Goal: Task Accomplishment & Management: Complete application form

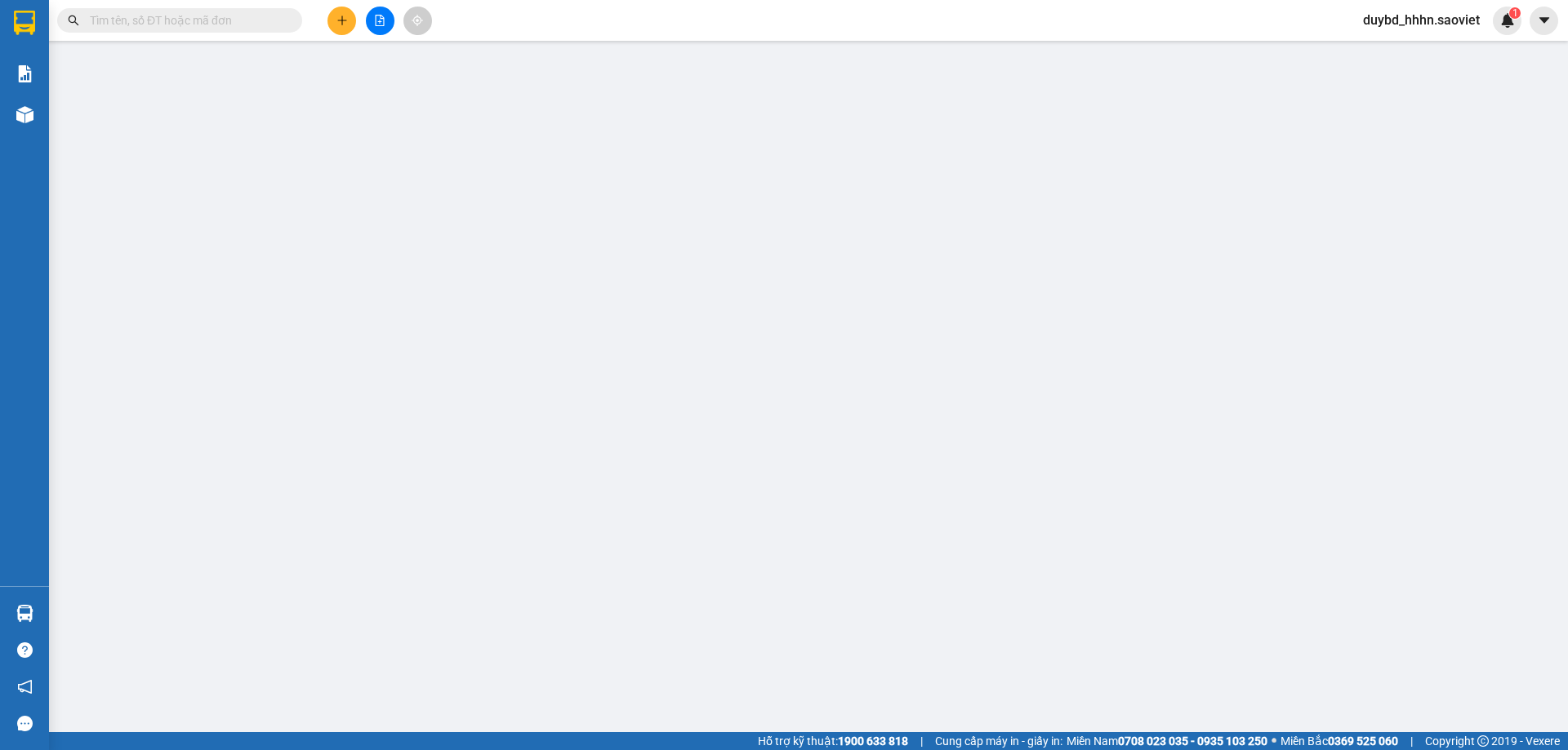
click at [202, 11] on input "text" at bounding box center [186, 20] width 192 height 18
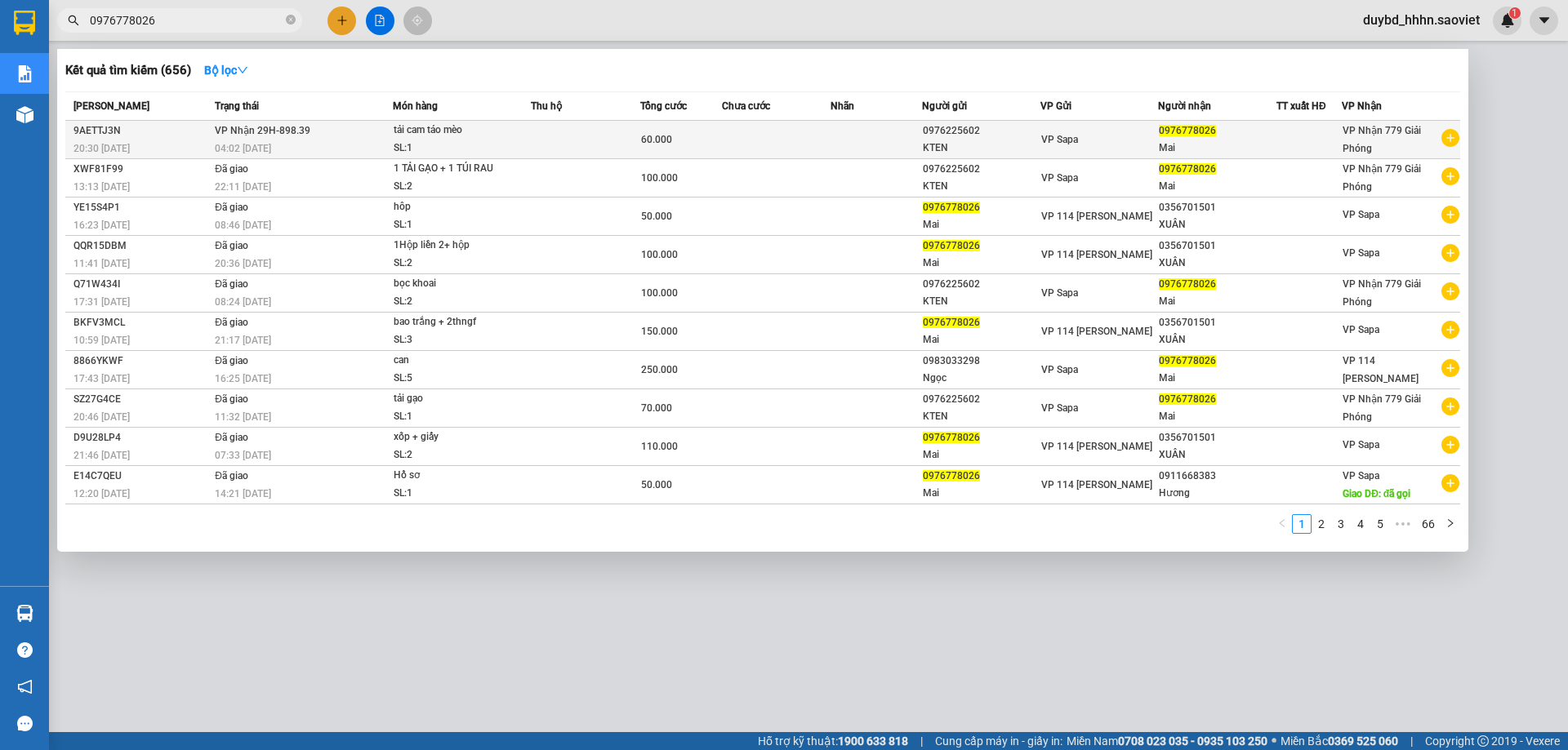
type input "0976778026"
click at [1119, 148] on div "VP Sapa" at bounding box center [1100, 139] width 117 height 18
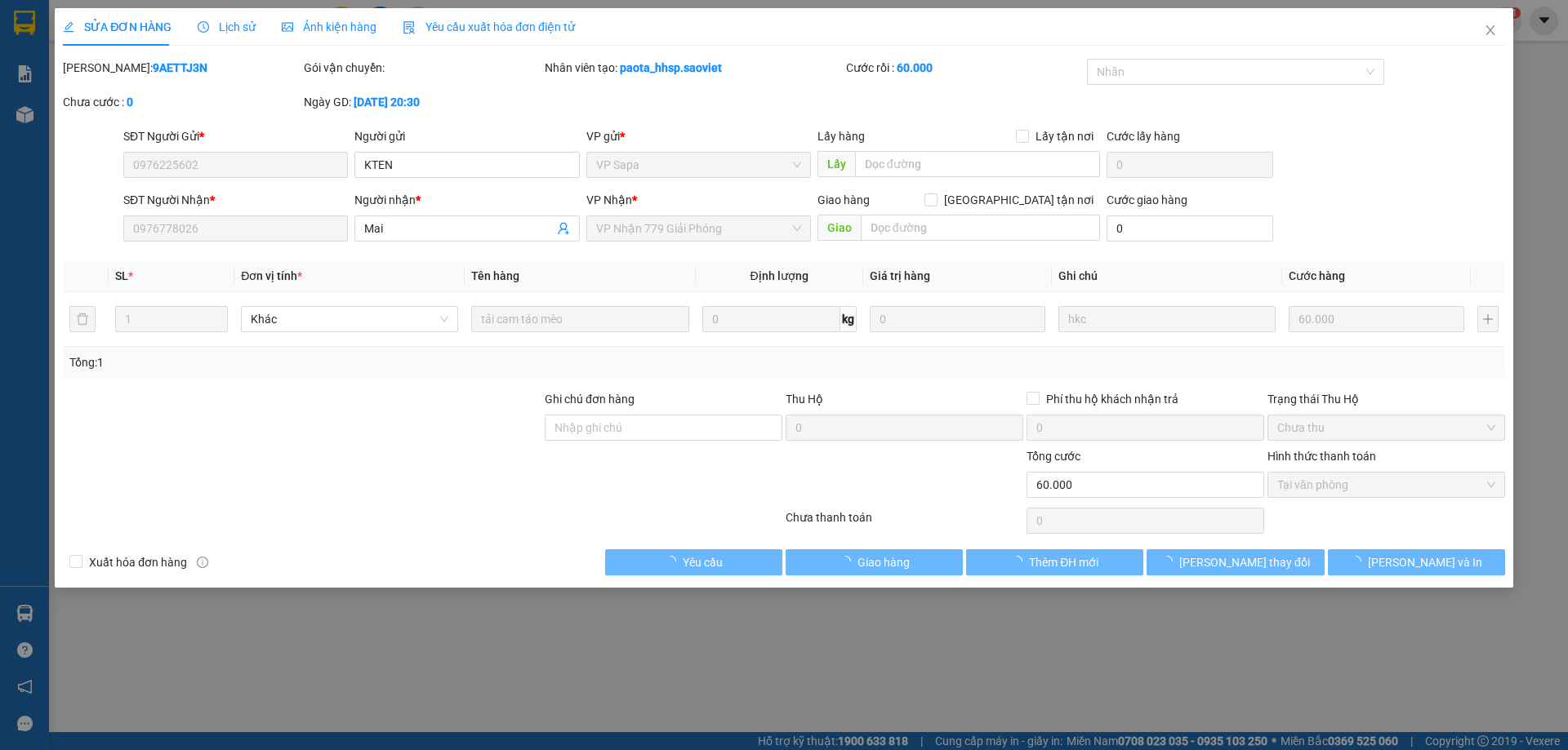
type input "0976225602"
type input "KTEN"
type input "0976778026"
type input "Mai"
type input "0"
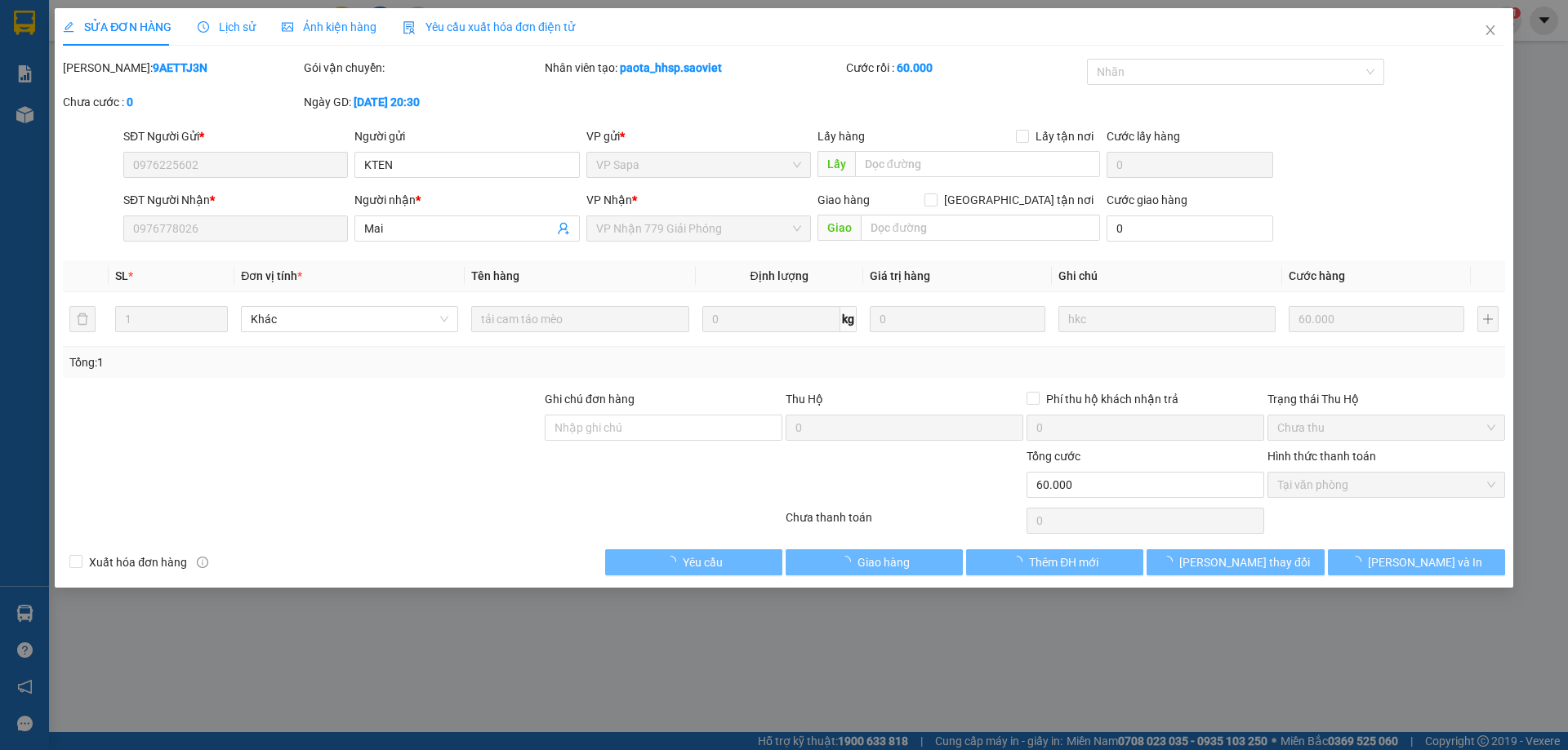
type input "60.000"
click at [925, 562] on button "Giao hàng" at bounding box center [874, 562] width 177 height 26
click at [917, 545] on div "Total Paid Fee 60.000 Total UnPaid Fee 0 Cash Collection Total Fee Mã ĐH: 9AETT…" at bounding box center [784, 317] width 1442 height 517
click at [908, 526] on div "Chưa thanh toán" at bounding box center [904, 523] width 241 height 29
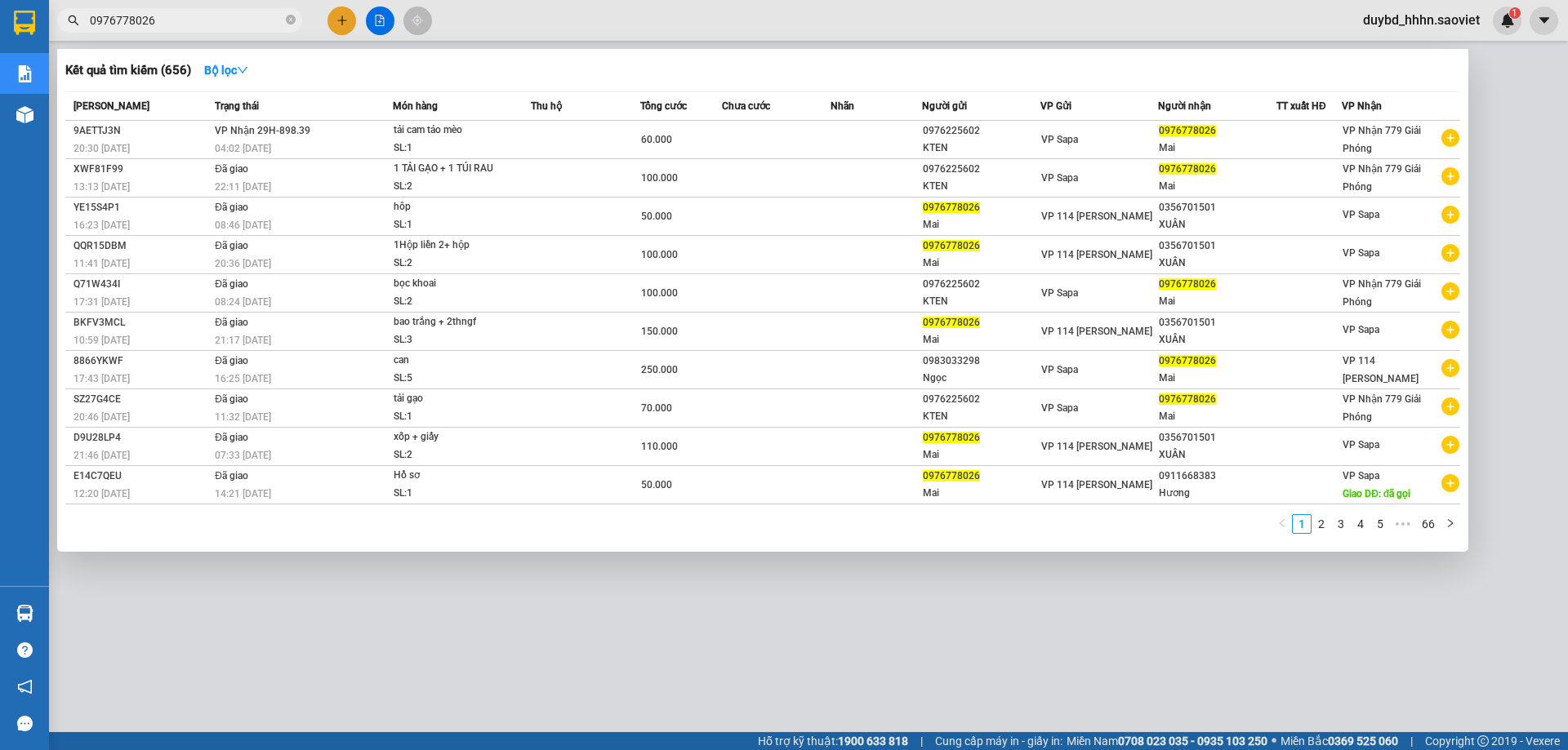
click at [190, 20] on input "0976778026" at bounding box center [186, 20] width 192 height 18
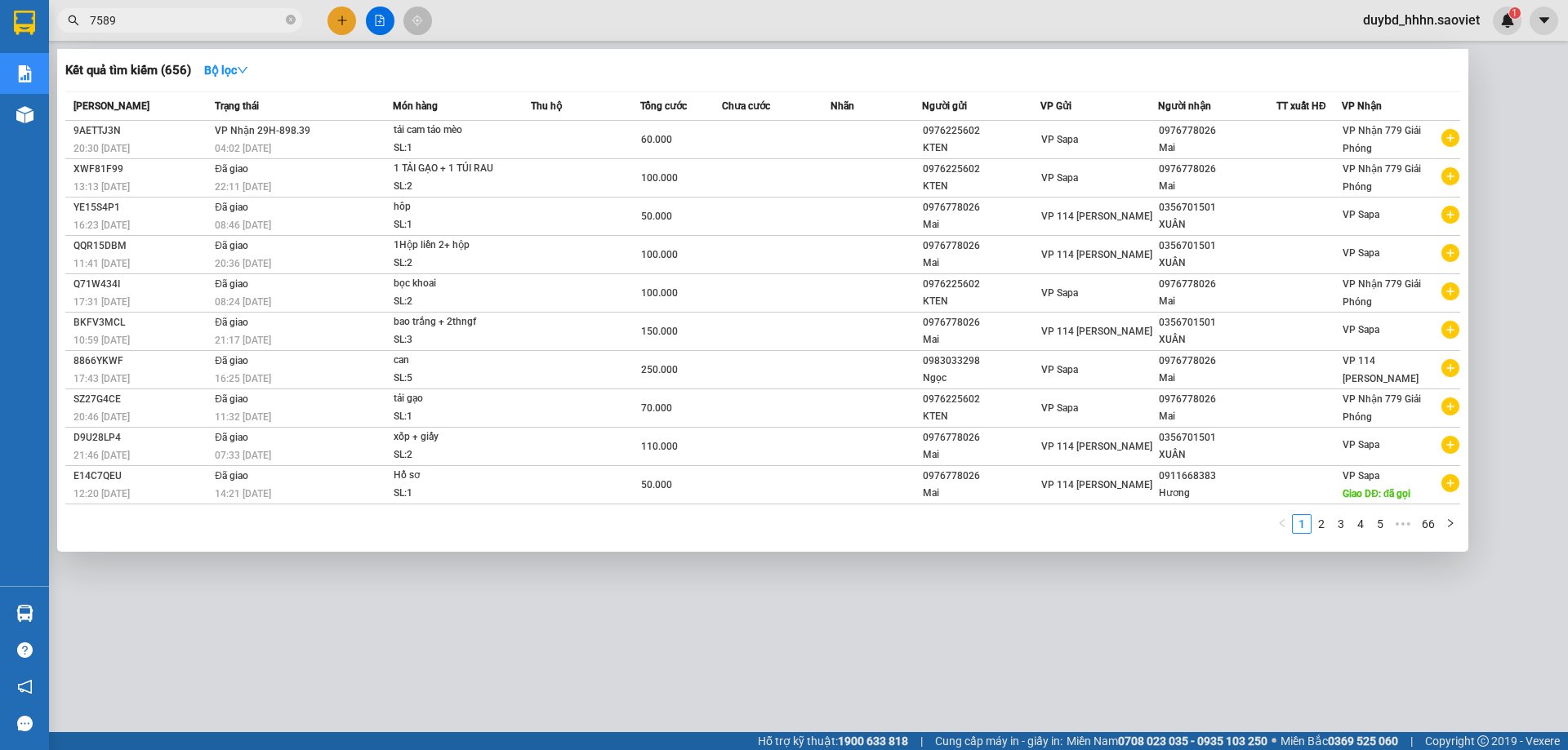
type input "7589"
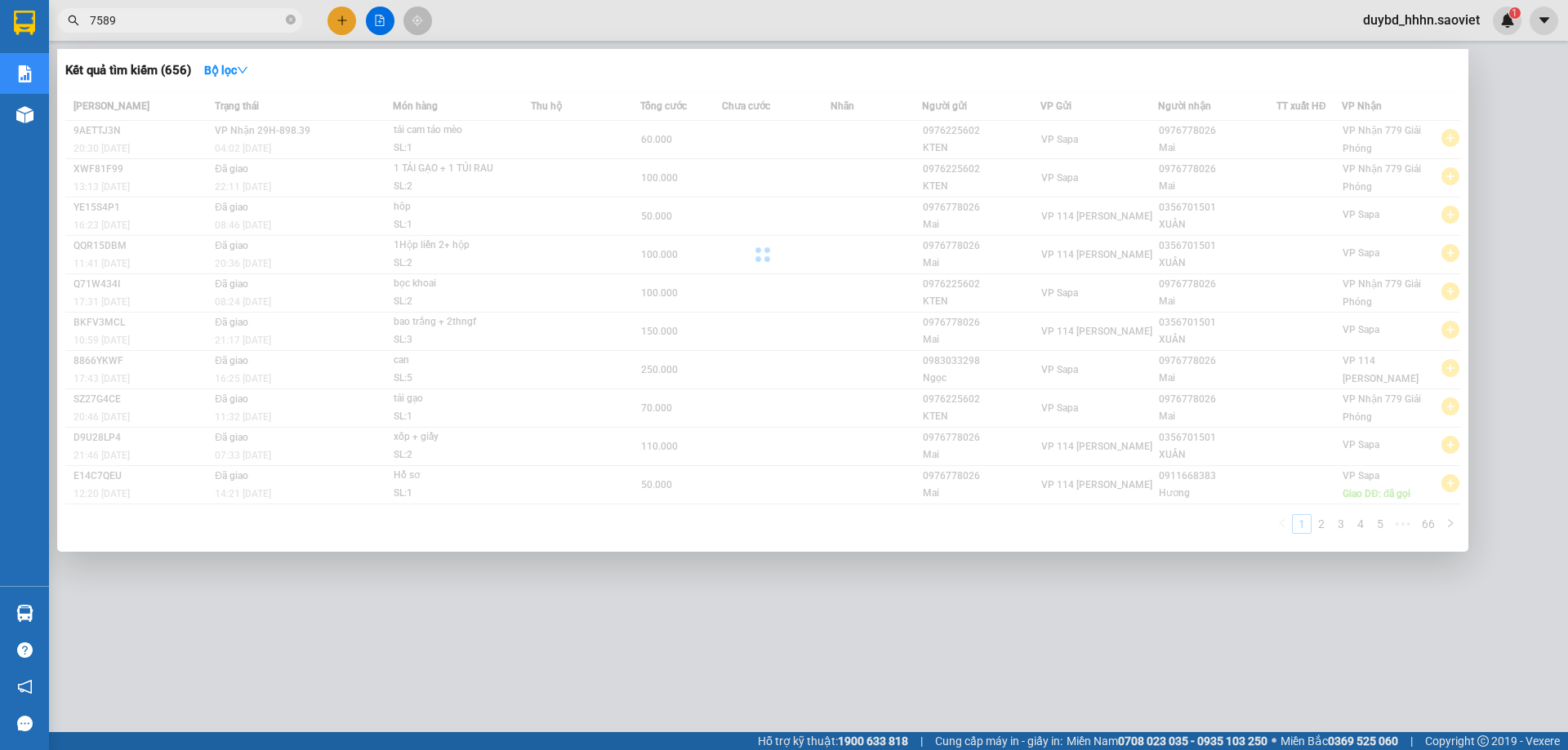
drag, startPoint x: 186, startPoint y: 104, endPoint x: 306, endPoint y: 292, distance: 223.0
click at [253, 188] on div "[PERSON_NAME] thái Món hàng Thu hộ Tổng cước Chưa cước Nhãn Người gửi VP Gửi Ng…" at bounding box center [763, 317] width 1395 height 452
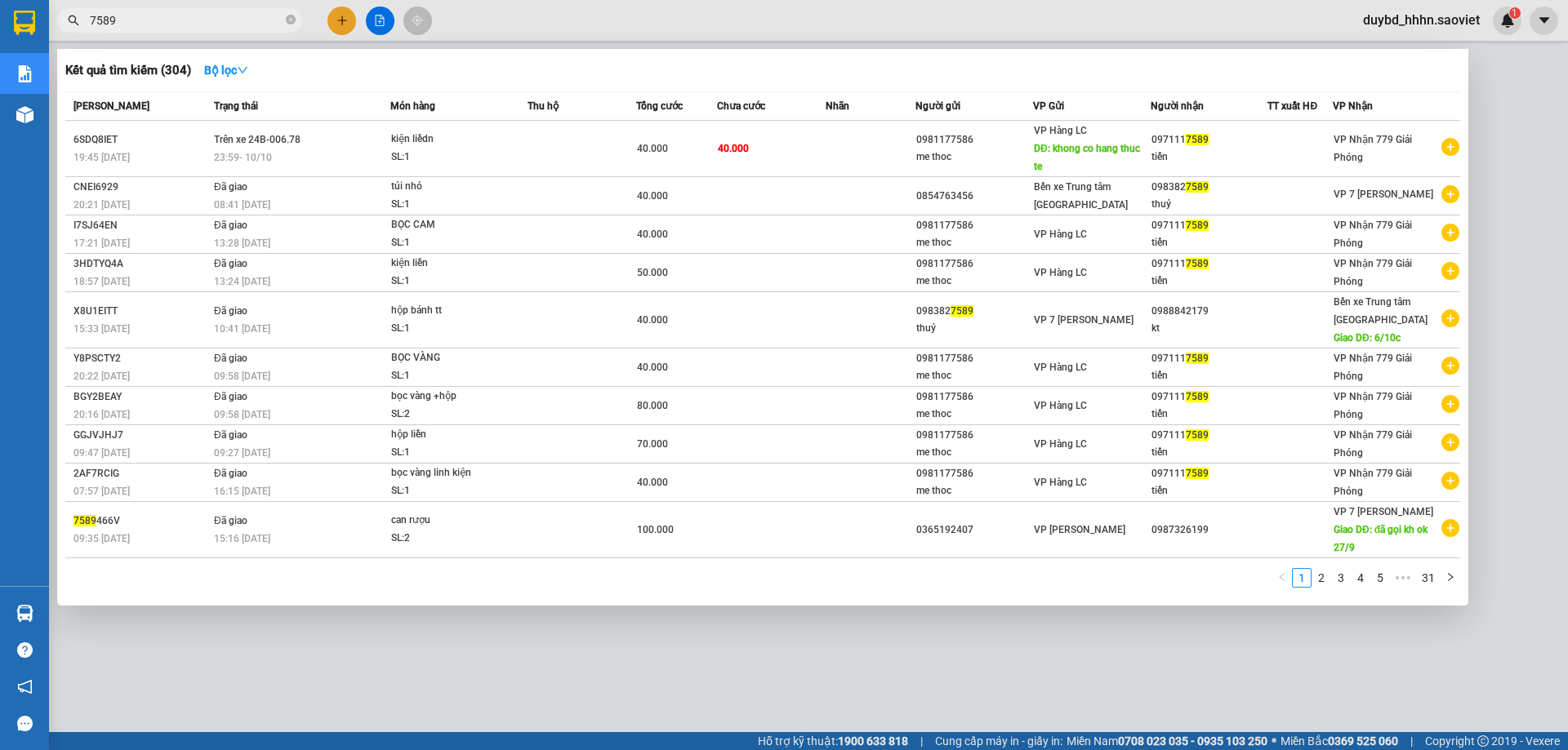
click at [279, 49] on div at bounding box center [784, 375] width 1568 height 750
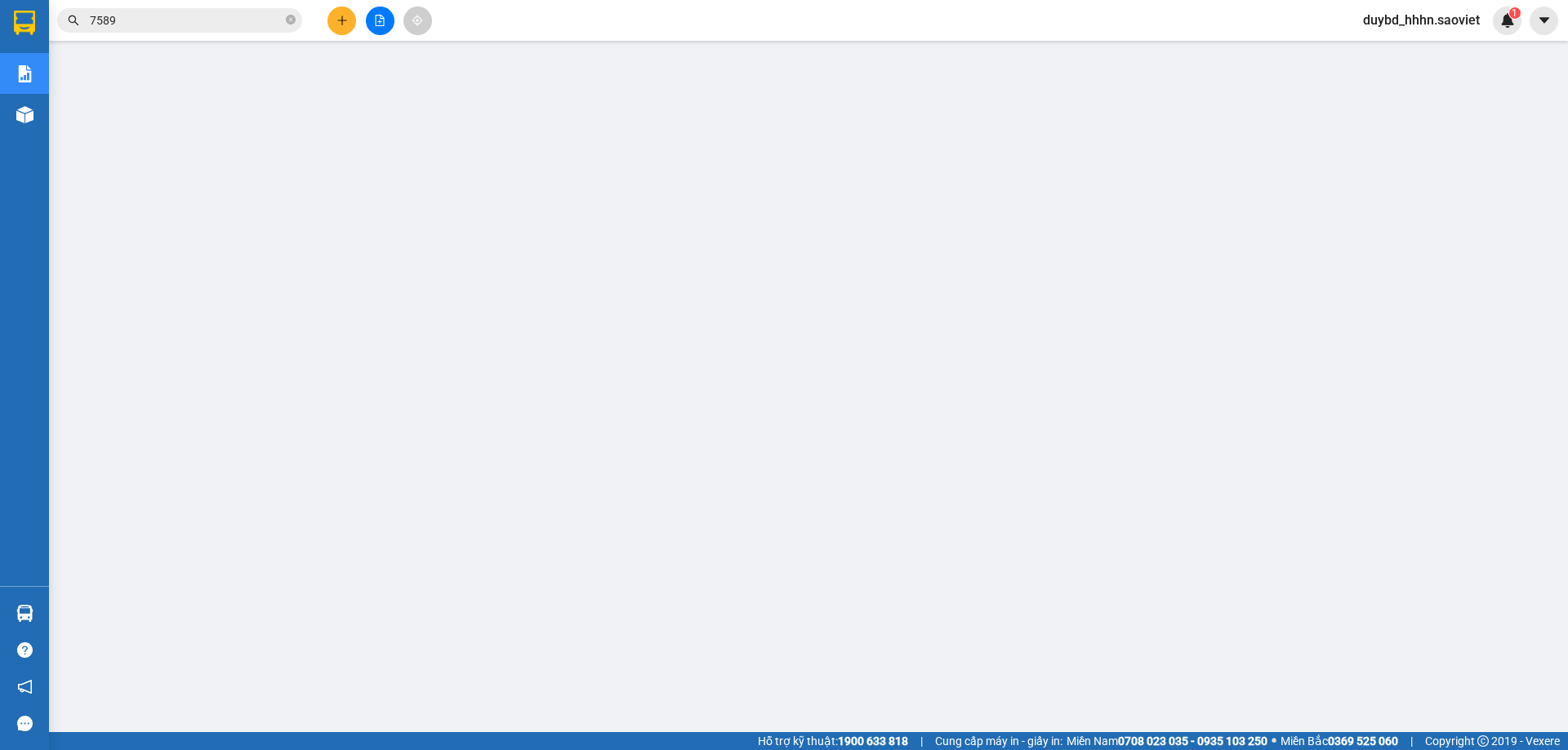
click at [209, 22] on input "7589" at bounding box center [186, 20] width 192 height 18
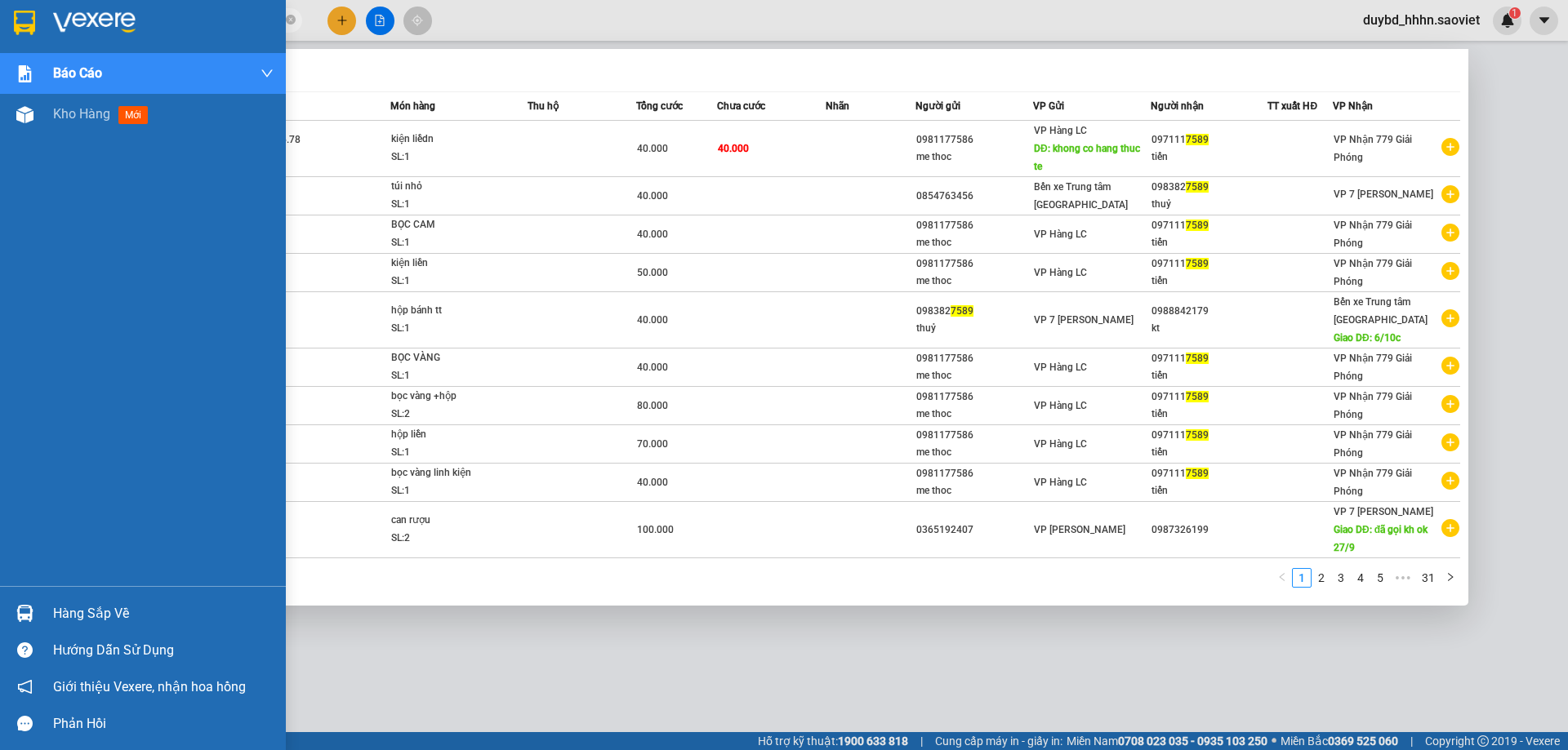
click at [38, 622] on div at bounding box center [25, 614] width 29 height 29
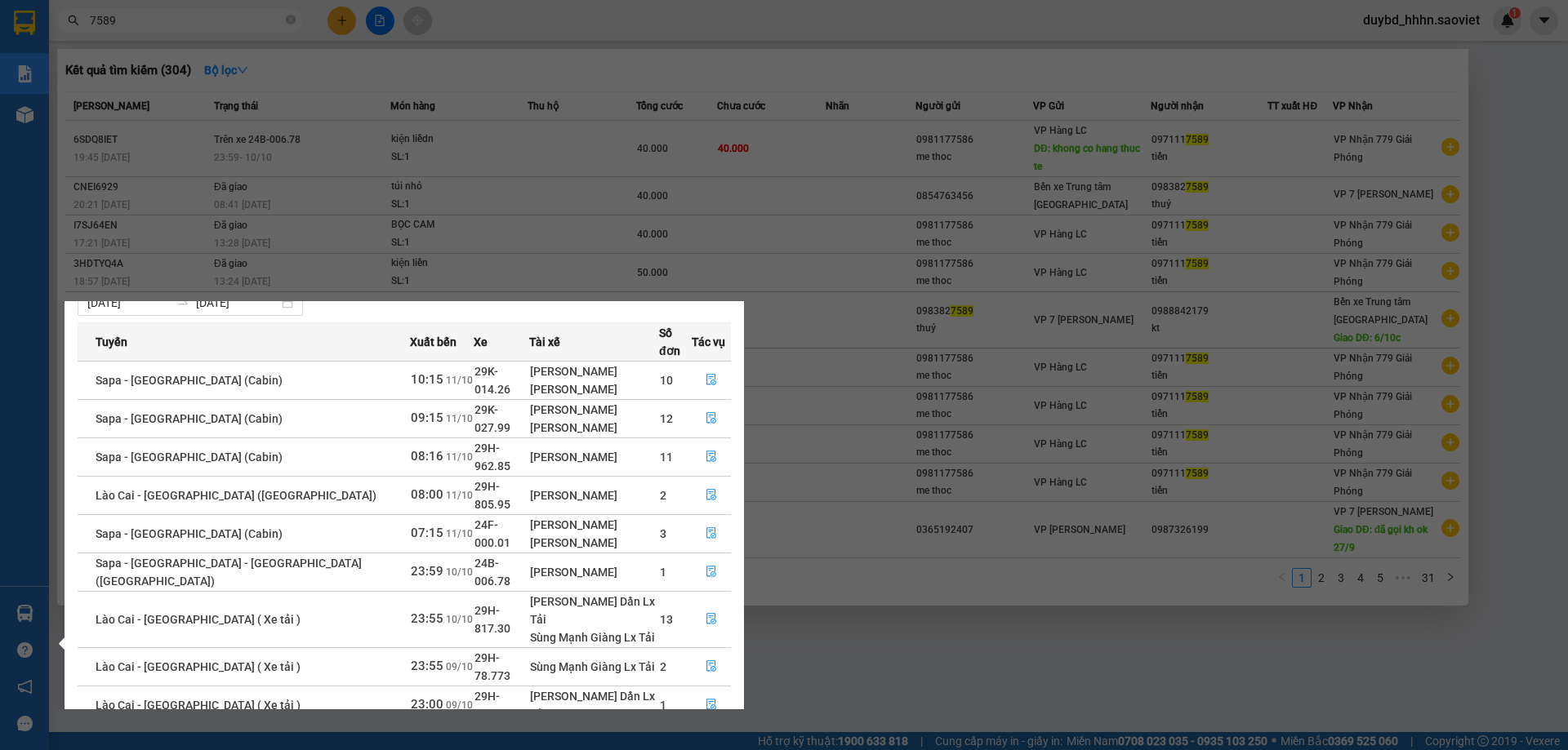
scroll to position [75, 0]
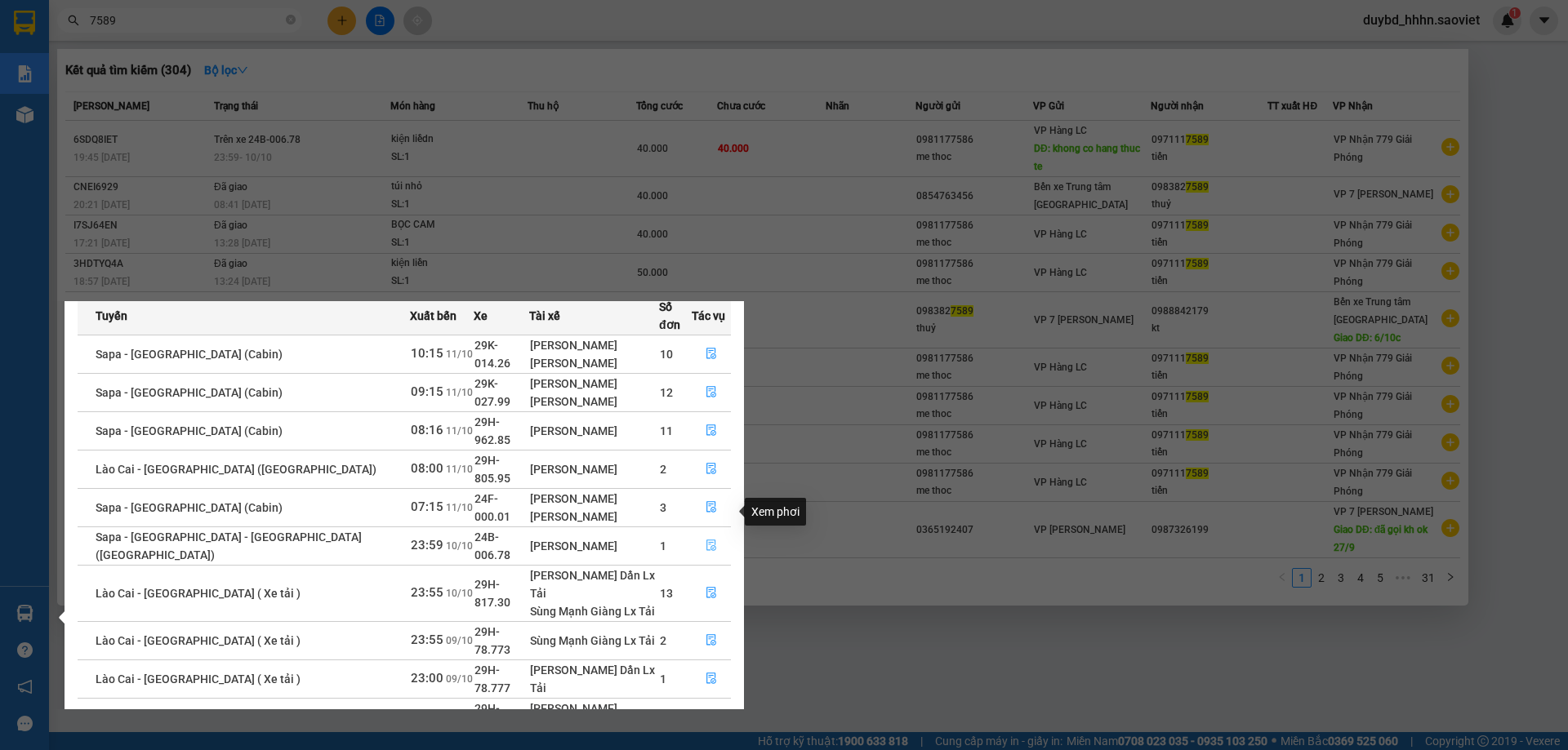
click at [696, 533] on button "button" at bounding box center [710, 545] width 37 height 26
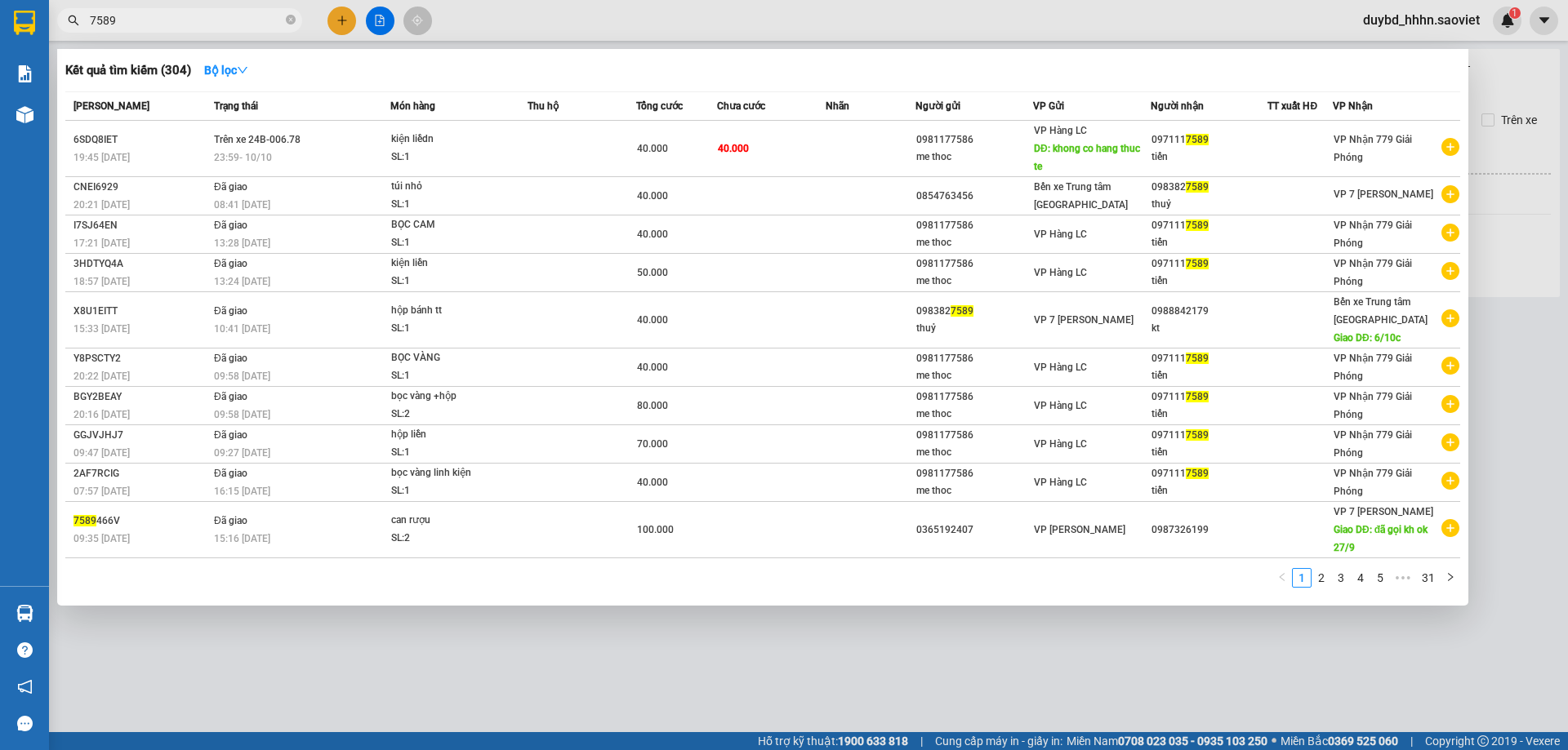
click at [537, 717] on div at bounding box center [784, 375] width 1568 height 750
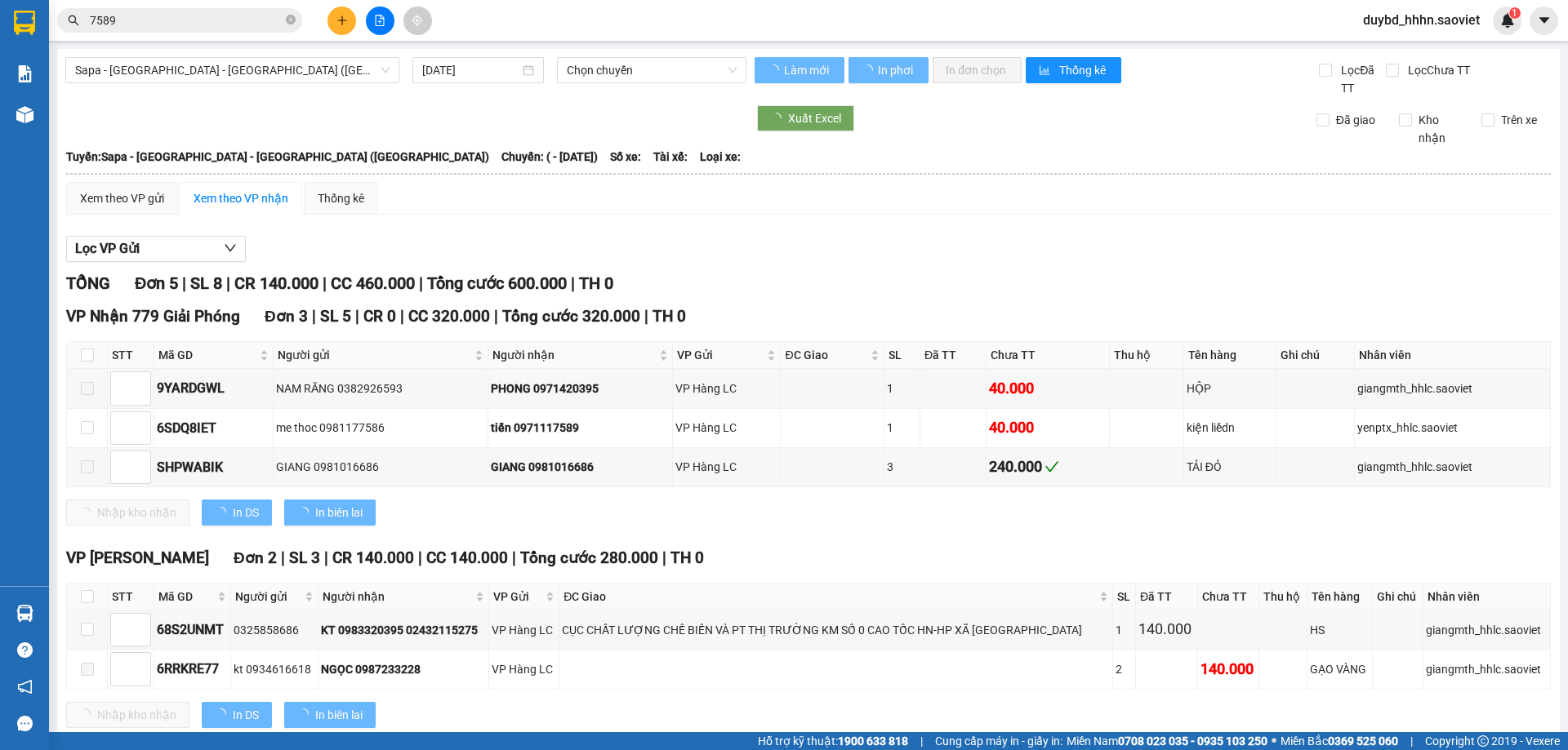
type input "[DATE]"
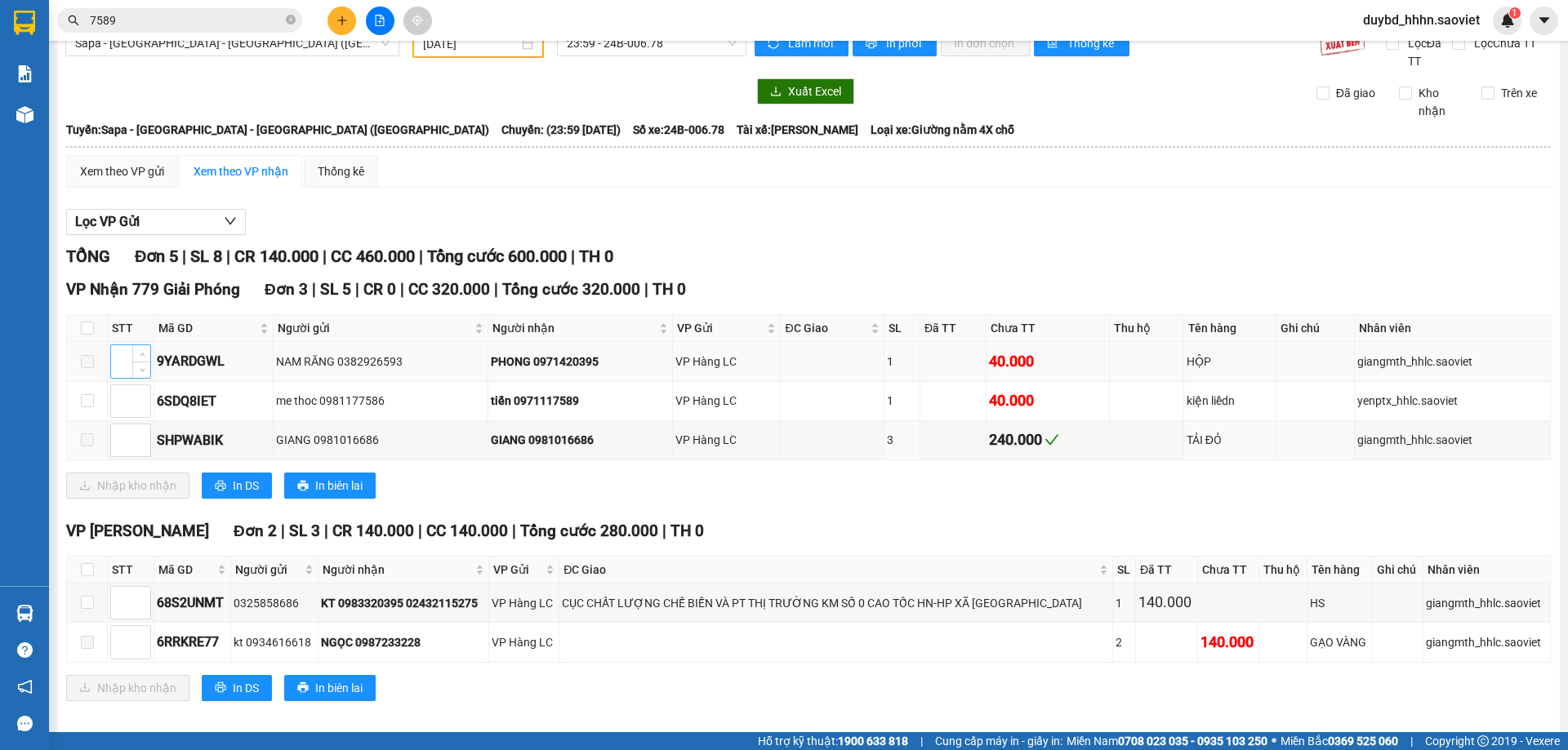
scroll to position [42, 0]
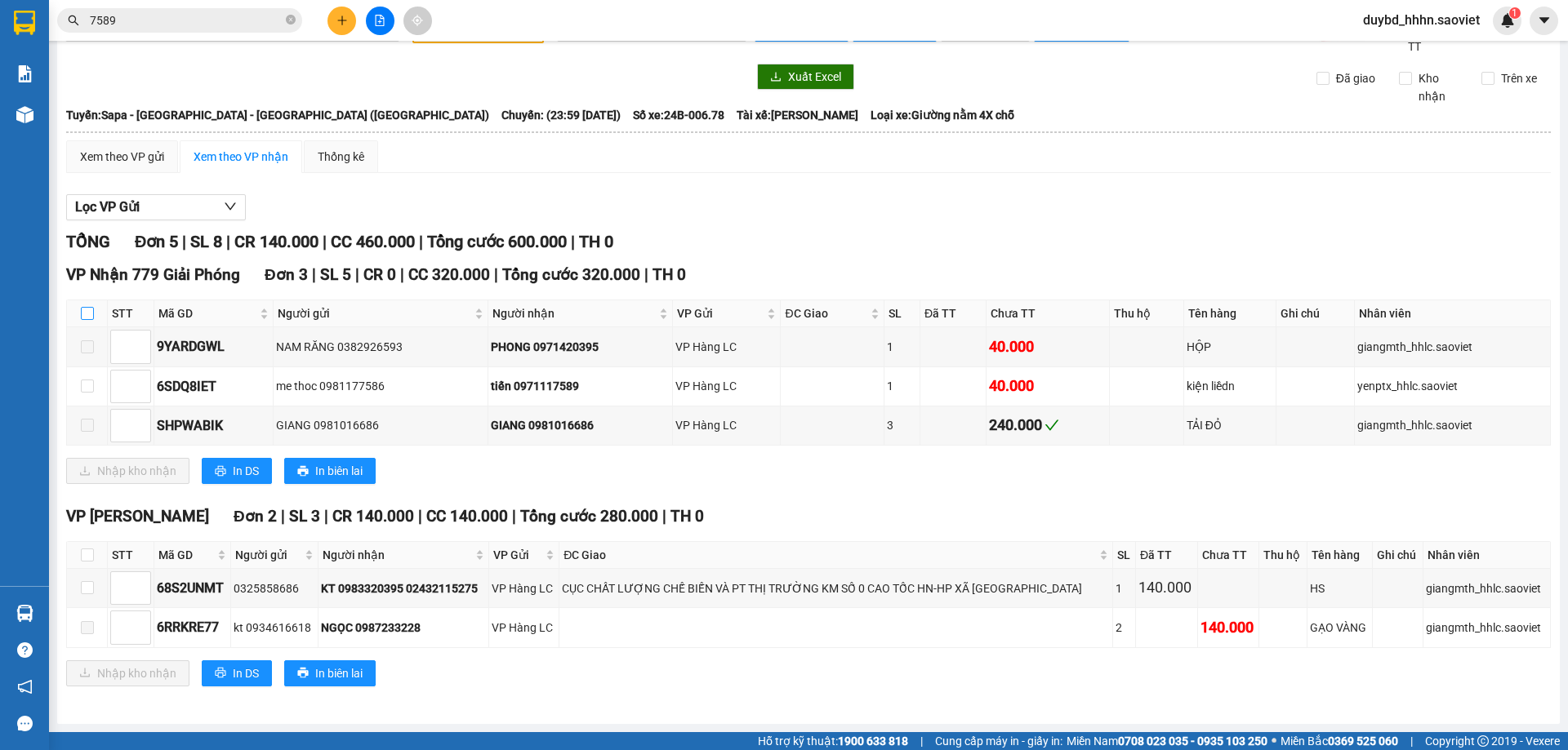
drag, startPoint x: 101, startPoint y: 316, endPoint x: 92, endPoint y: 317, distance: 9.1
click at [97, 317] on th at bounding box center [87, 314] width 41 height 27
click at [82, 313] on input "checkbox" at bounding box center [88, 314] width 13 height 13
checkbox input "true"
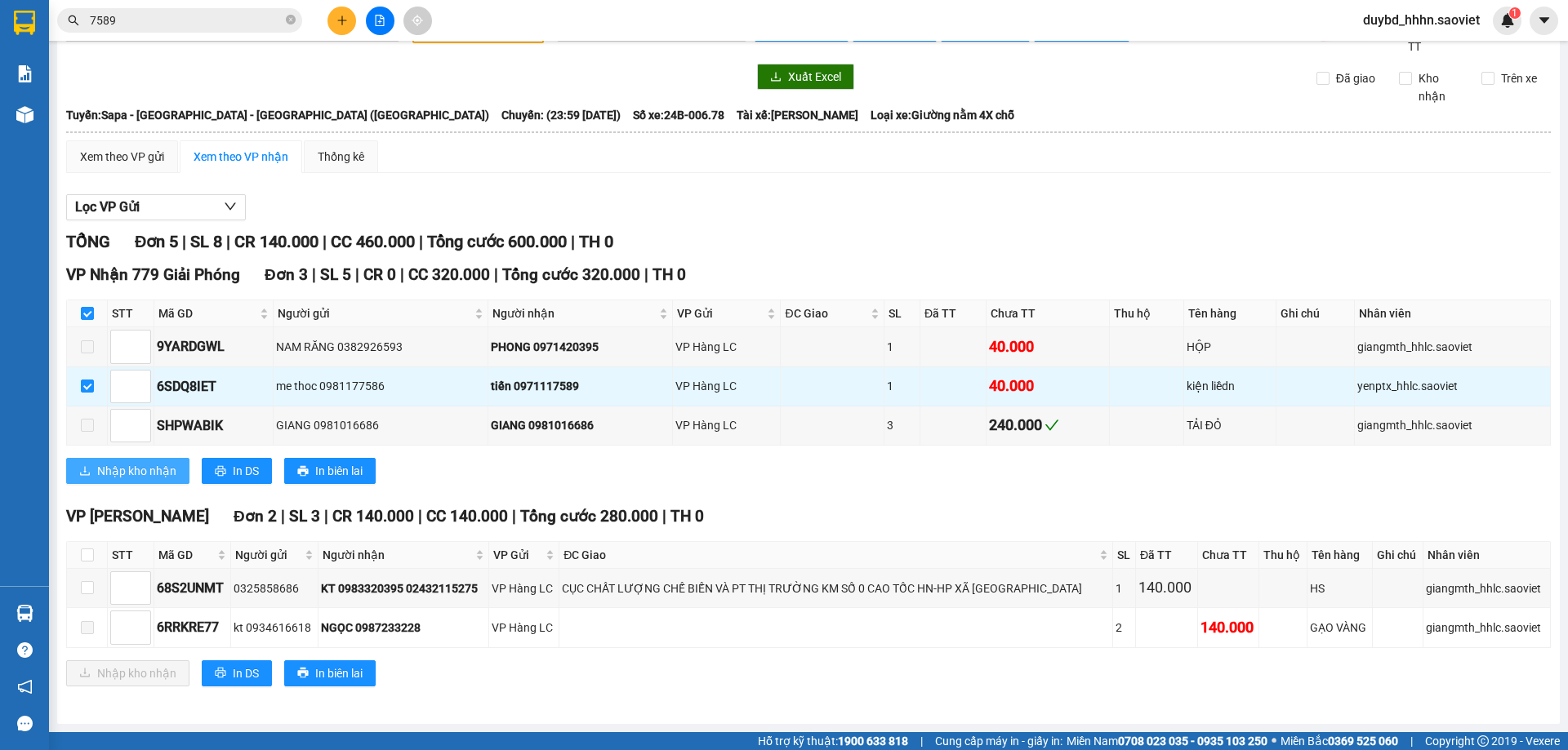
click at [77, 484] on button "Nhập kho nhận" at bounding box center [128, 470] width 124 height 26
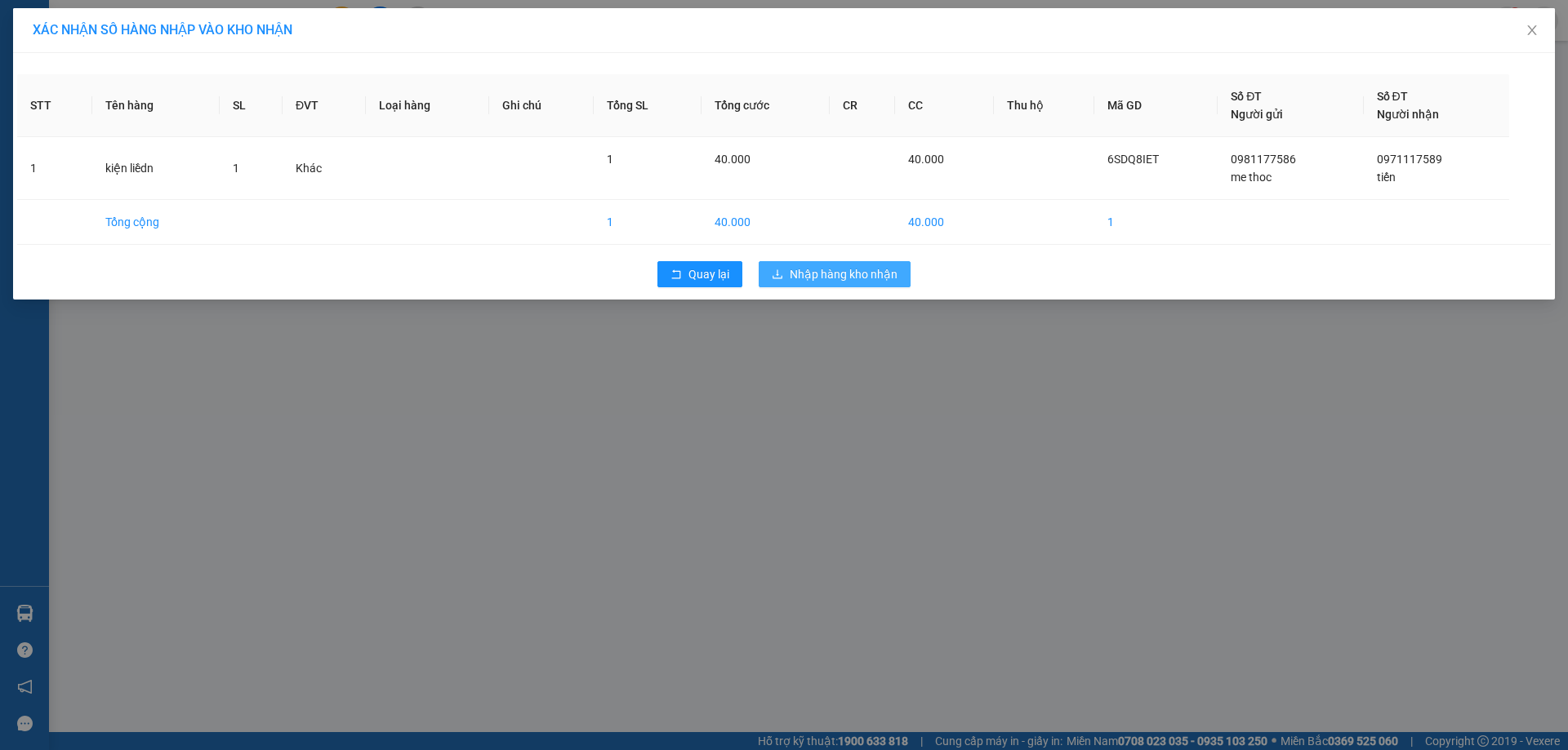
click at [778, 271] on icon "download" at bounding box center [778, 274] width 11 height 11
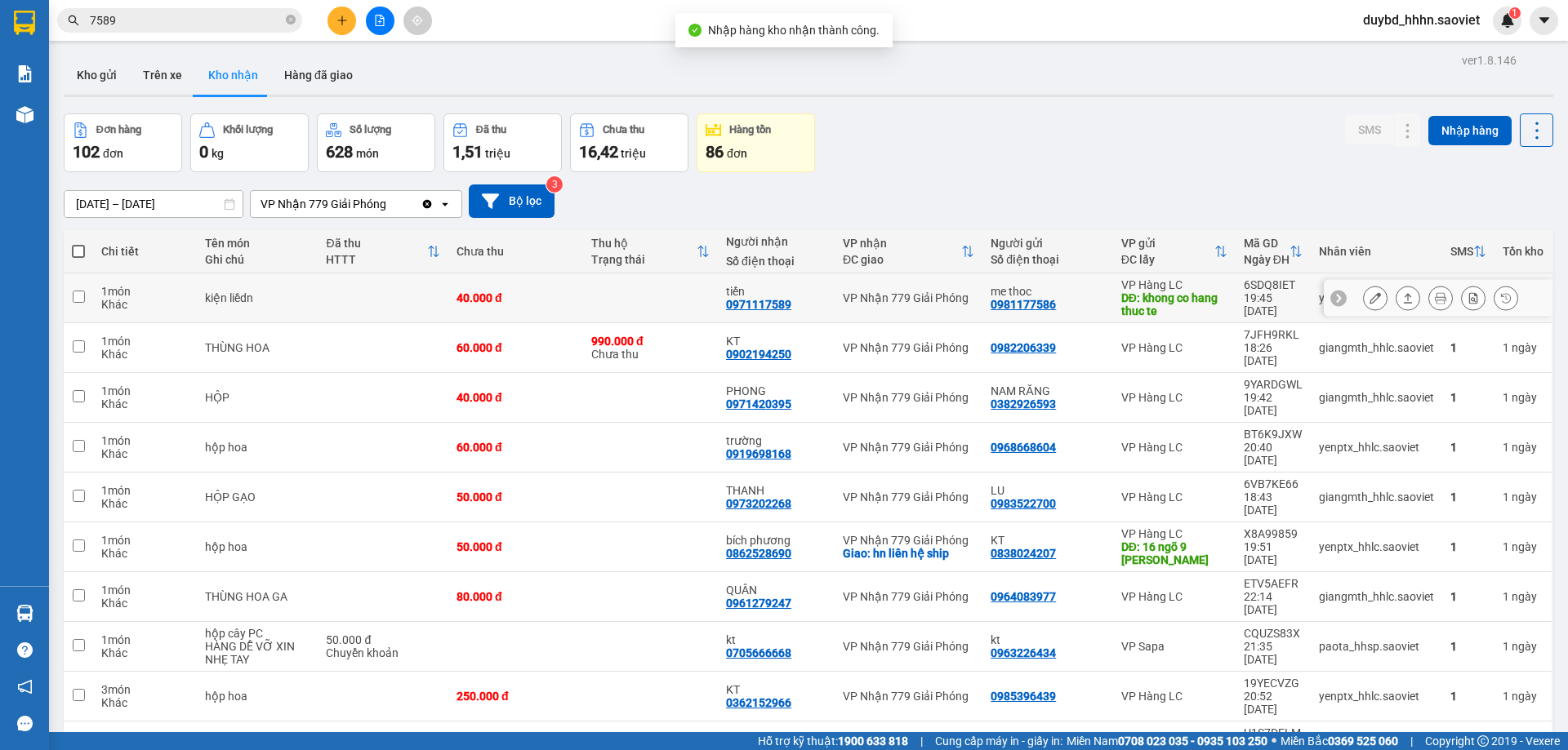
click at [1184, 303] on div "DĐ: khong co hang thuc te" at bounding box center [1175, 304] width 107 height 26
checkbox input "true"
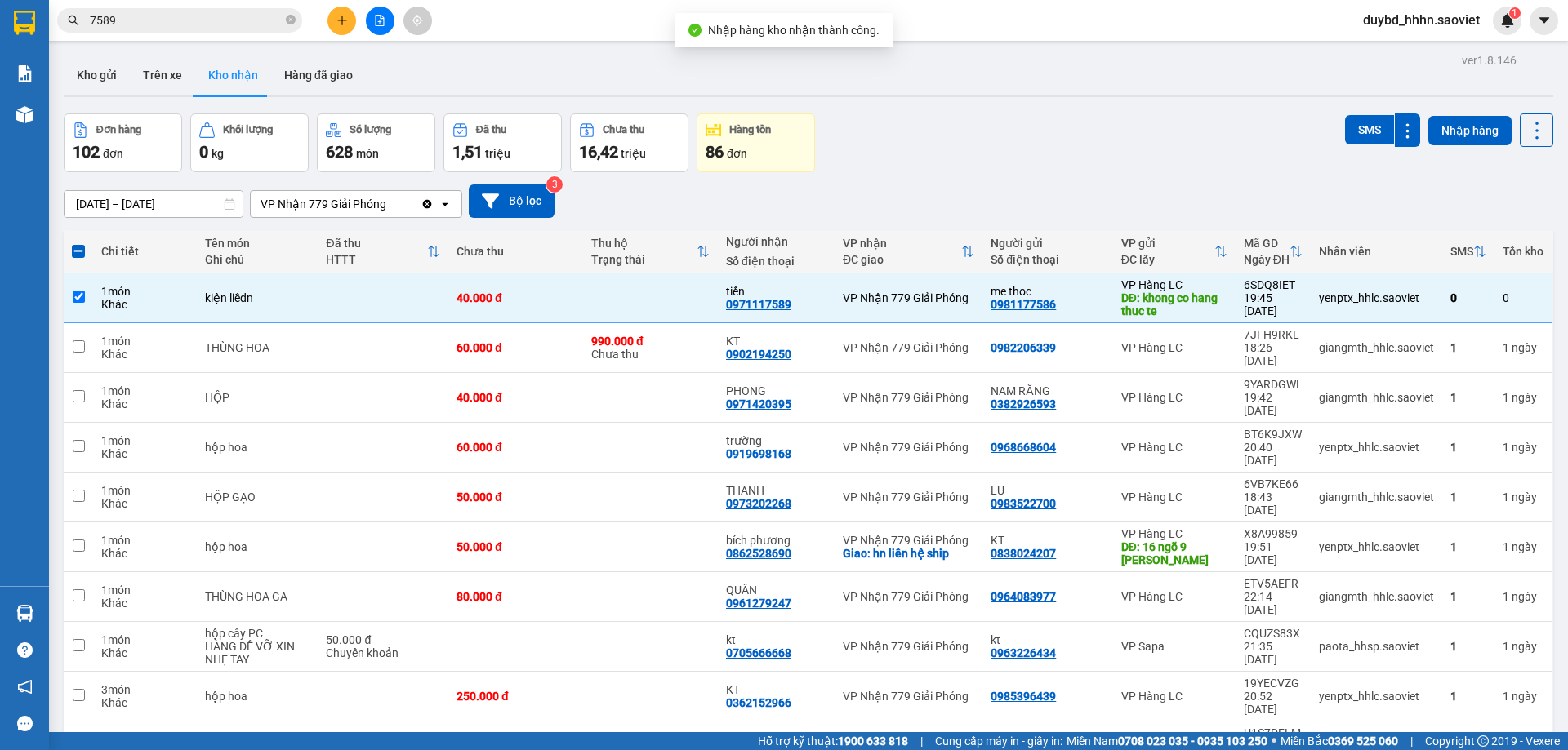
click at [1356, 113] on div "SMS" at bounding box center [1382, 129] width 75 height 33
click at [1323, 127] on div "Đơn hàng 102 đơn Khối lượng 0 kg Số lượng 628 món Đã thu 1,51 triệu Chưa thu 16…" at bounding box center [808, 143] width 1490 height 59
click at [1346, 135] on button "SMS" at bounding box center [1369, 129] width 49 height 30
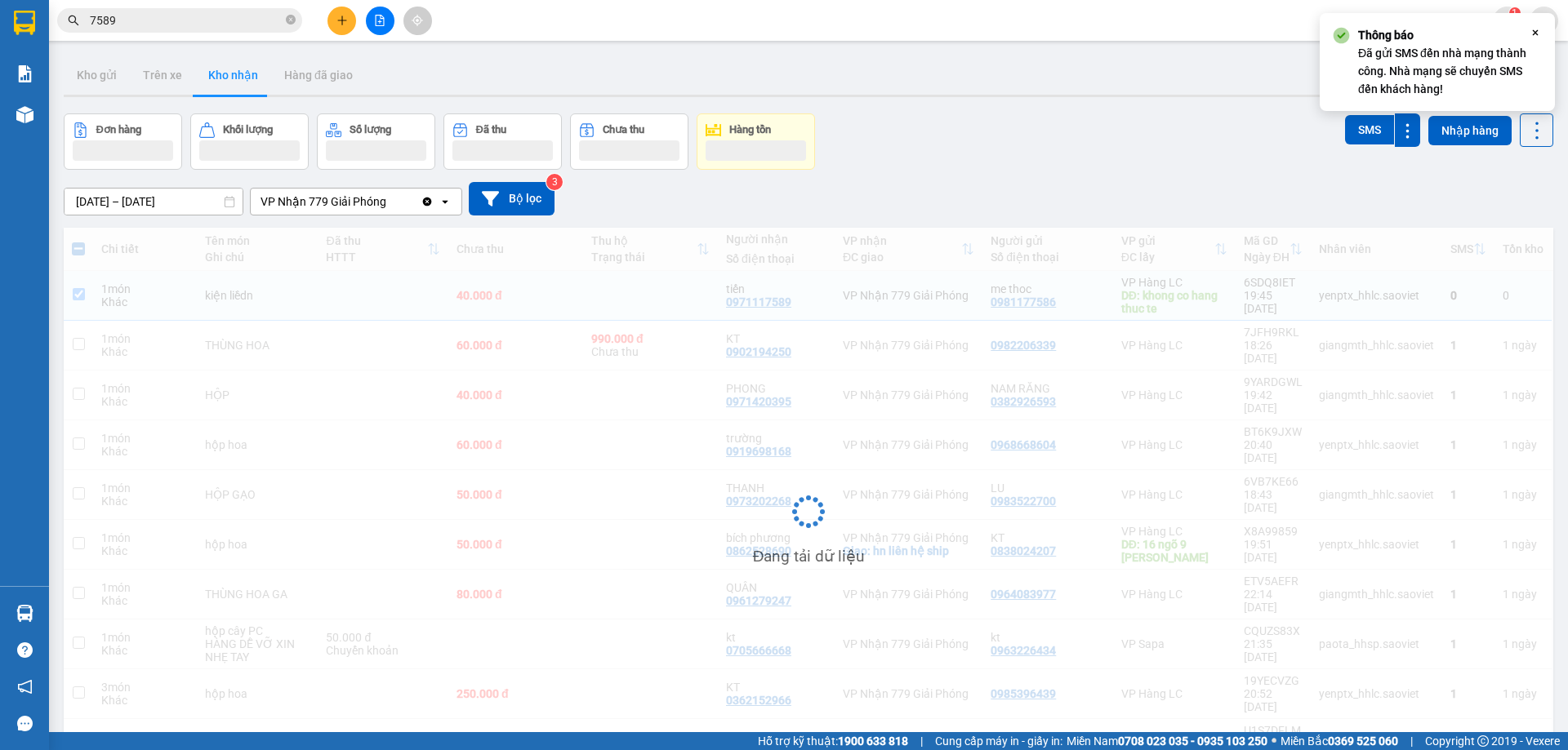
click at [1108, 113] on div "Đơn hàng Khối lượng Số lượng Đã thu Chưa thu Hàng tồn SMS Nhập hàng" at bounding box center [808, 141] width 1490 height 56
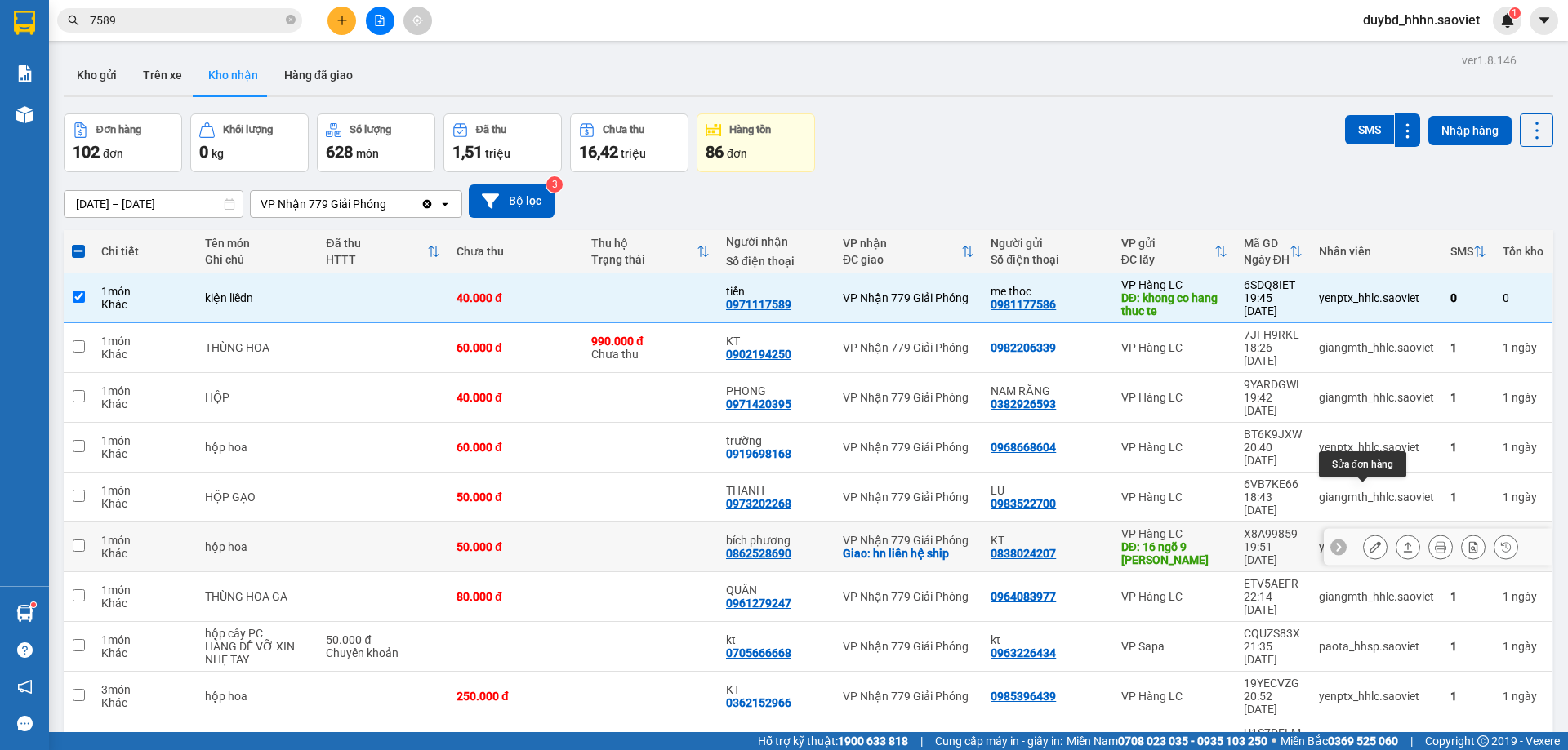
click at [1370, 542] on icon at bounding box center [1376, 547] width 11 height 11
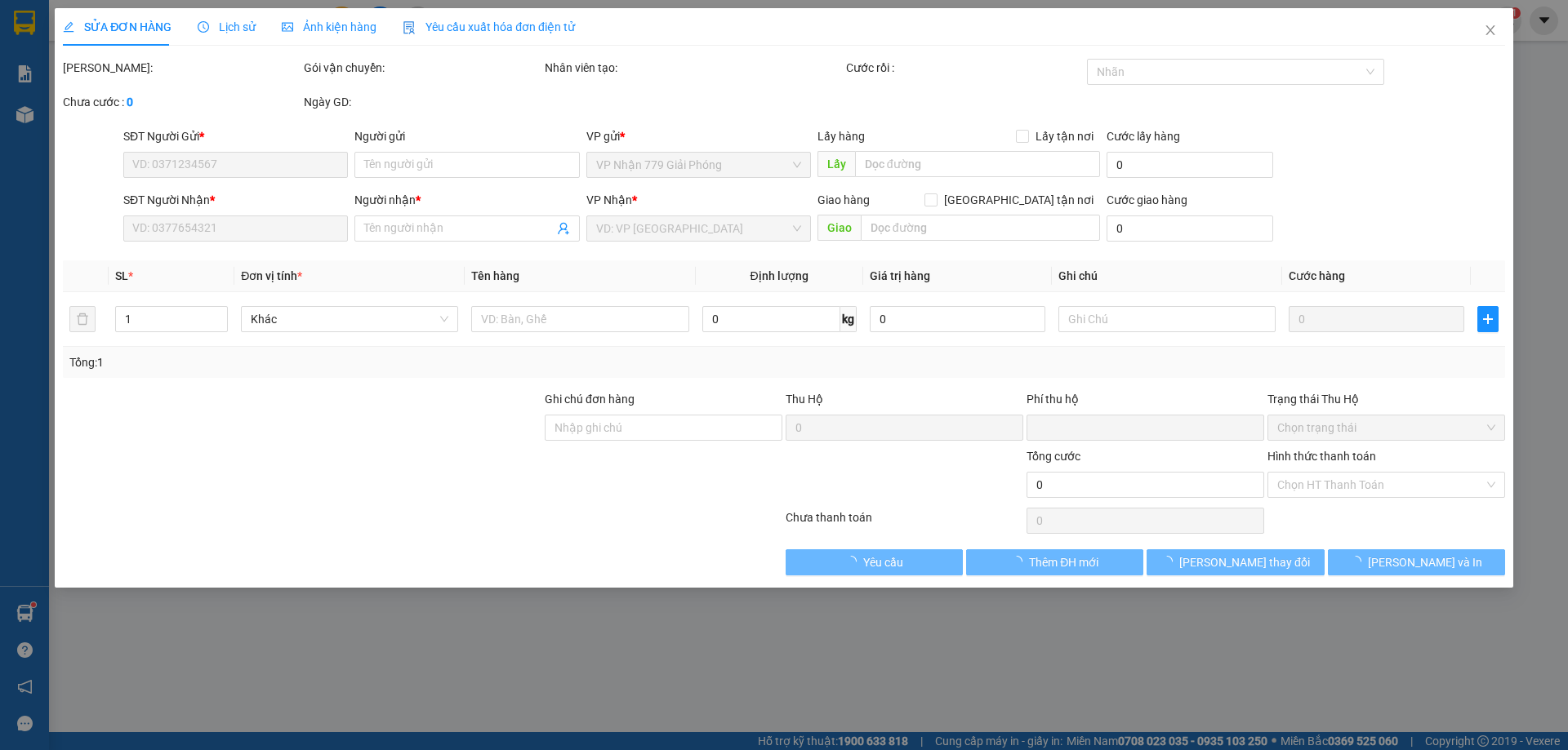
type input "0838024207"
type input "KT"
type input "16 ngõ 9 [PERSON_NAME]"
type input "0862528690"
type input "bích phương"
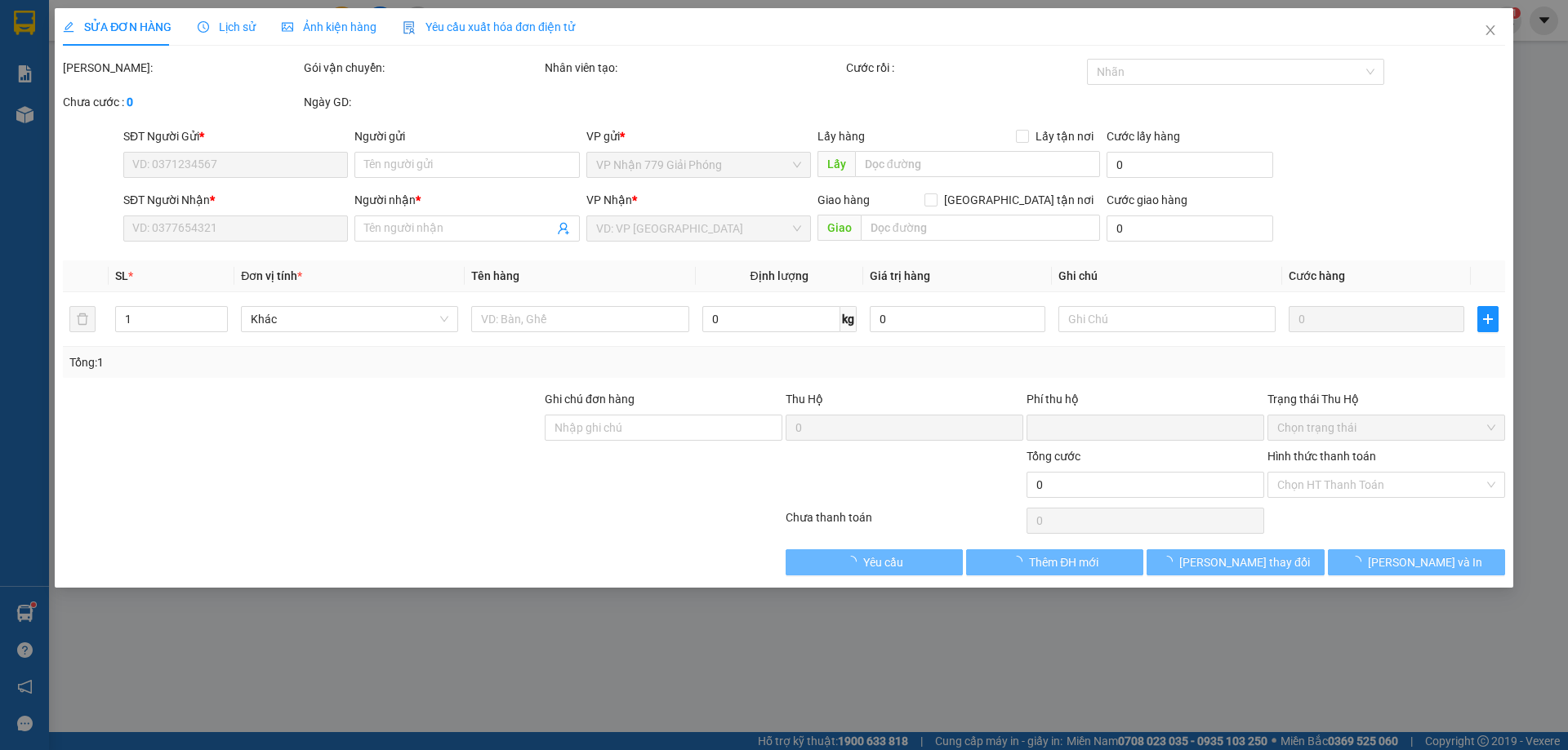
checkbox input "true"
type input "hn liên hệ ship"
type input "0"
type input "50.000"
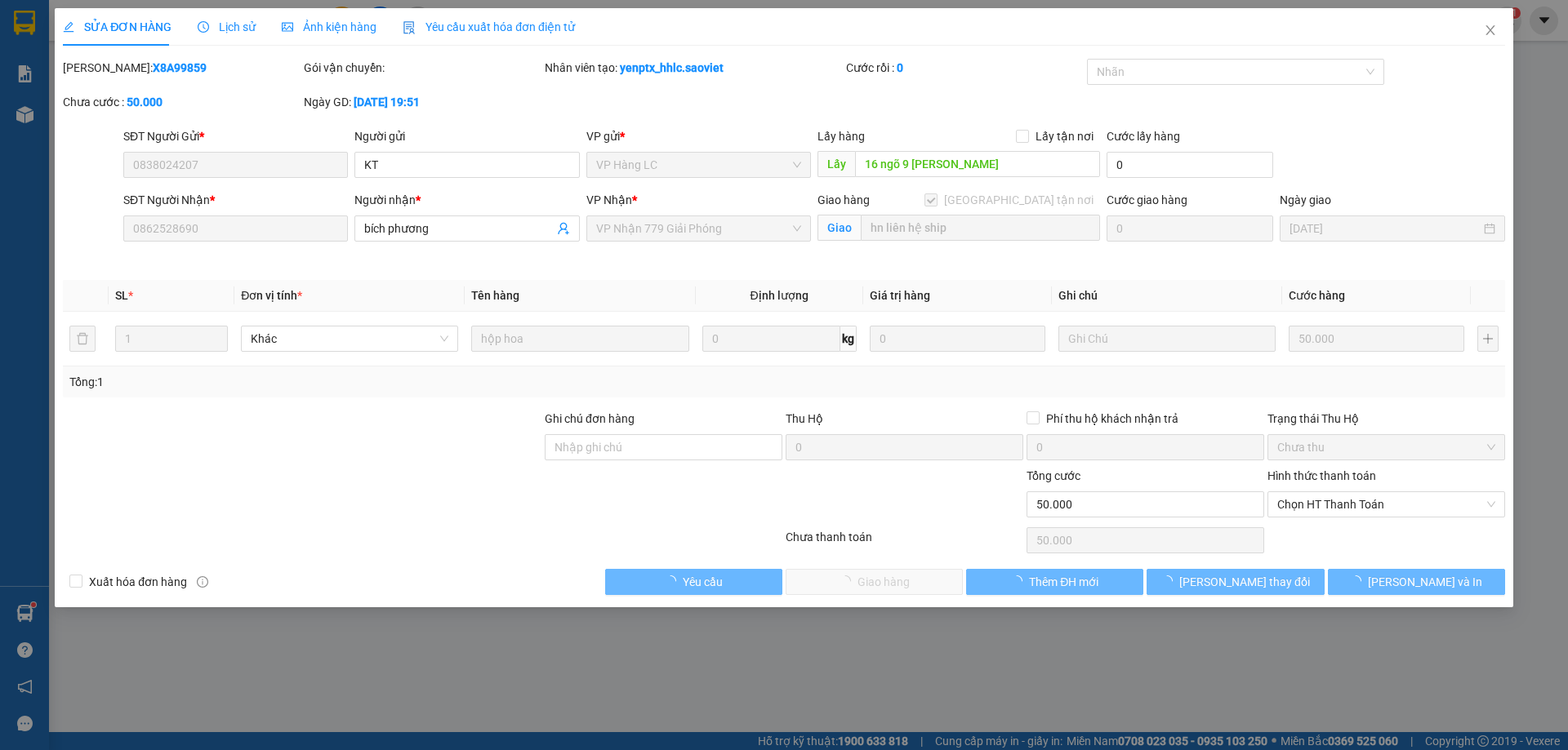
click at [1340, 493] on span "Chọn HT Thanh Toán" at bounding box center [1386, 504] width 218 height 25
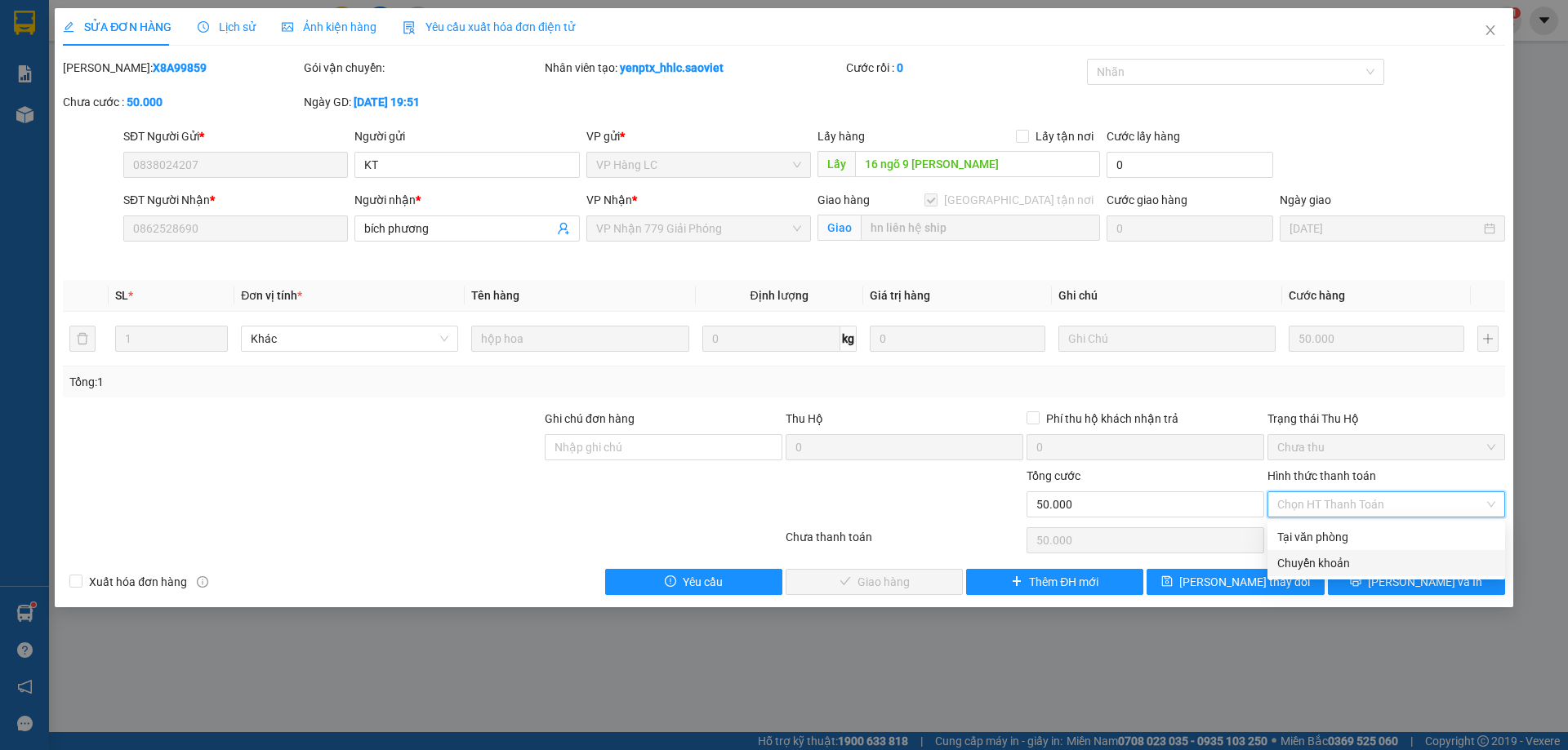
click at [1327, 556] on div "Chuyển khoản" at bounding box center [1386, 562] width 218 height 18
type input "0"
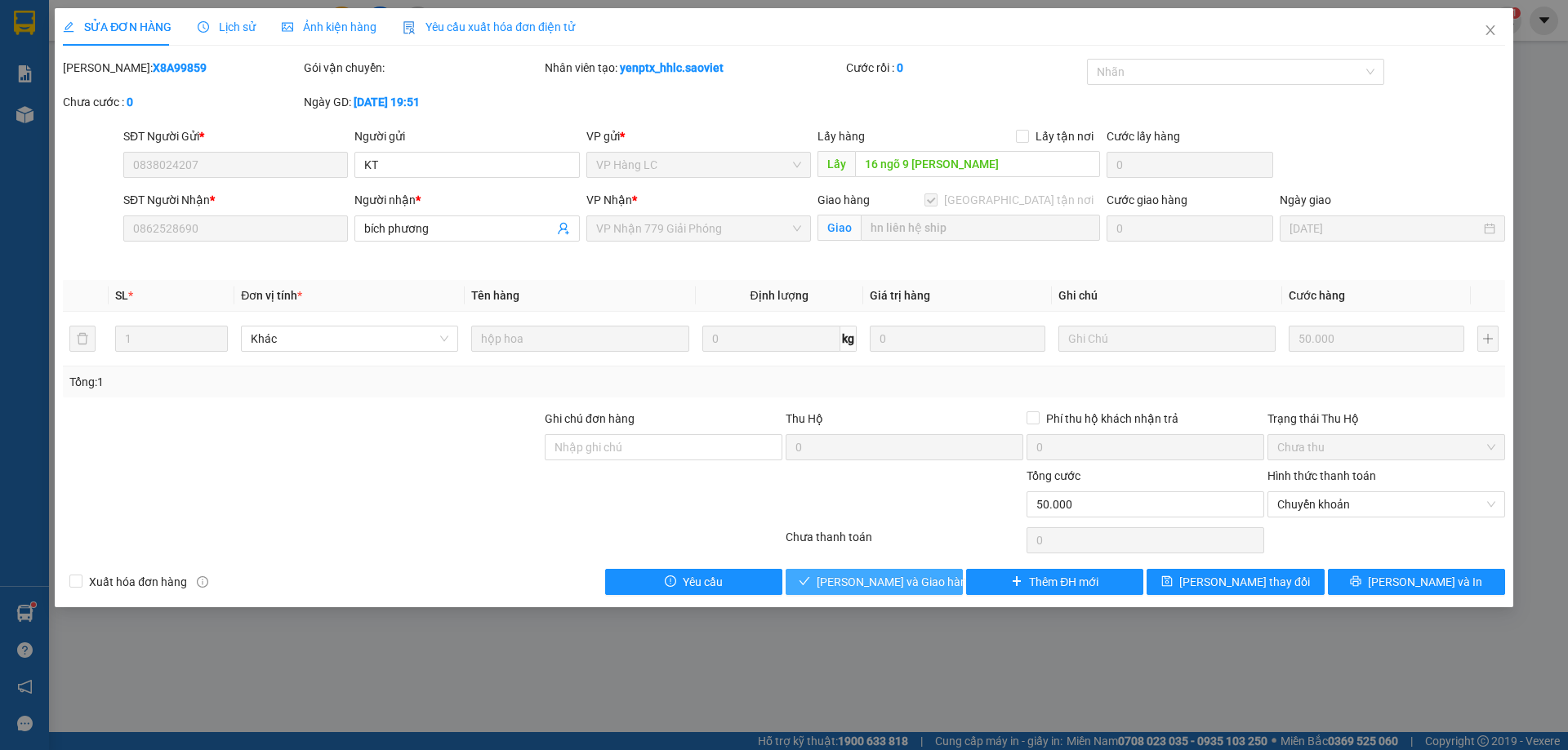
click at [914, 578] on span "[PERSON_NAME] và Giao hàng" at bounding box center [895, 582] width 157 height 18
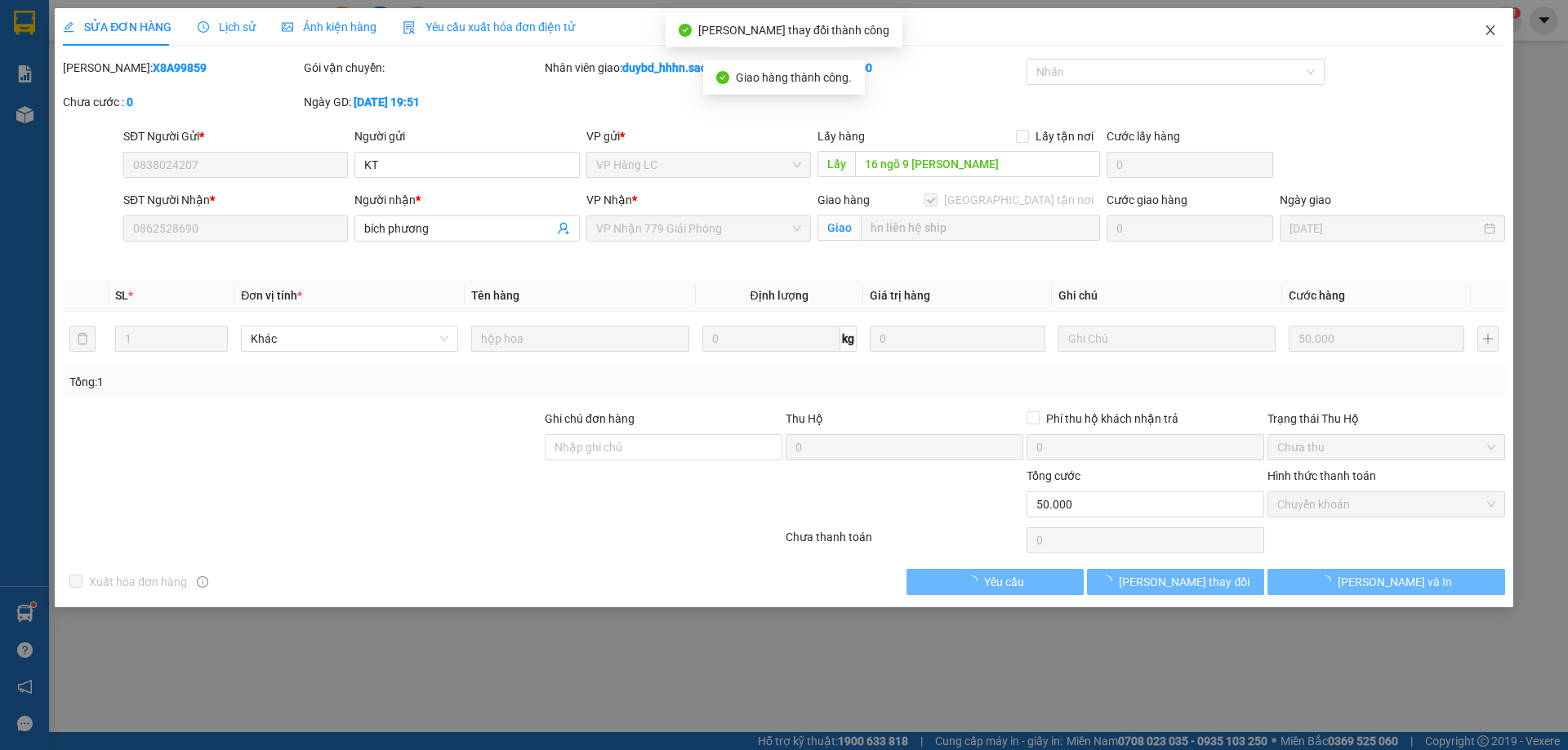
click at [1508, 37] on span "Close" at bounding box center [1491, 31] width 46 height 46
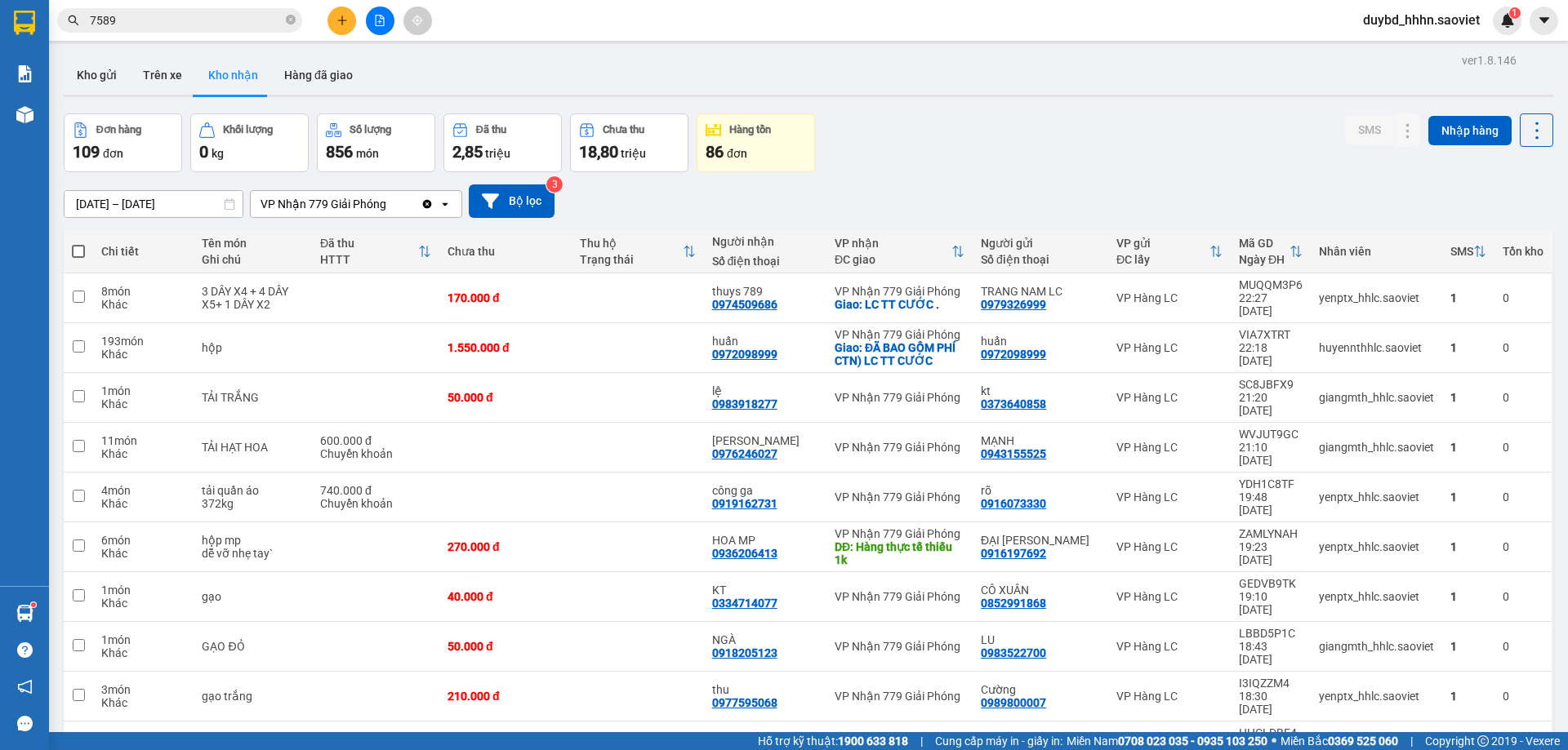
click at [1173, 200] on div "[DATE] – [DATE] Press the down arrow key to interact with the calendar and sele…" at bounding box center [808, 201] width 1490 height 33
click at [1172, 200] on div "[DATE] – [DATE] Press the down arrow key to interact with the calendar and sele…" at bounding box center [808, 201] width 1490 height 33
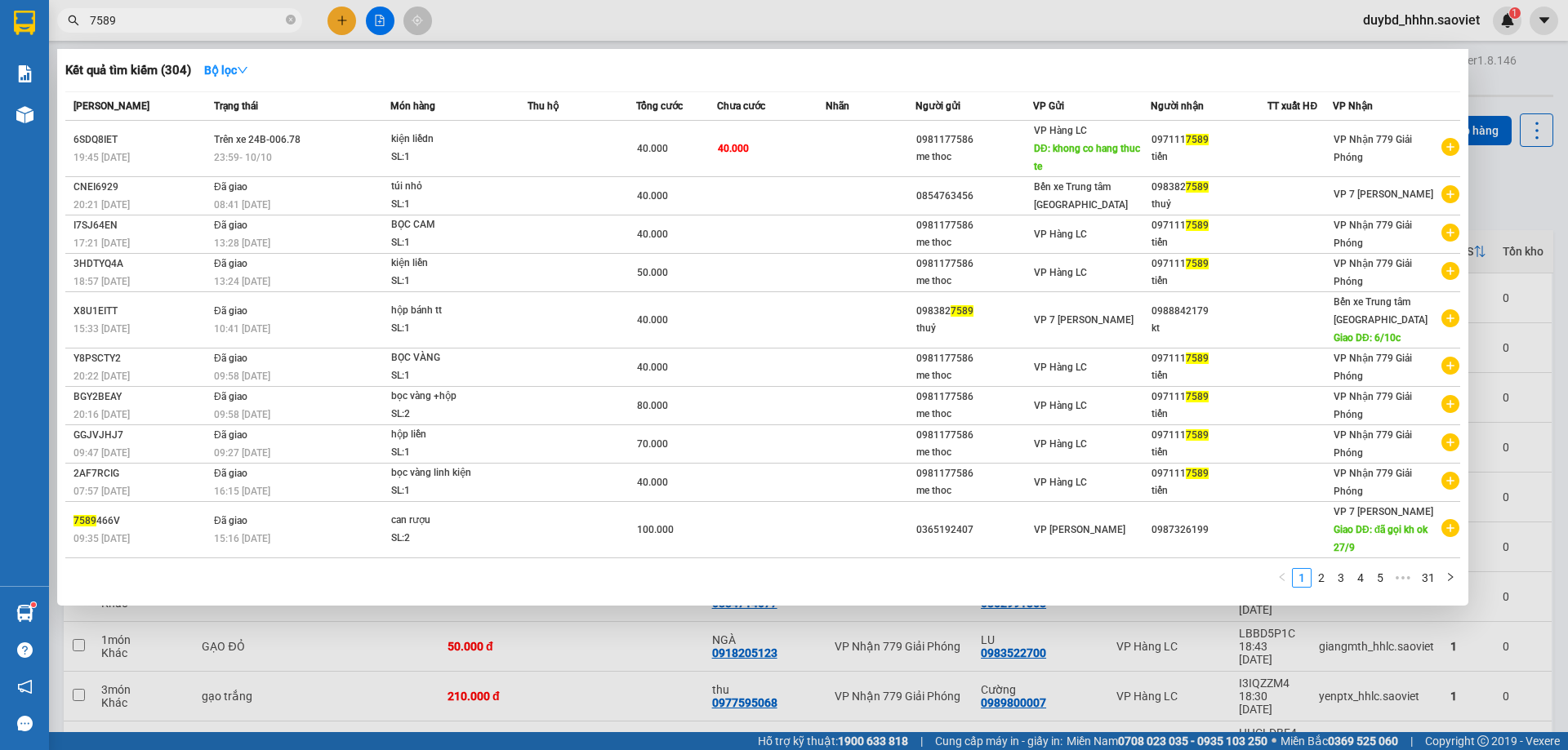
click at [194, 14] on input "7589" at bounding box center [186, 20] width 192 height 18
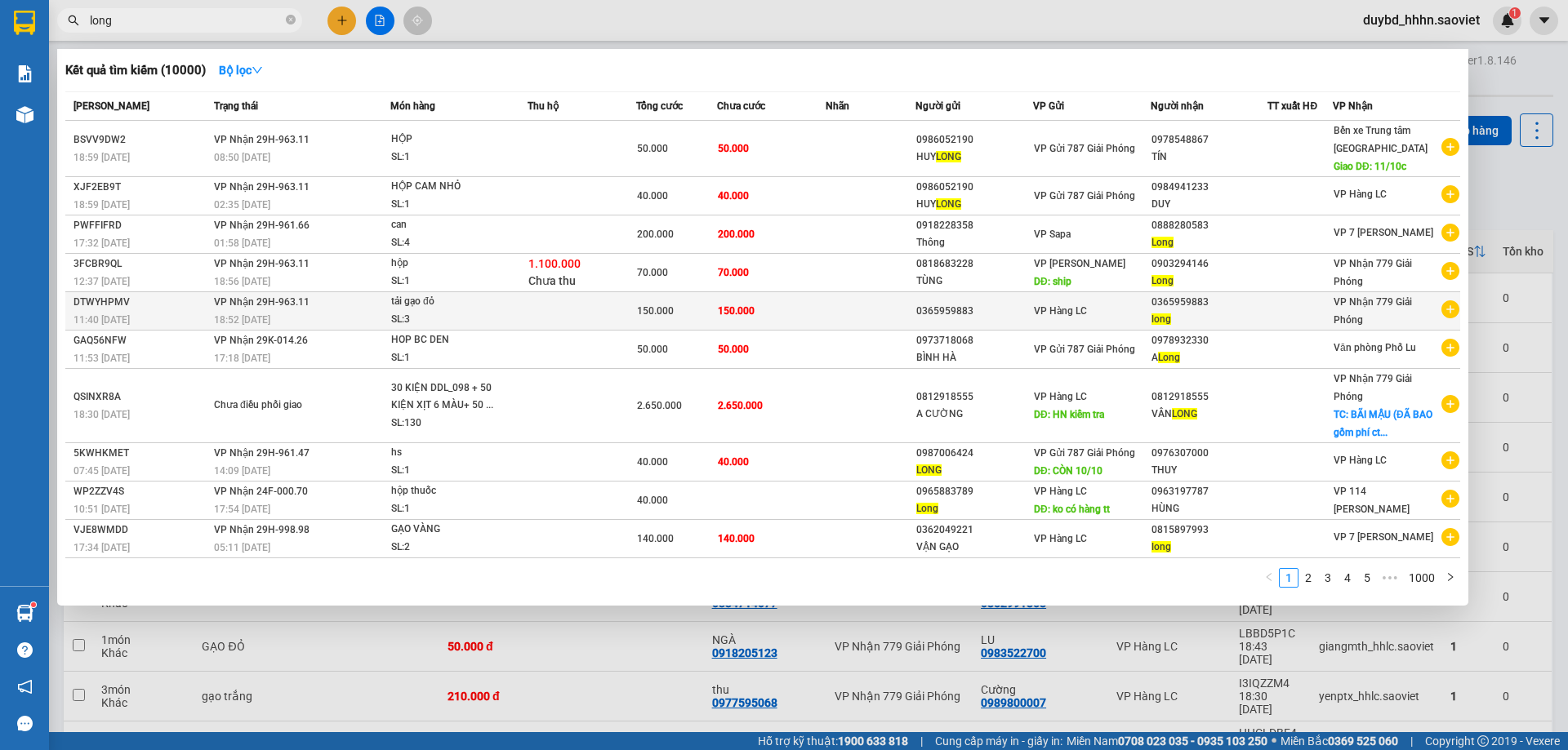
type input "long"
click at [1085, 312] on span "VP Hàng LC" at bounding box center [1061, 311] width 53 height 11
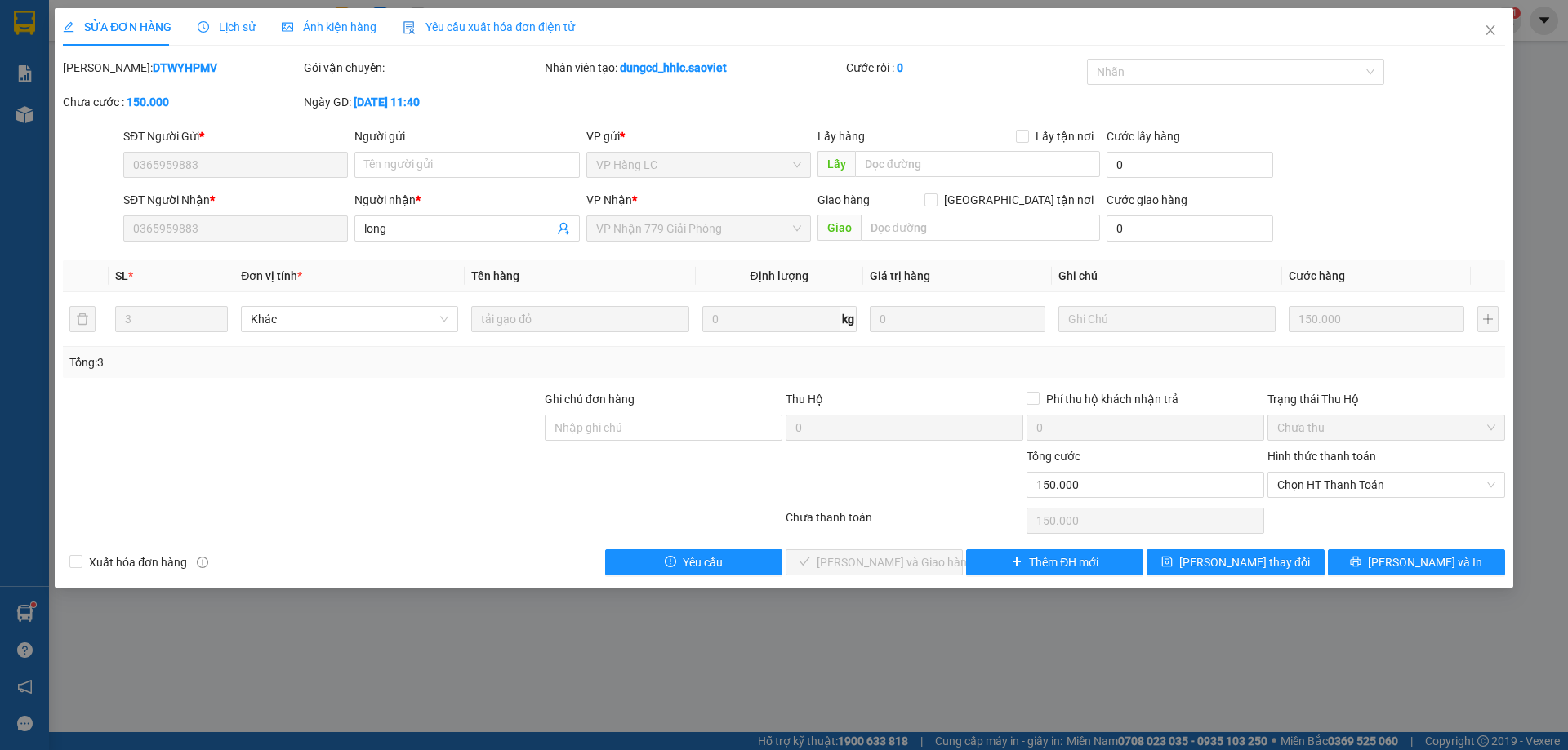
type input "0365959883"
type input "long"
type input "0"
type input "150.000"
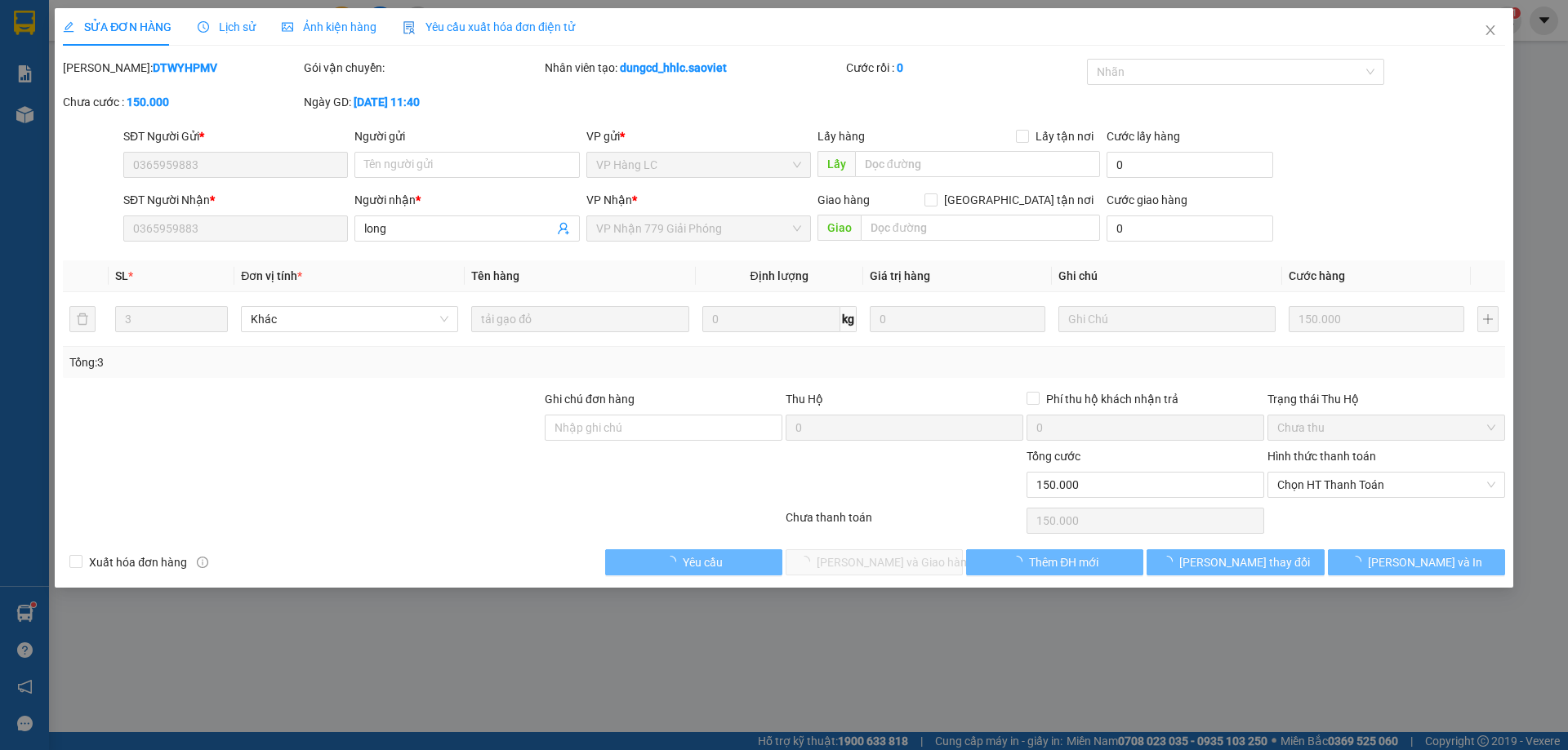
click at [1304, 508] on div "Chọn HT Thanh Toán" at bounding box center [1386, 521] width 241 height 32
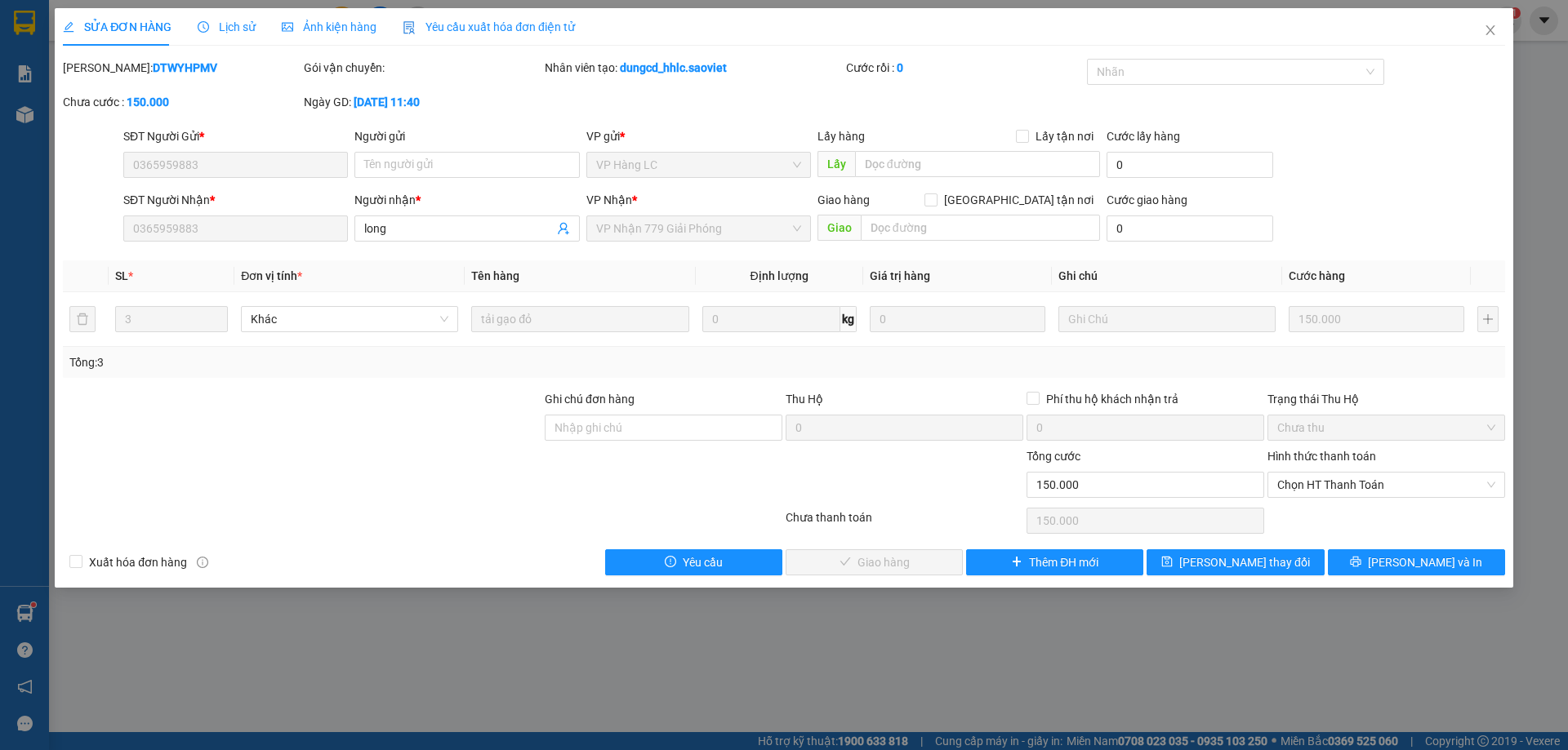
click at [1304, 497] on div "Chọn HT Thanh Toán" at bounding box center [1386, 484] width 238 height 26
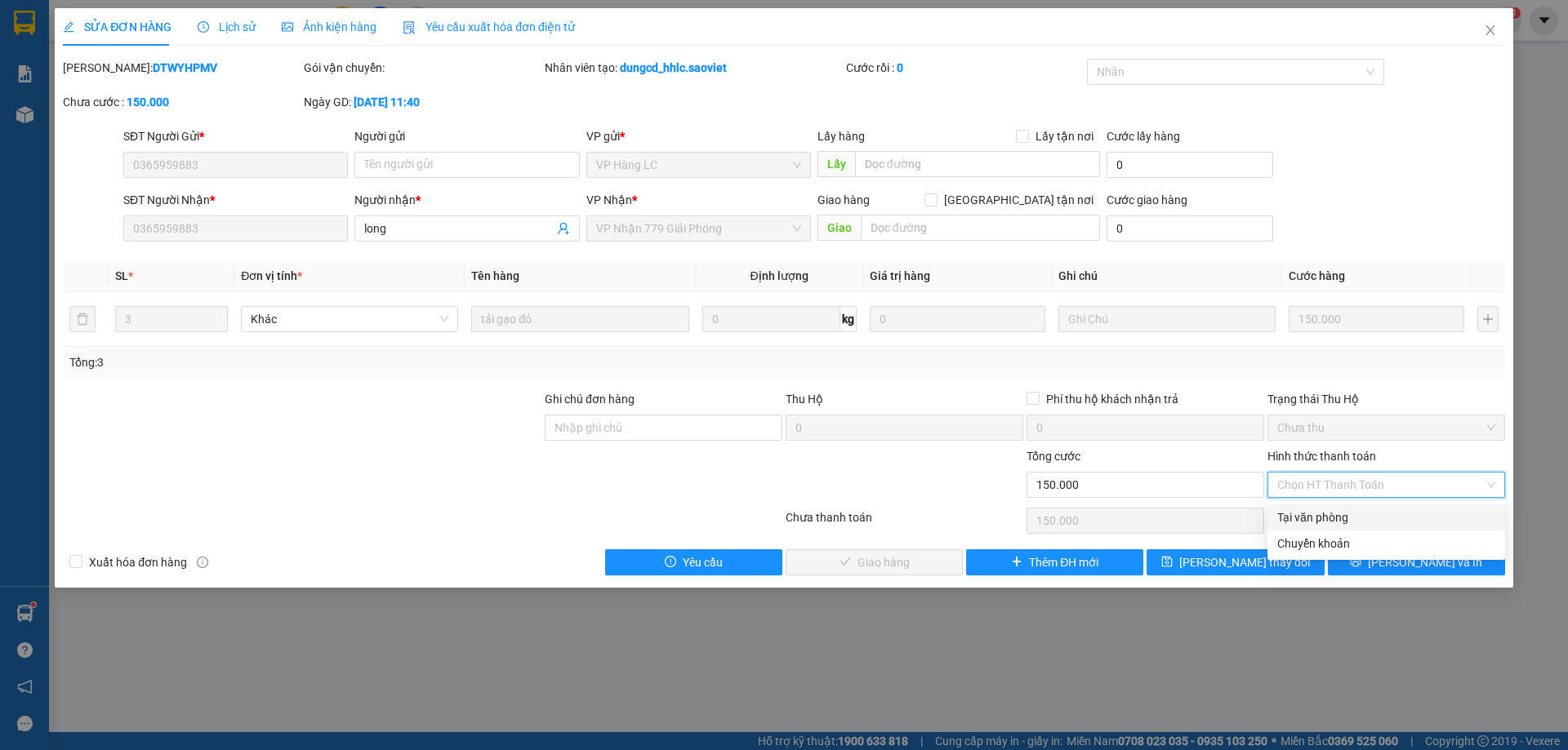
drag, startPoint x: 1287, startPoint y: 517, endPoint x: 1117, endPoint y: 527, distance: 170.3
click at [1288, 516] on div "Tại văn phòng" at bounding box center [1386, 517] width 218 height 18
type input "0"
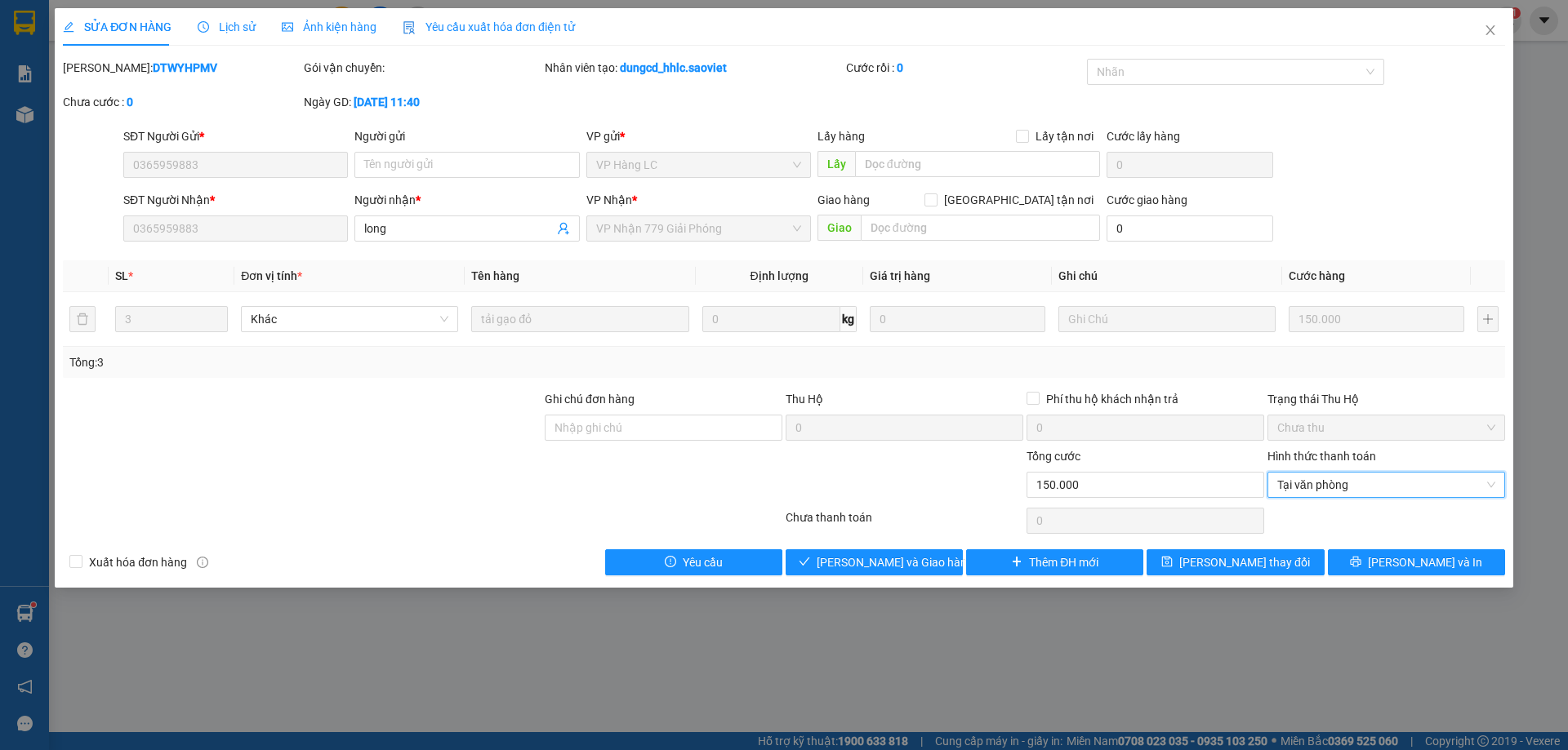
click at [828, 585] on div "SỬA ĐƠN HÀNG Lịch sử Ảnh kiện hàng Yêu cầu xuất hóa đơn điện tử Total Paid Fee …" at bounding box center [784, 298] width 1459 height 580
click at [846, 564] on span "[PERSON_NAME] và Giao hàng" at bounding box center [895, 562] width 157 height 18
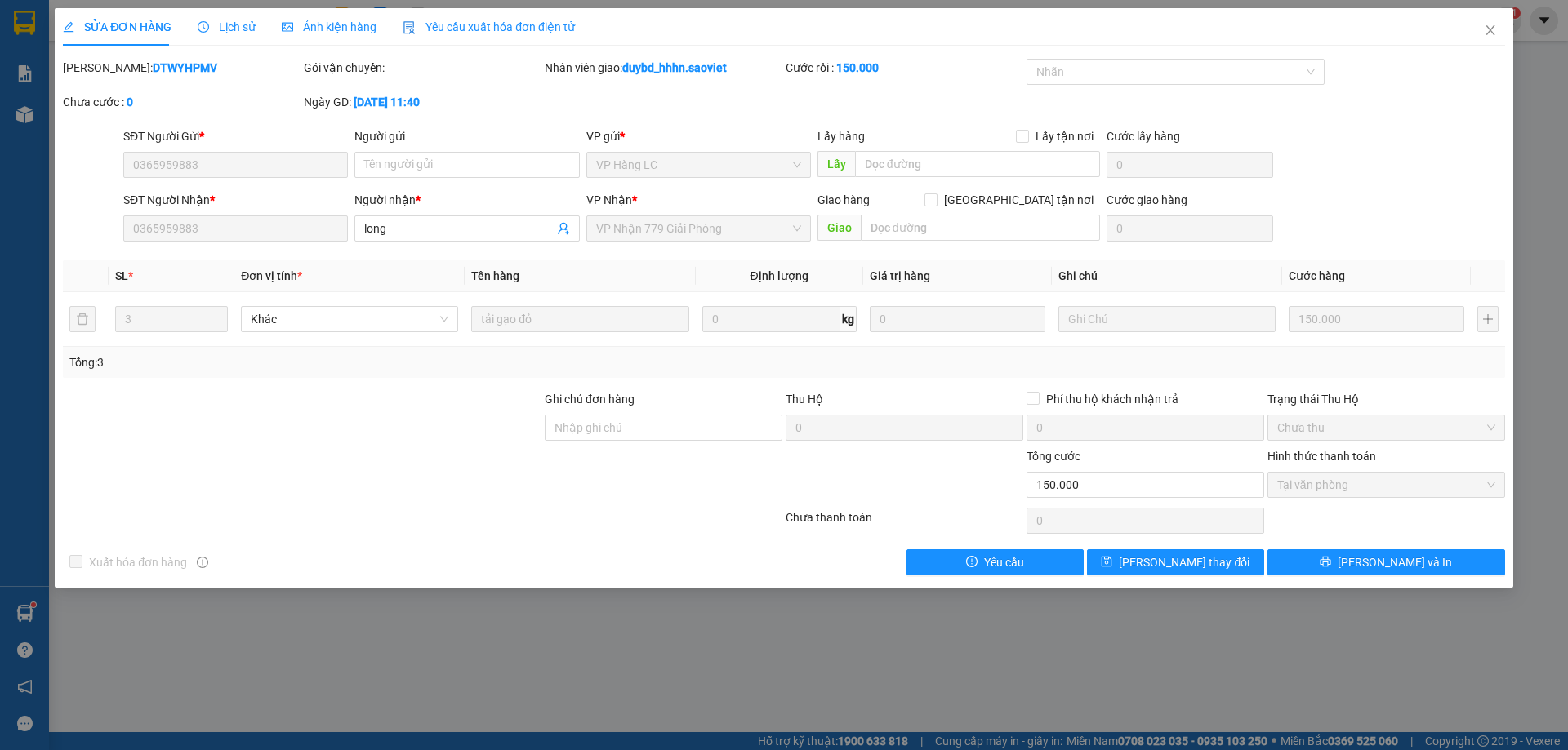
click at [921, 392] on div "Thu Hộ" at bounding box center [904, 399] width 238 height 18
click at [1479, 12] on span "Close" at bounding box center [1491, 31] width 46 height 46
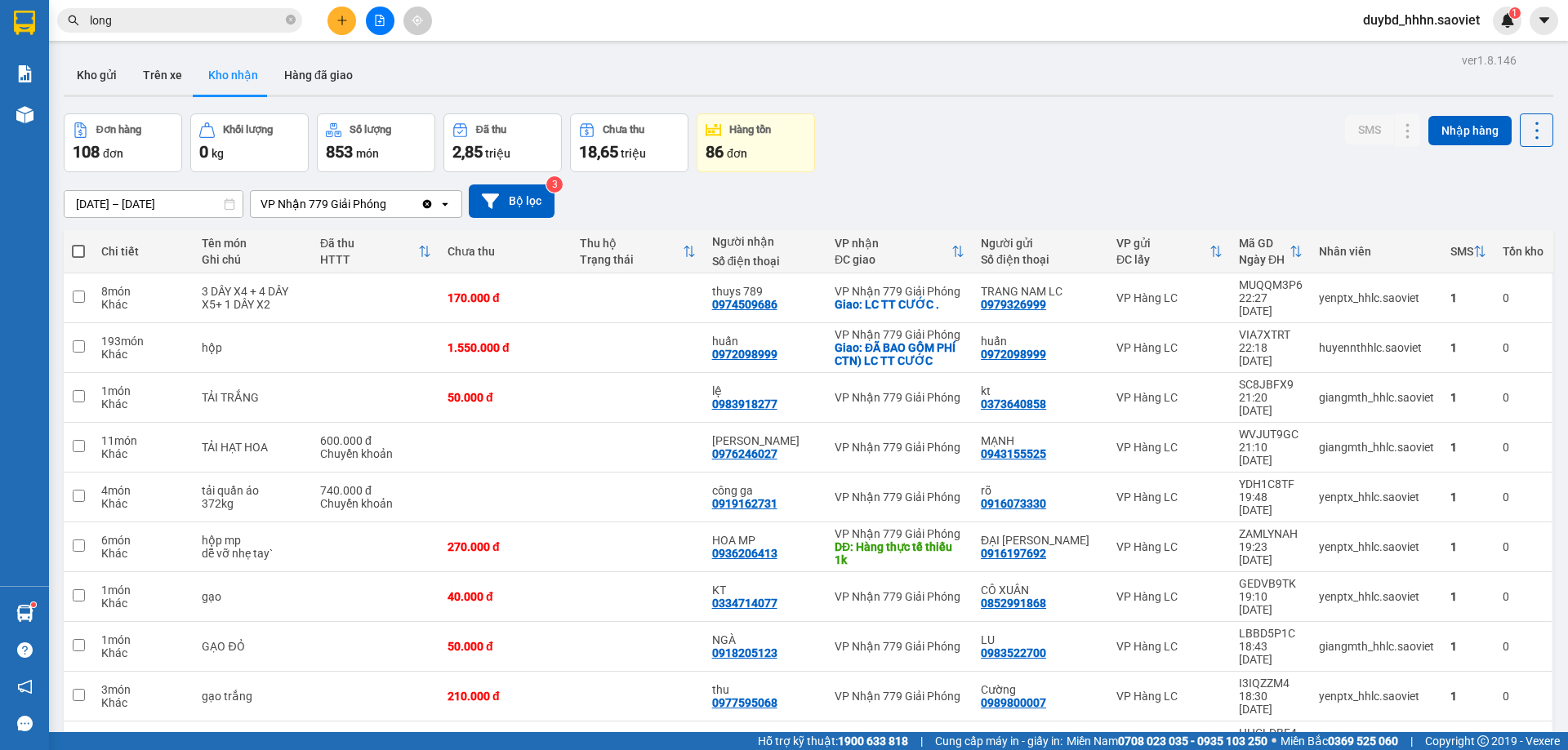
click at [184, 26] on input "long" at bounding box center [186, 20] width 192 height 18
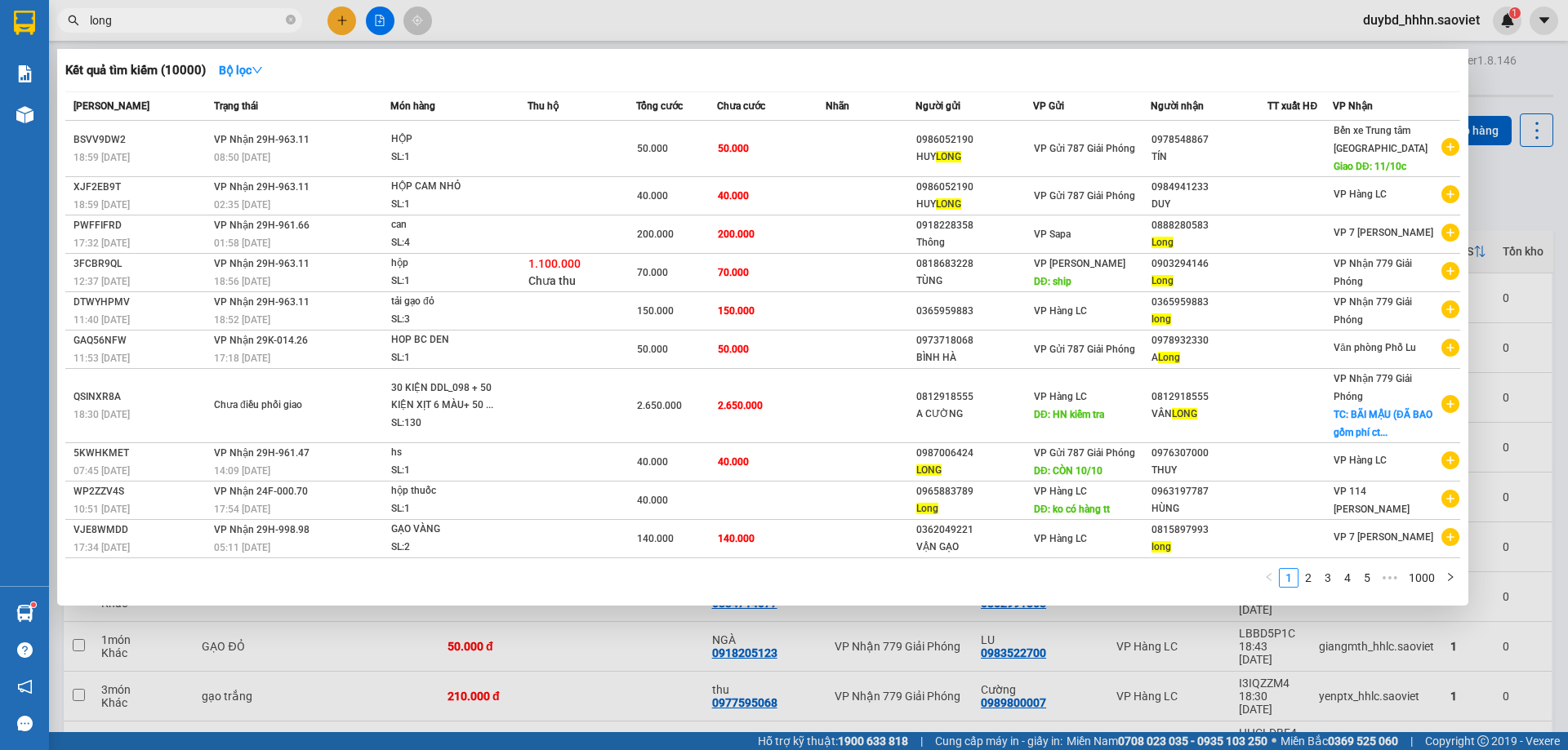
click at [184, 26] on input "long" at bounding box center [186, 20] width 192 height 18
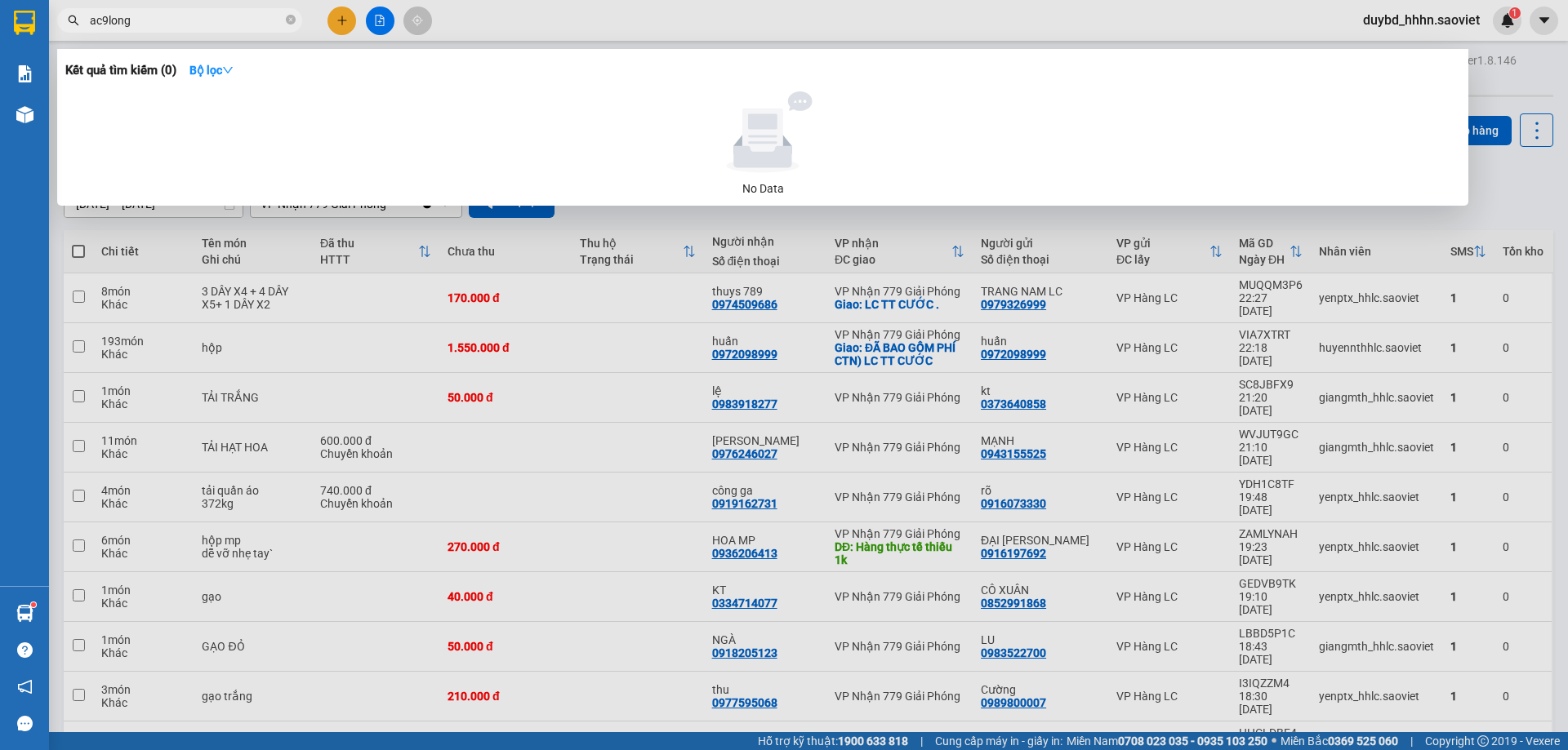
click at [189, 20] on input "ac9long" at bounding box center [186, 20] width 192 height 18
click at [189, 19] on input "ac9long" at bounding box center [186, 20] width 192 height 18
click at [191, 24] on input "ac9long" at bounding box center [186, 20] width 192 height 18
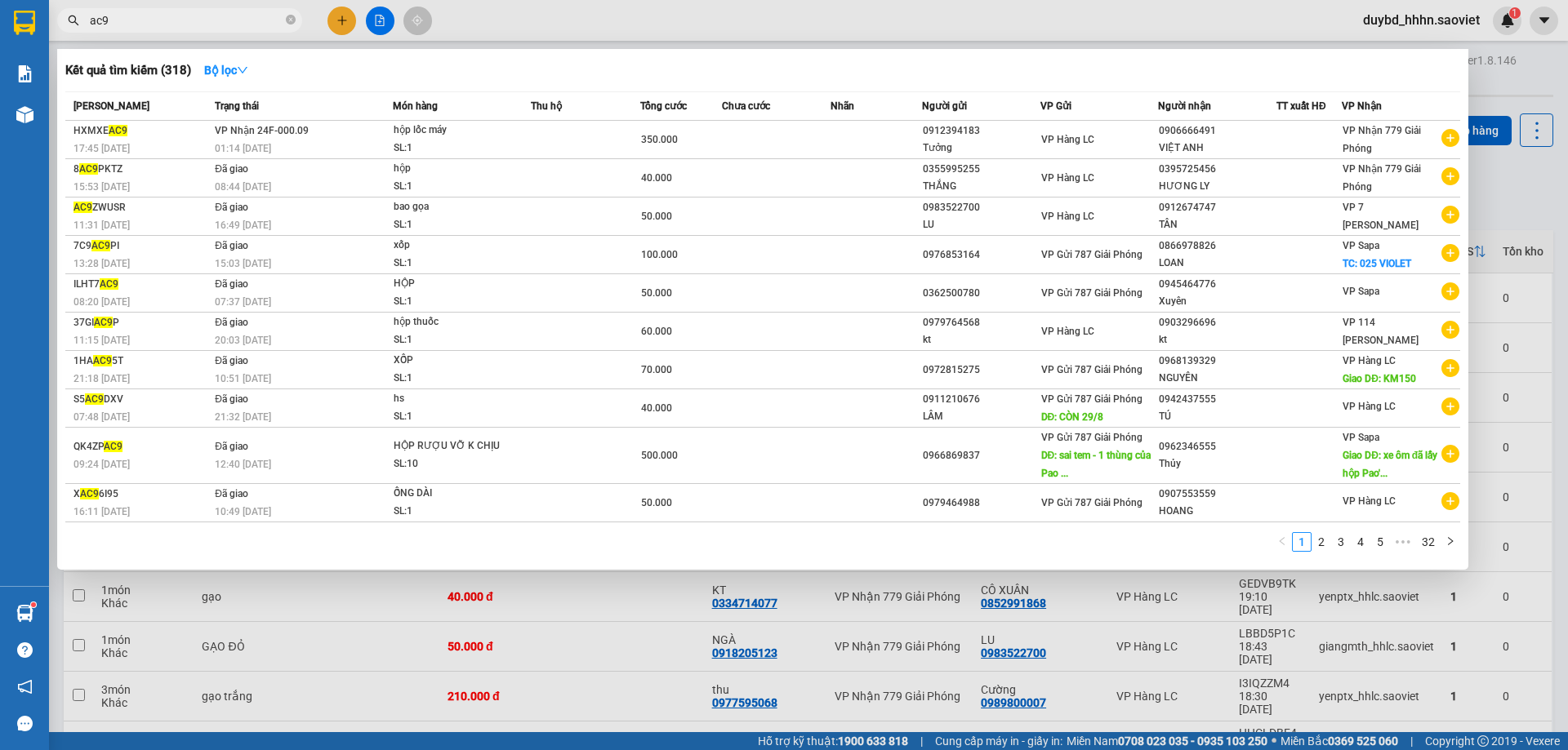
type input "ac9"
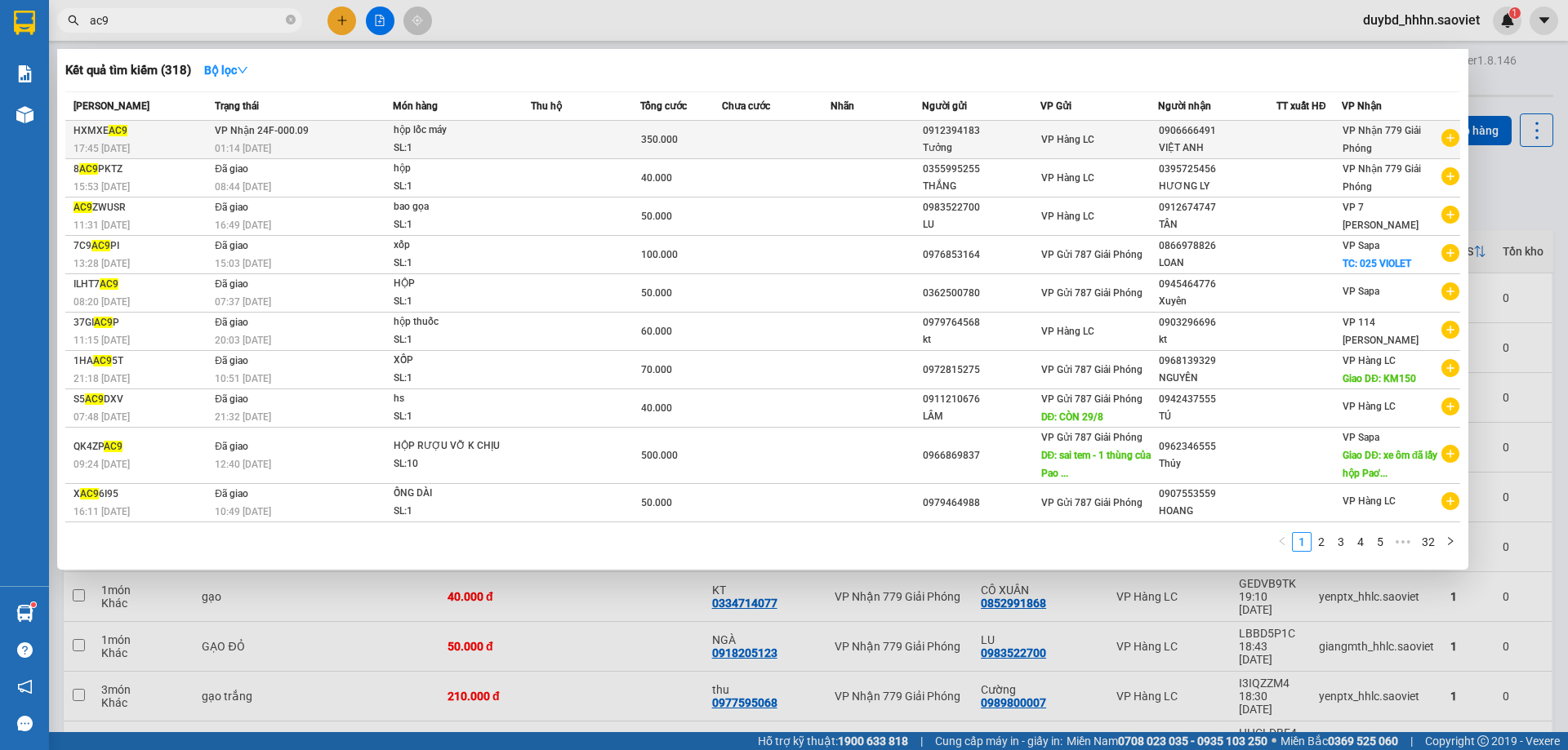
click at [292, 132] on span "VP Nhận 24F-000.09" at bounding box center [262, 130] width 94 height 11
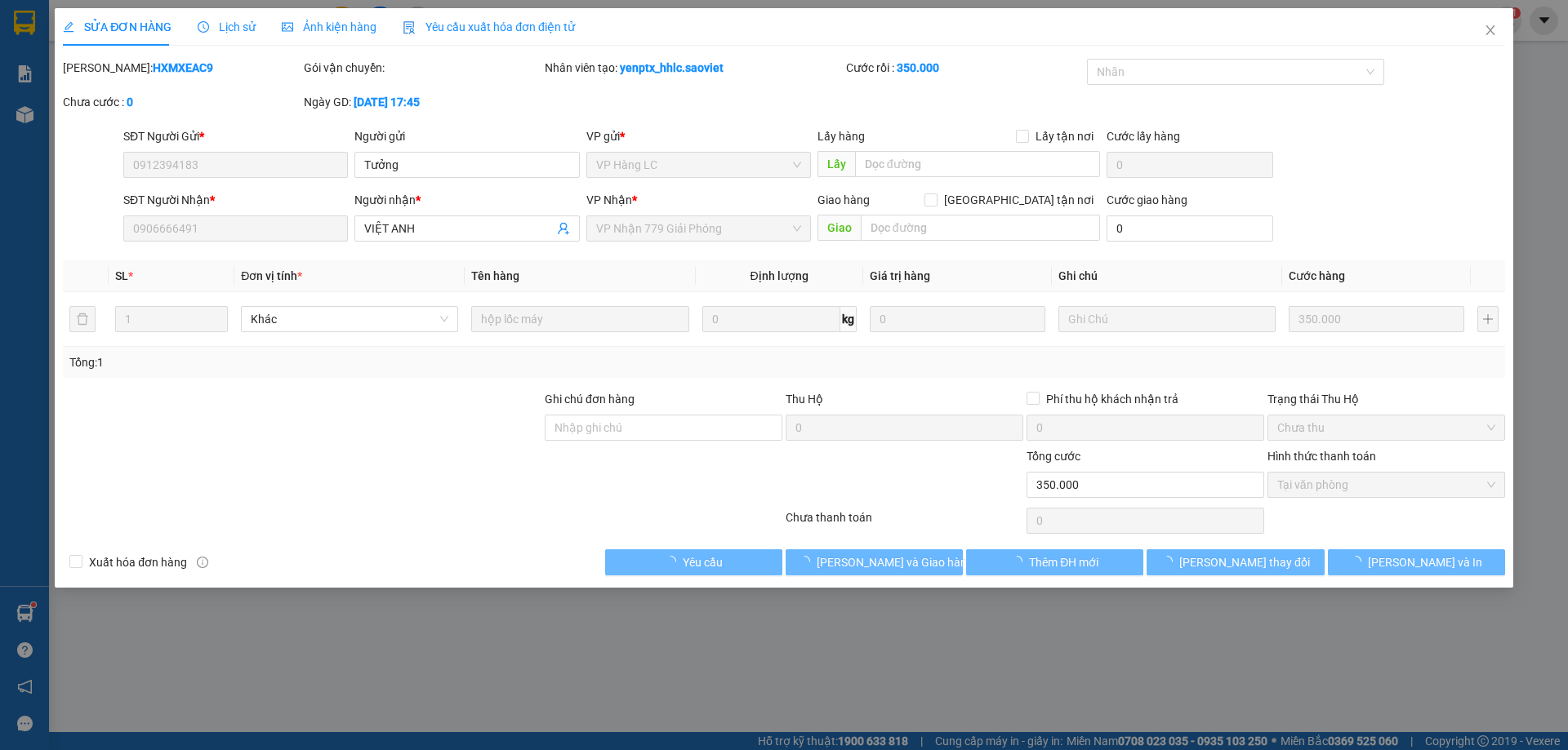
type input "0912394183"
type input "Tưởng"
type input "0906666491"
type input "VIỆT ANH"
type input "0"
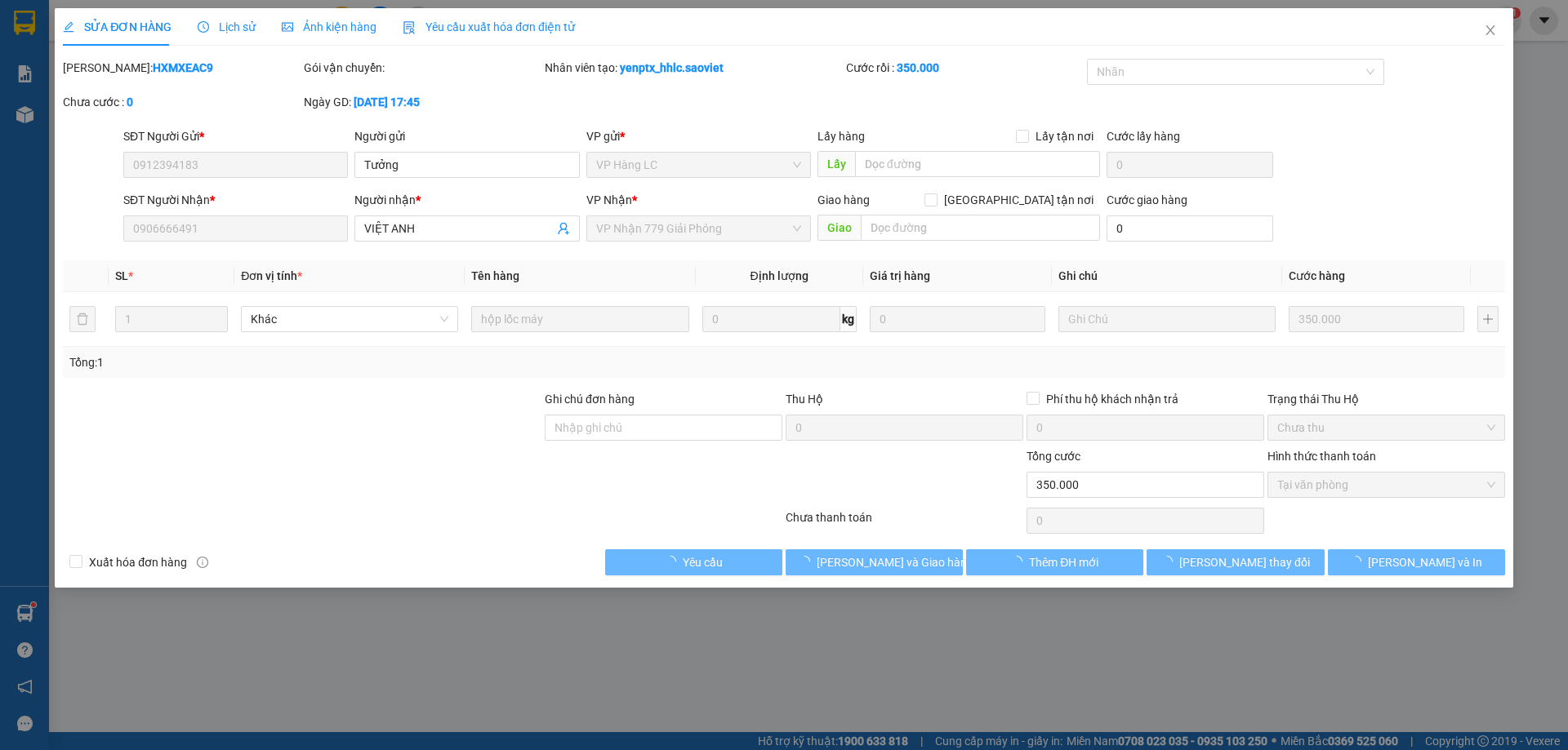
type input "350.000"
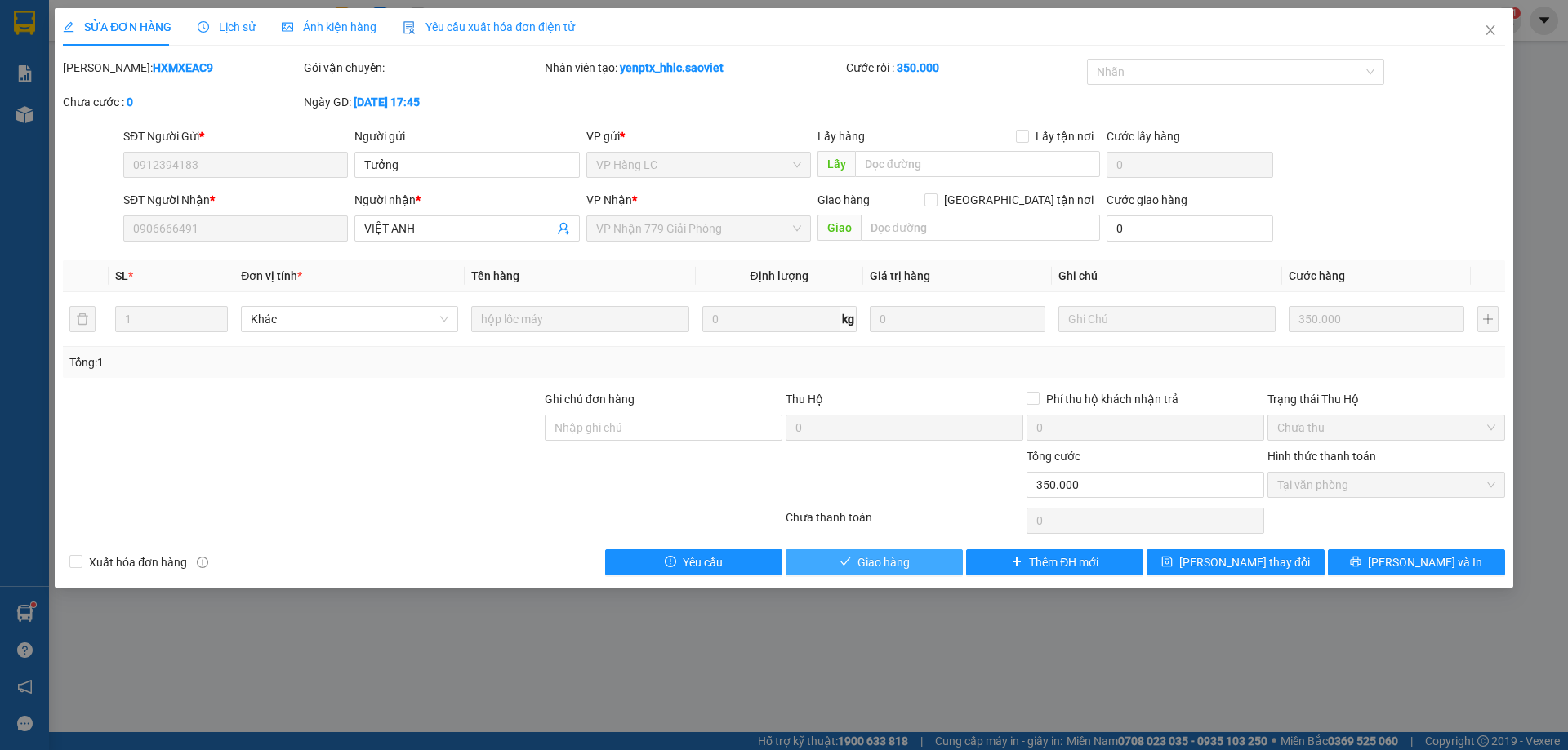
click at [903, 565] on span "Giao hàng" at bounding box center [883, 562] width 52 height 18
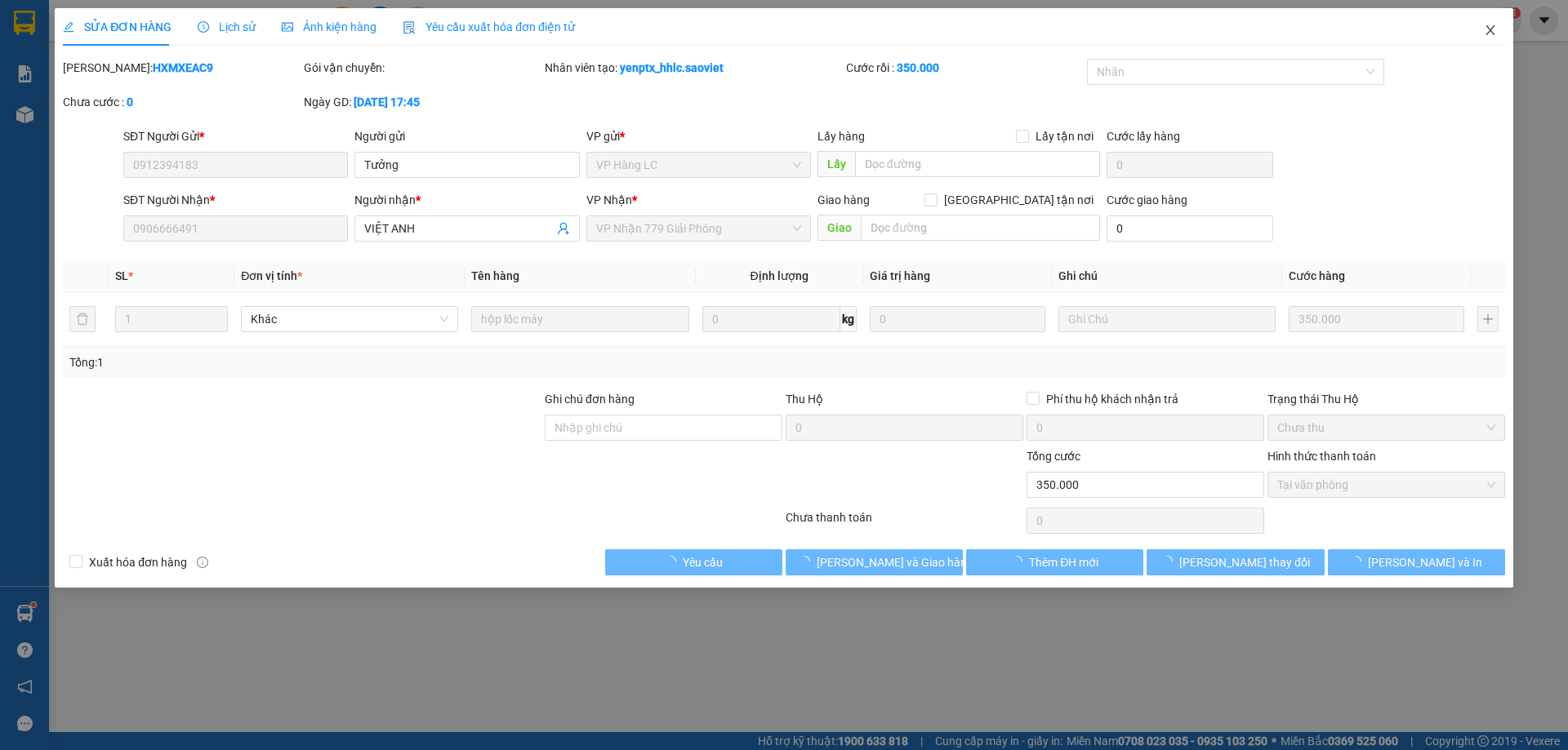
click at [1496, 32] on icon "close" at bounding box center [1491, 30] width 13 height 13
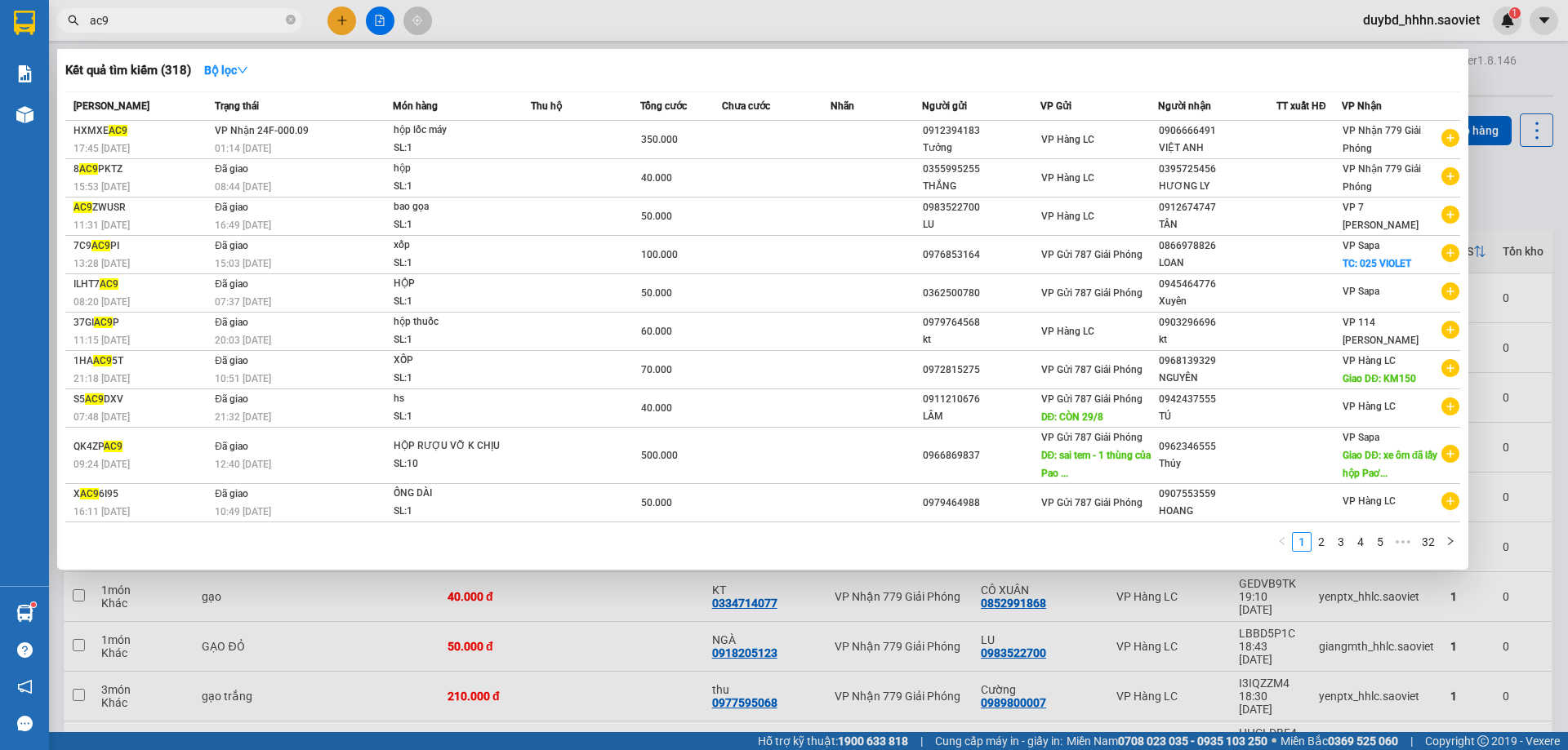
drag, startPoint x: 262, startPoint y: 9, endPoint x: 261, endPoint y: 25, distance: 16.0
click at [262, 10] on span "ac9" at bounding box center [179, 21] width 245 height 25
click at [259, 29] on input "ac9" at bounding box center [186, 20] width 192 height 18
click at [266, 12] on input "ac9" at bounding box center [186, 20] width 192 height 18
paste input "0962549048"
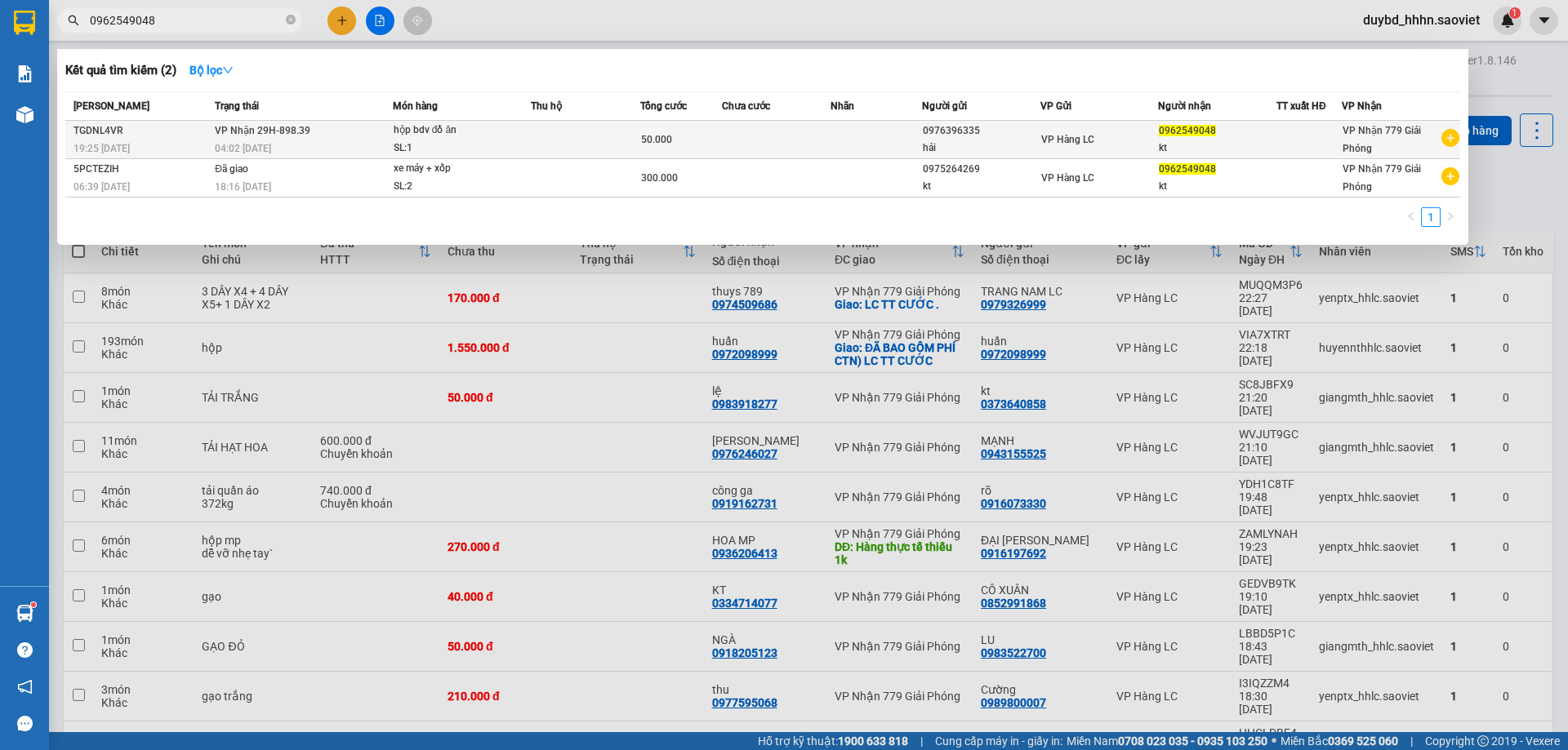
type input "0962549048"
click at [798, 127] on td at bounding box center [776, 140] width 109 height 38
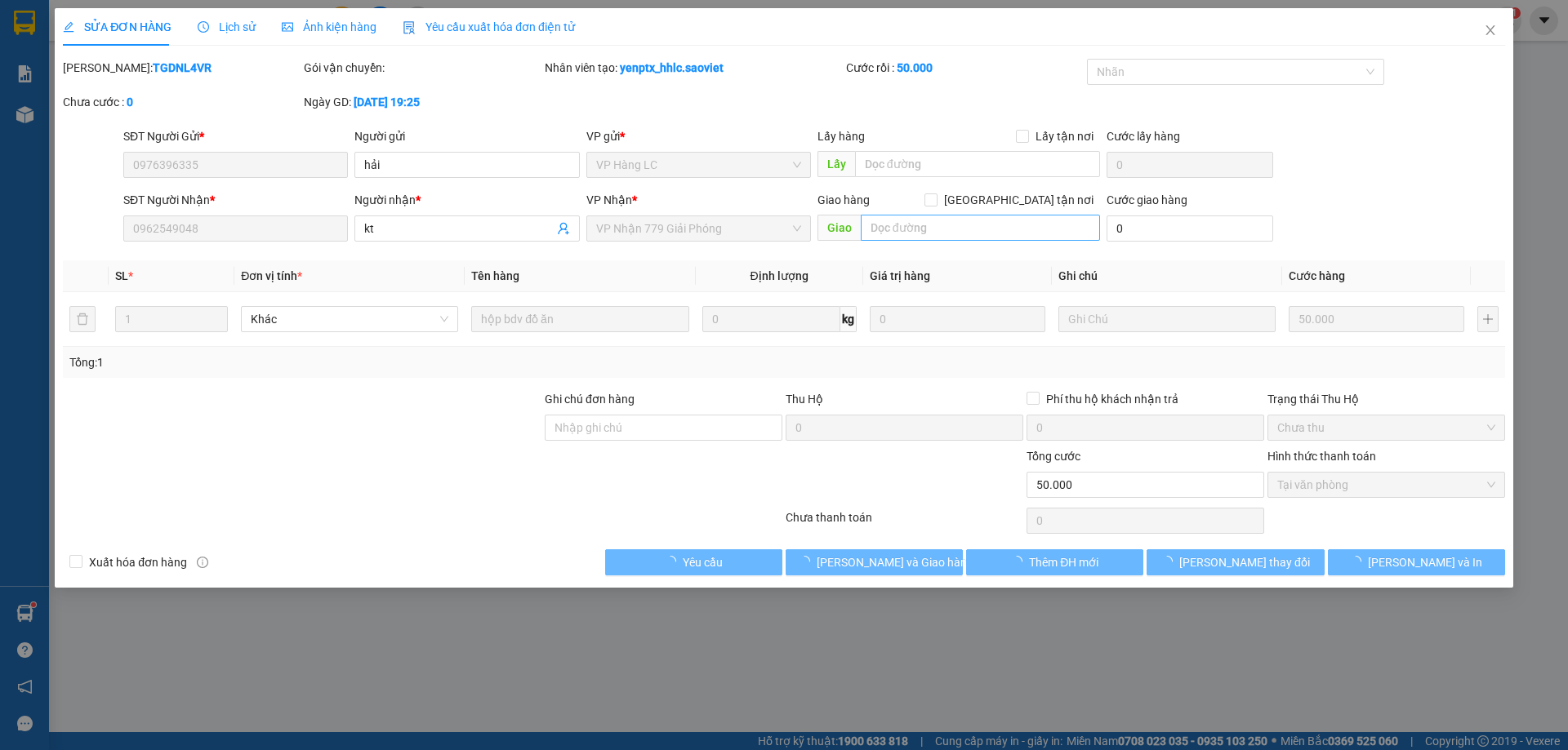
type input "0976396335"
type input "hải"
type input "0962549048"
type input "kt"
type input "0"
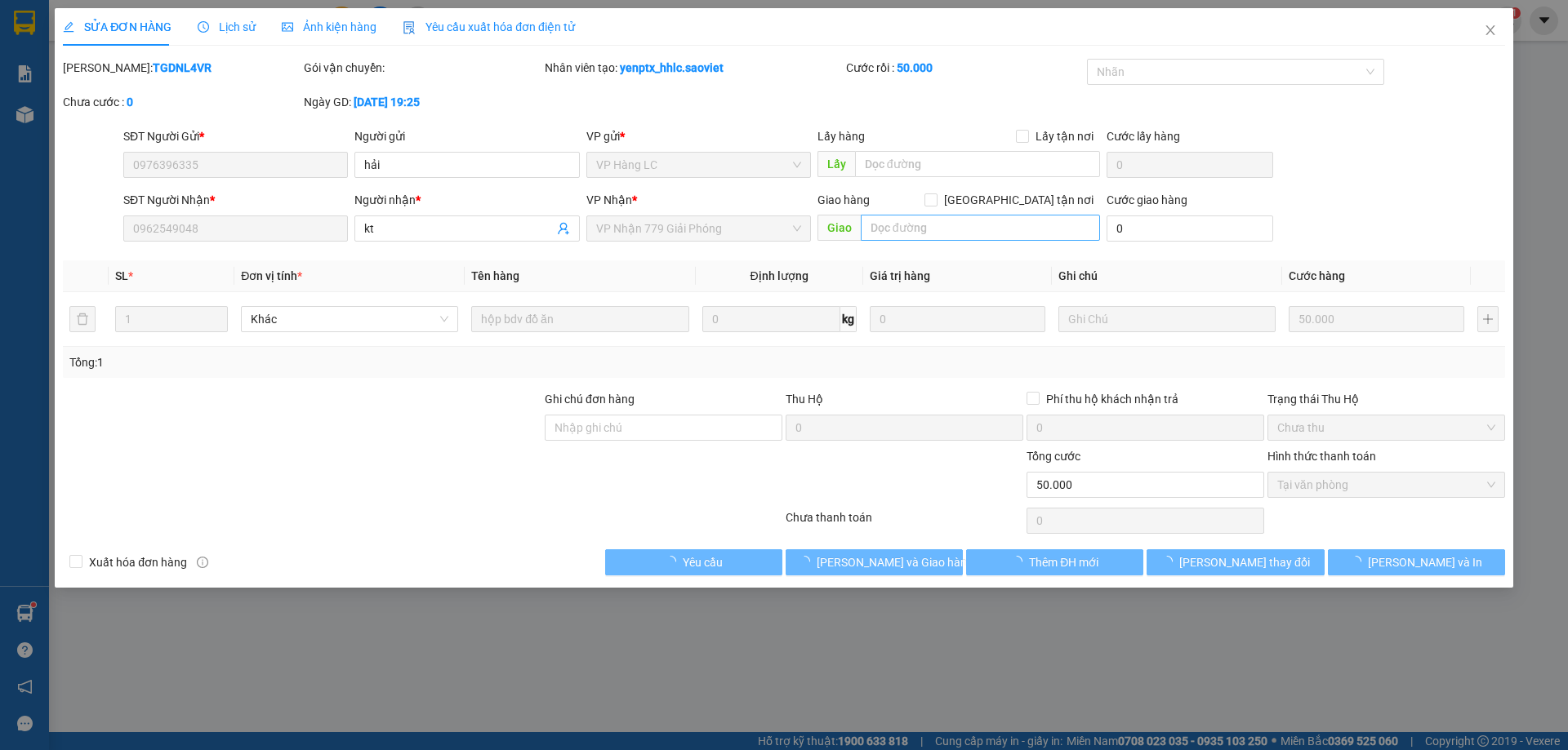
type input "50.000"
click at [937, 233] on input "text" at bounding box center [980, 227] width 239 height 26
type input "d"
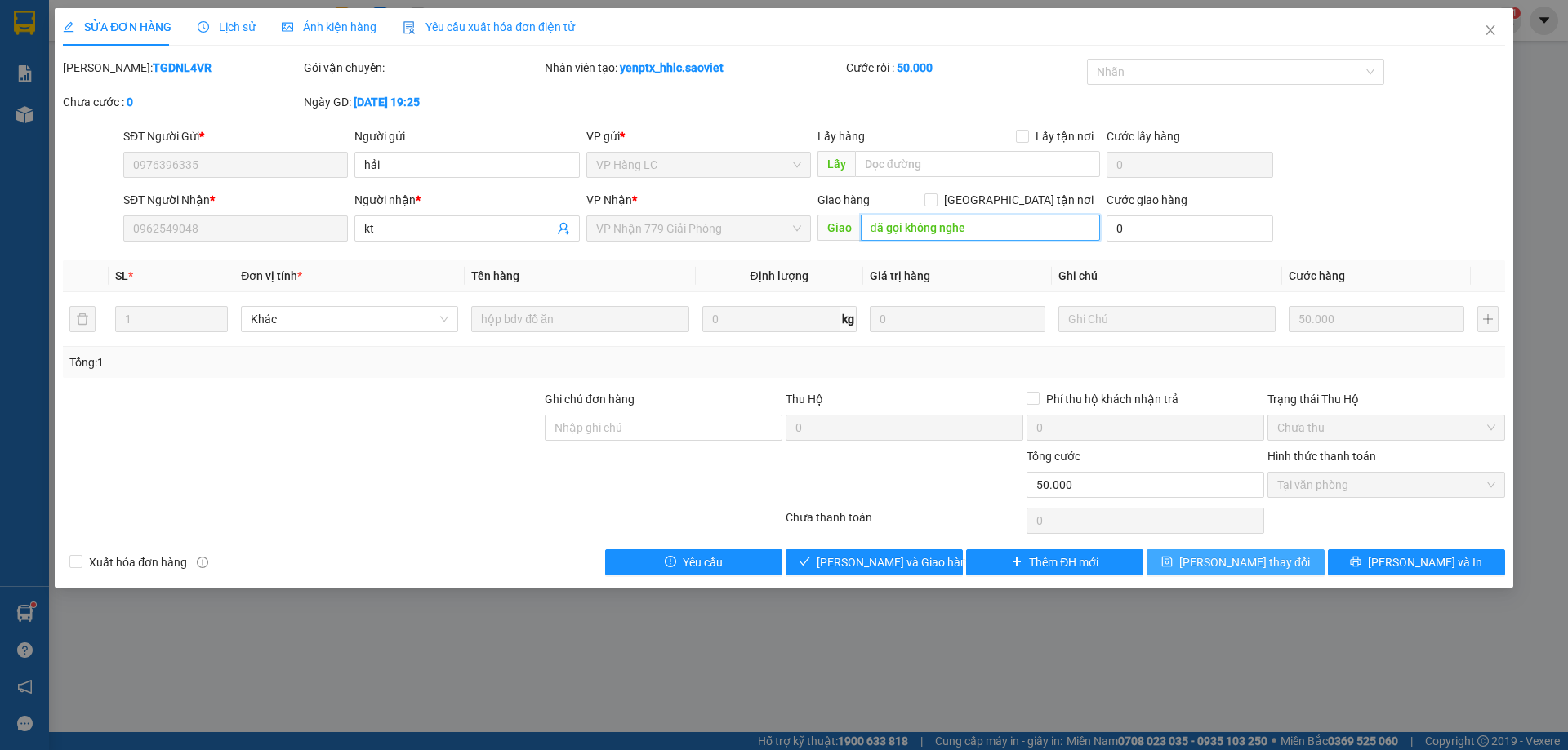
type input "đã gọi không nghe"
click at [1260, 573] on button "[PERSON_NAME] thay đổi" at bounding box center [1235, 562] width 177 height 26
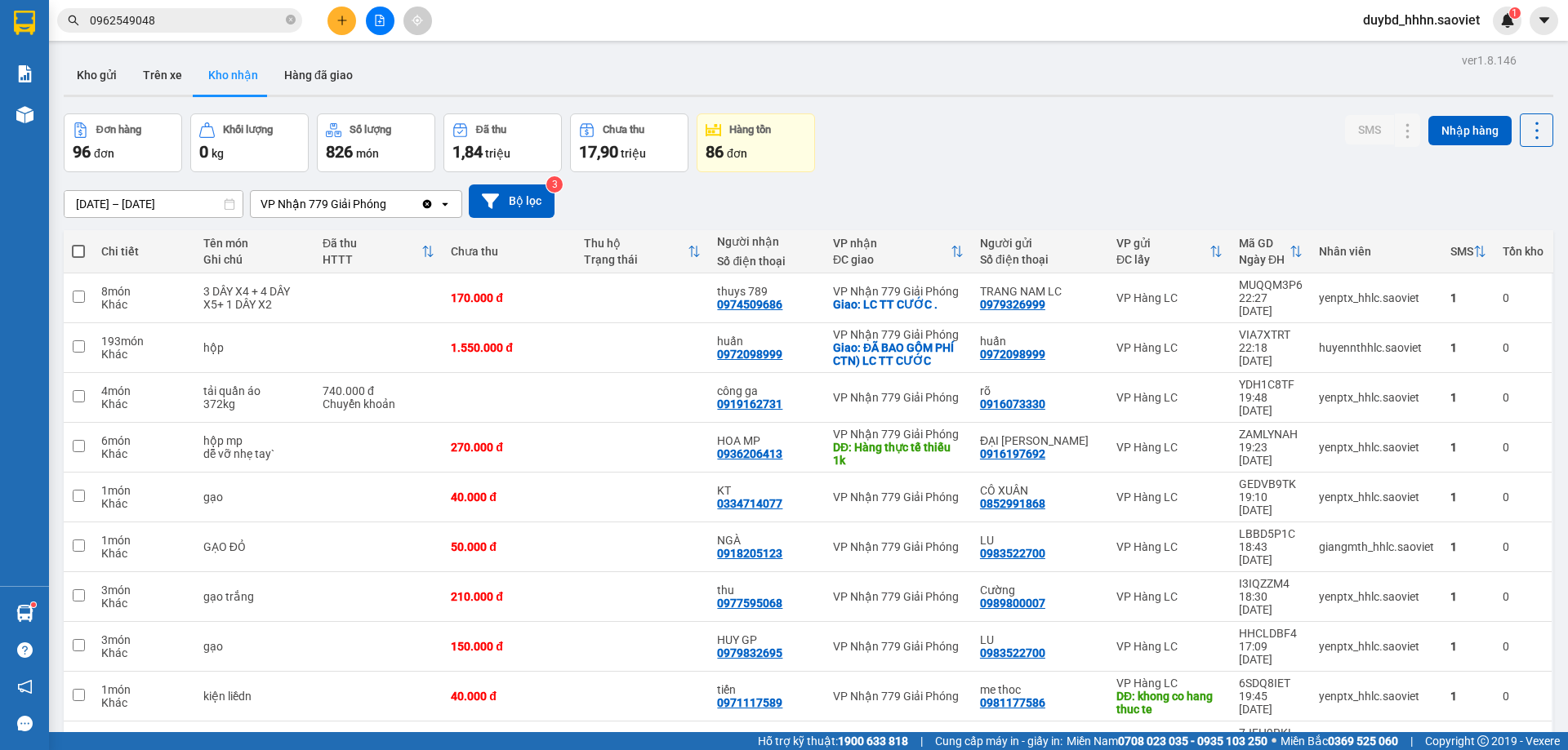
click at [210, 20] on input "0962549048" at bounding box center [186, 20] width 192 height 18
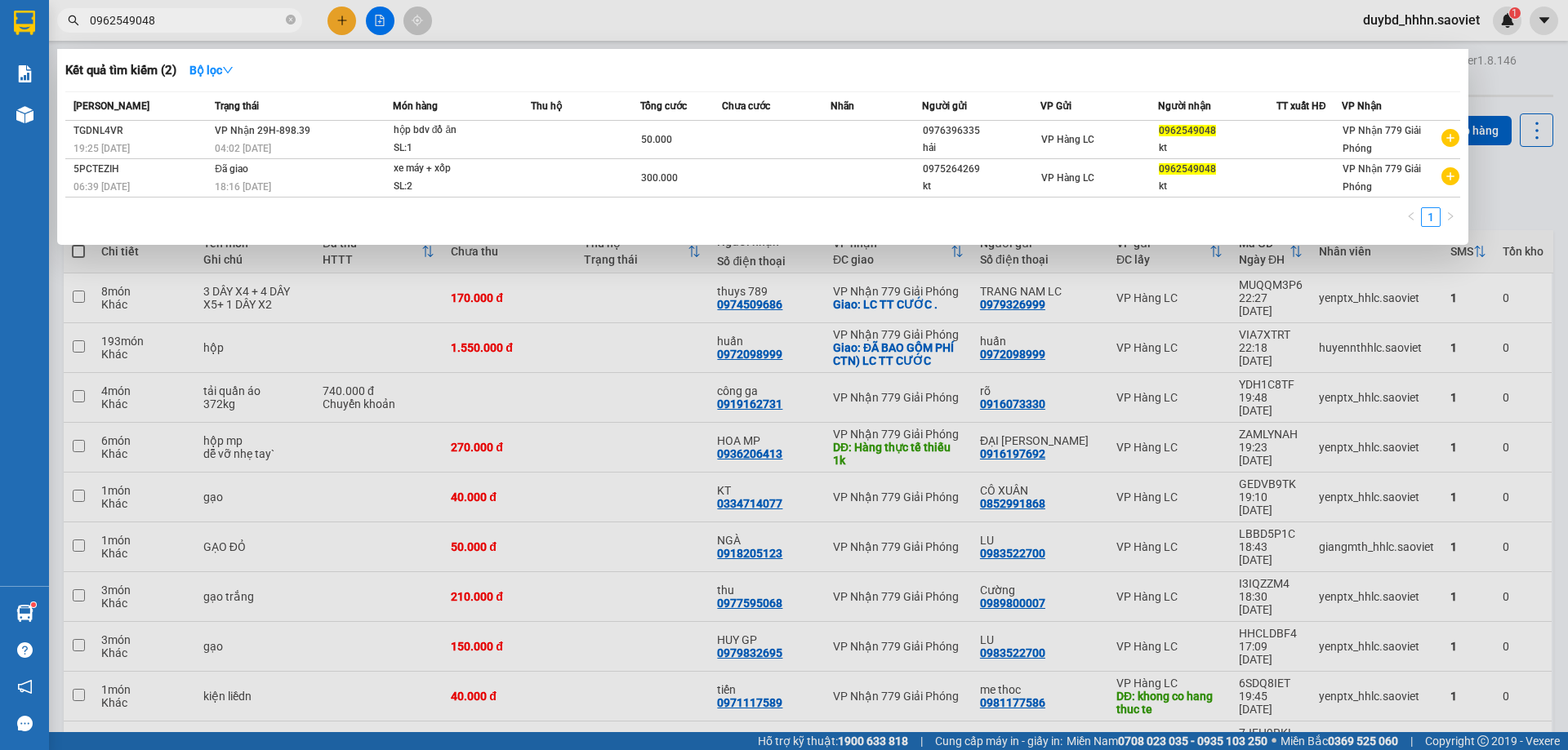
click at [186, 29] on input "0962549048" at bounding box center [186, 20] width 192 height 18
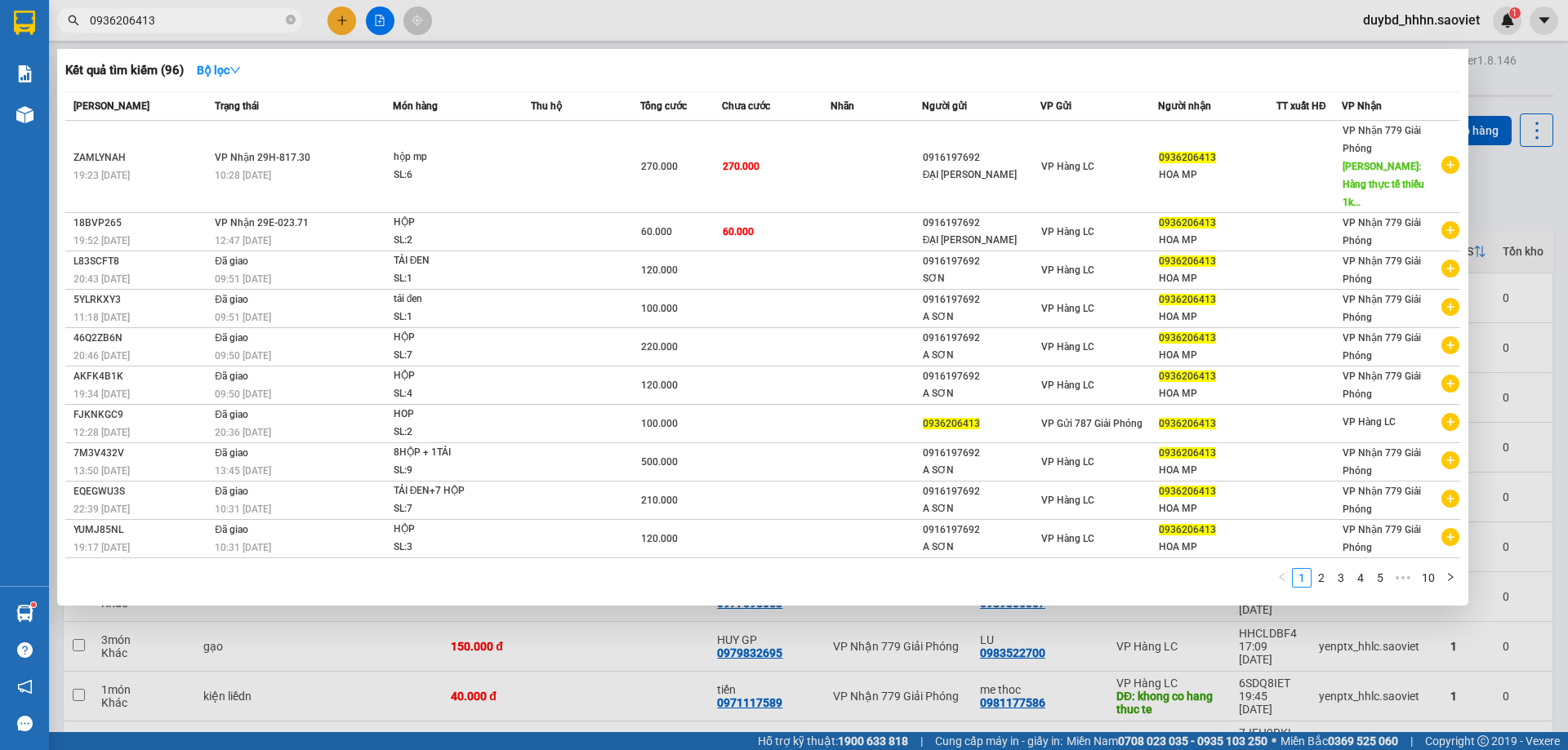
type input "0936206413"
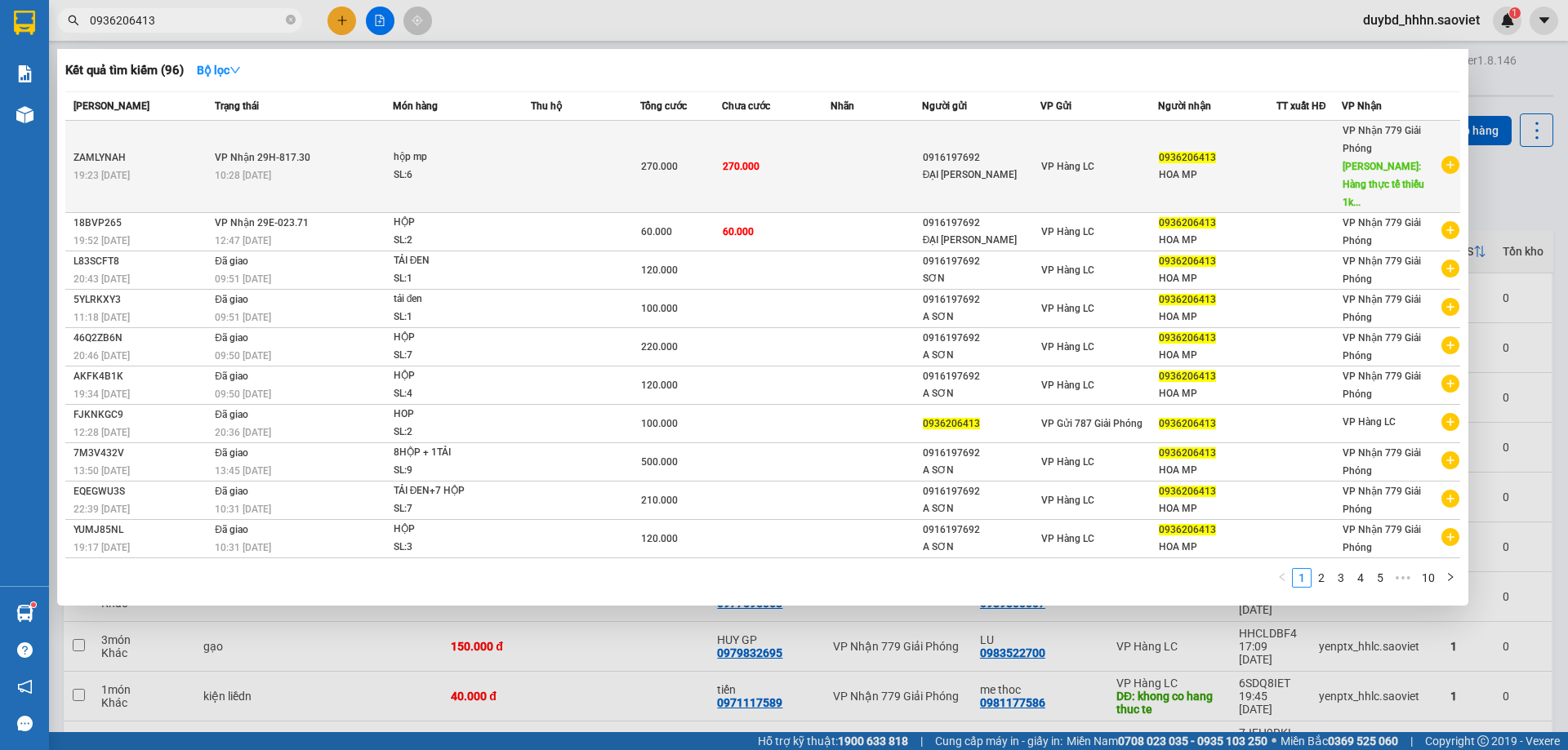
click at [665, 161] on span "270.000" at bounding box center [659, 167] width 37 height 11
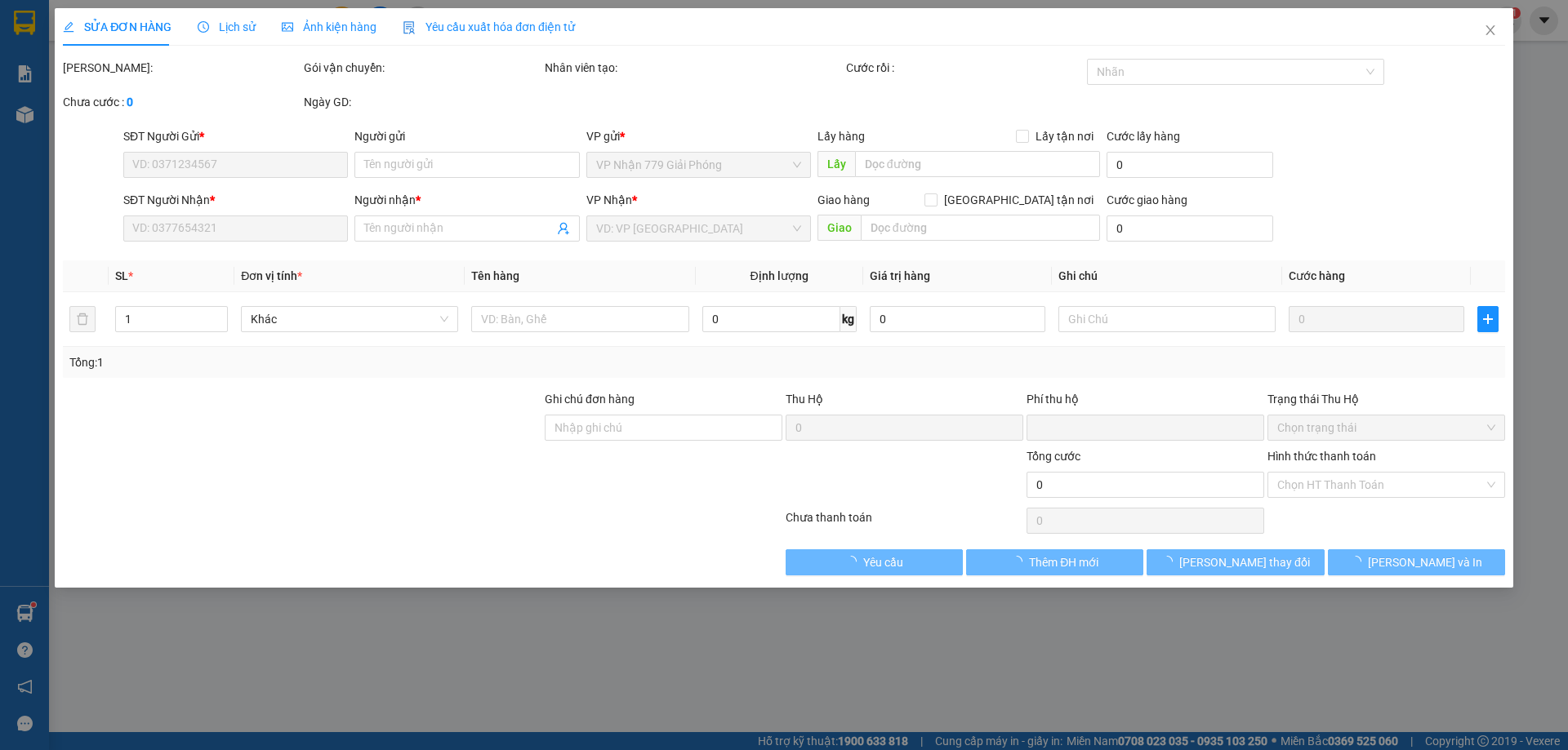
type input "0916197692"
type input "ĐẠI [PERSON_NAME]"
type input "0936206413"
type input "HOA MP"
type input "Hàng thực tế thiếu 1k"
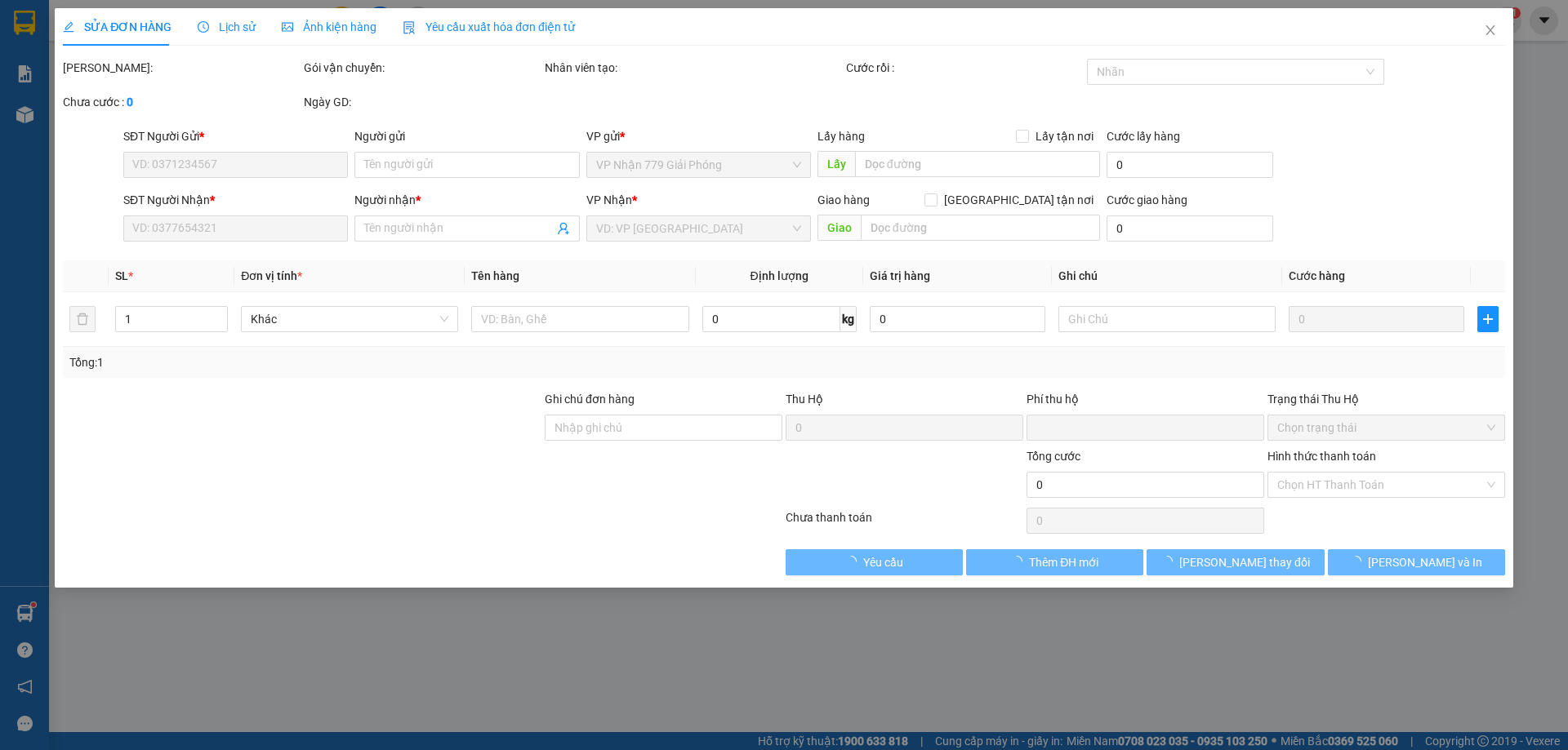
type input "0"
type input "270.000"
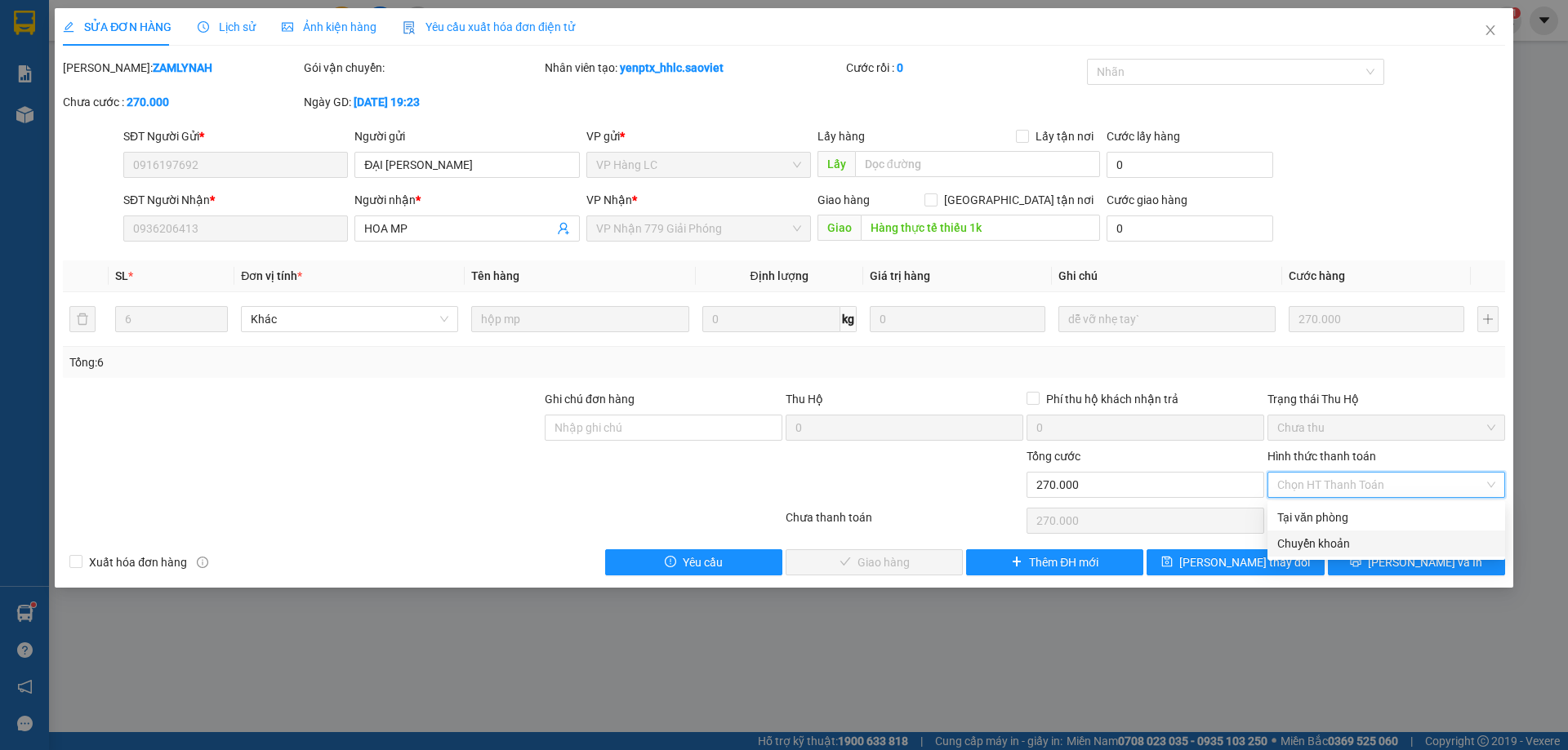
click at [1295, 551] on div "Chuyển khoản" at bounding box center [1386, 543] width 218 height 18
type input "0"
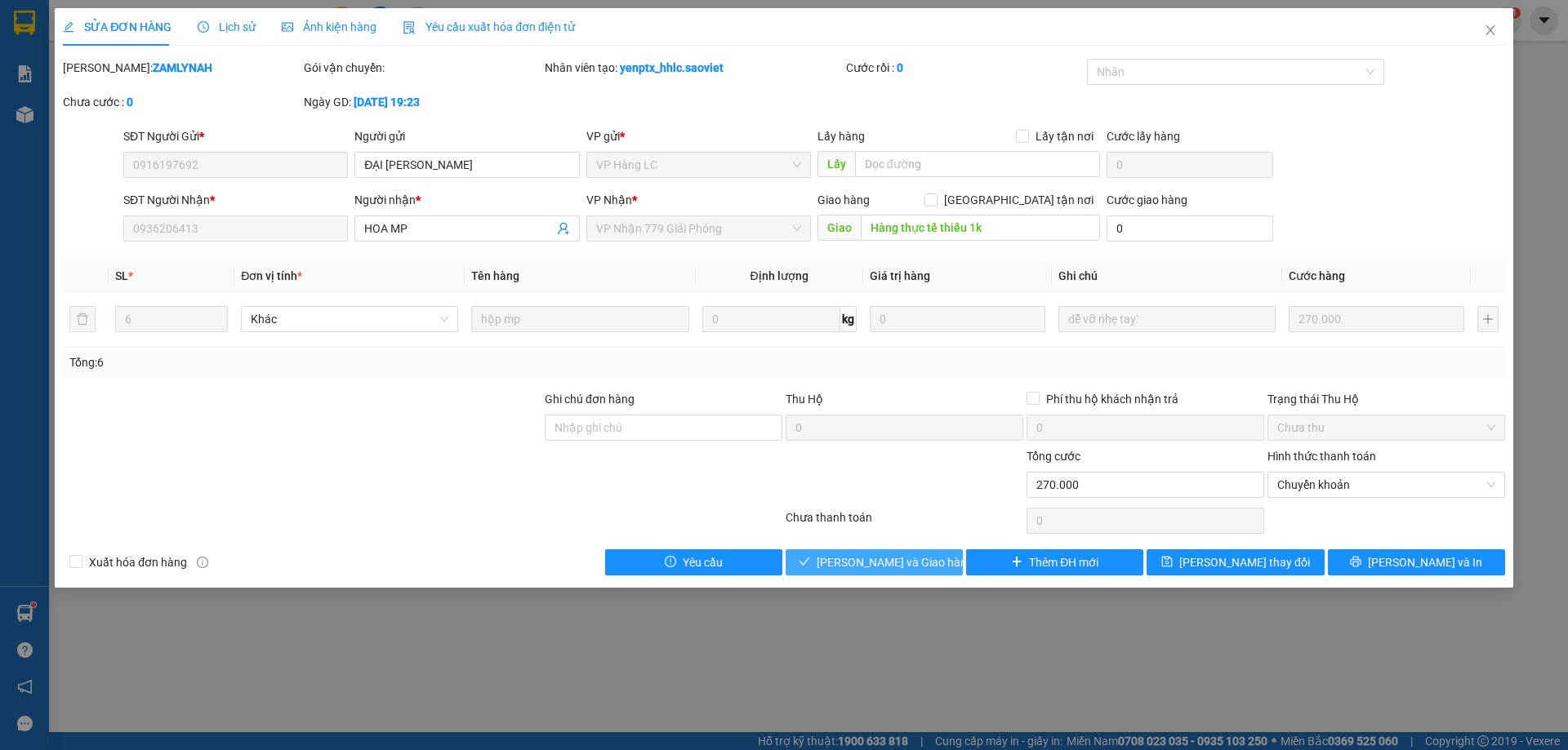
click at [920, 565] on span "[PERSON_NAME] và Giao hàng" at bounding box center [895, 562] width 157 height 18
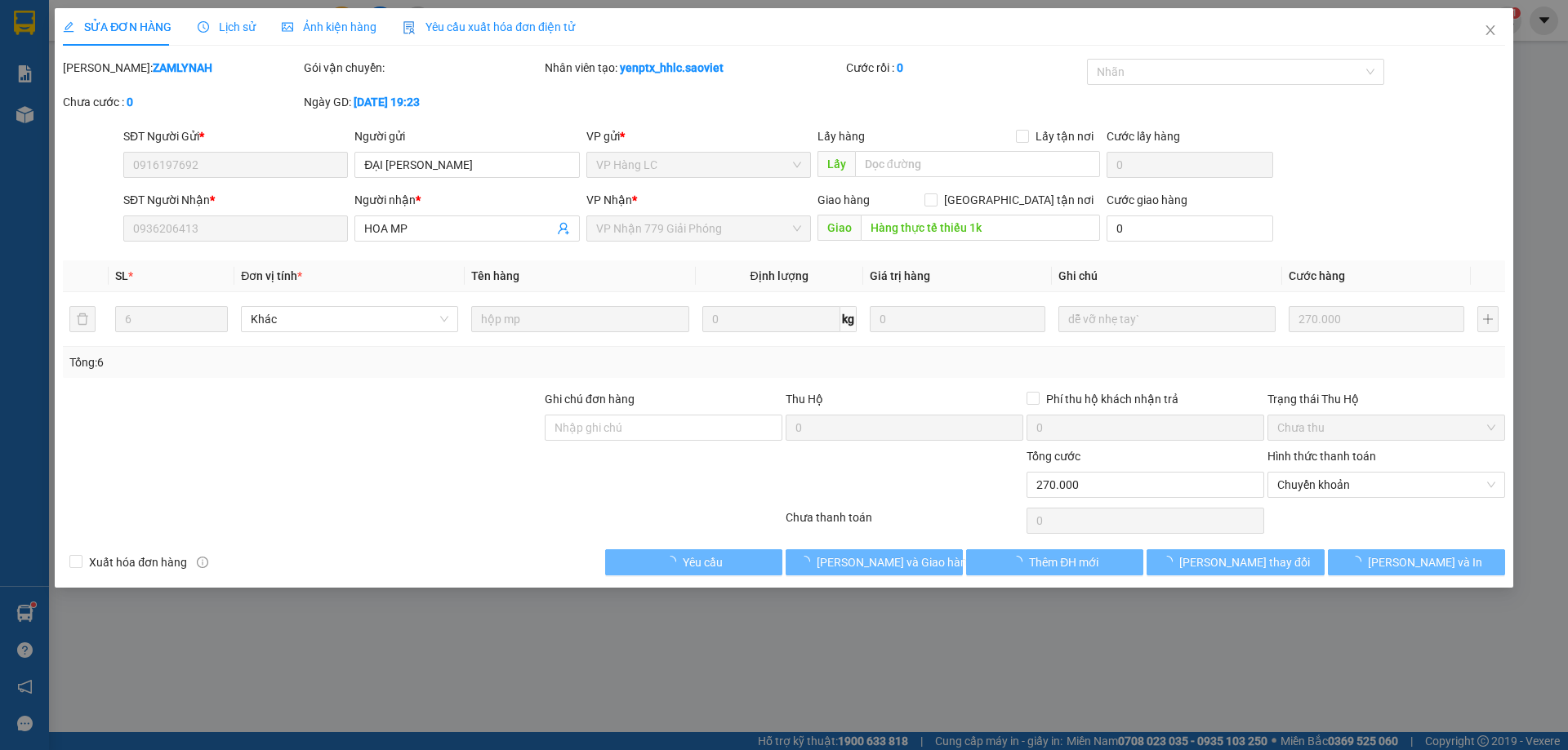
click at [916, 535] on div "Chưa thanh toán" at bounding box center [904, 523] width 241 height 29
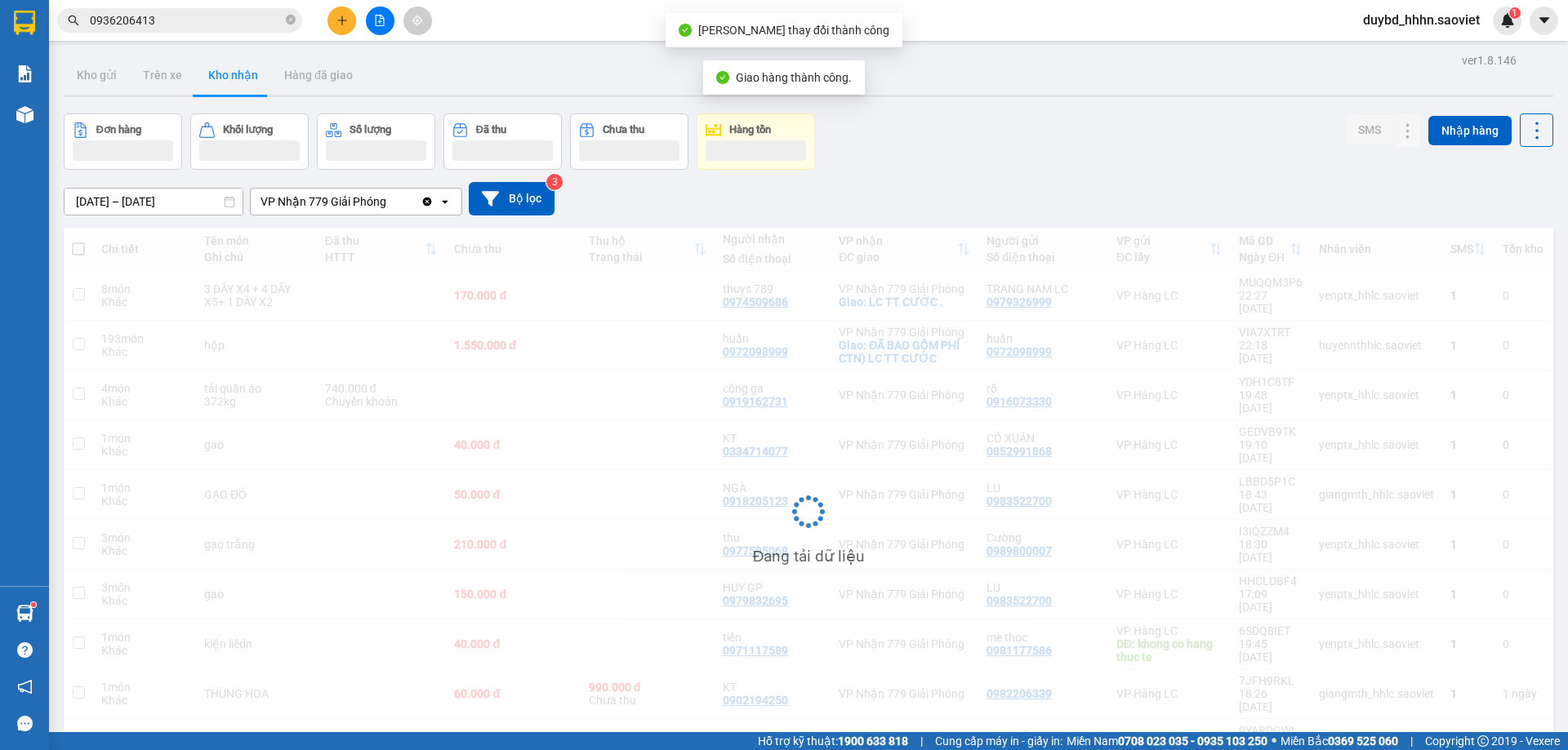
click at [133, 30] on span "0936206413" at bounding box center [179, 21] width 245 height 25
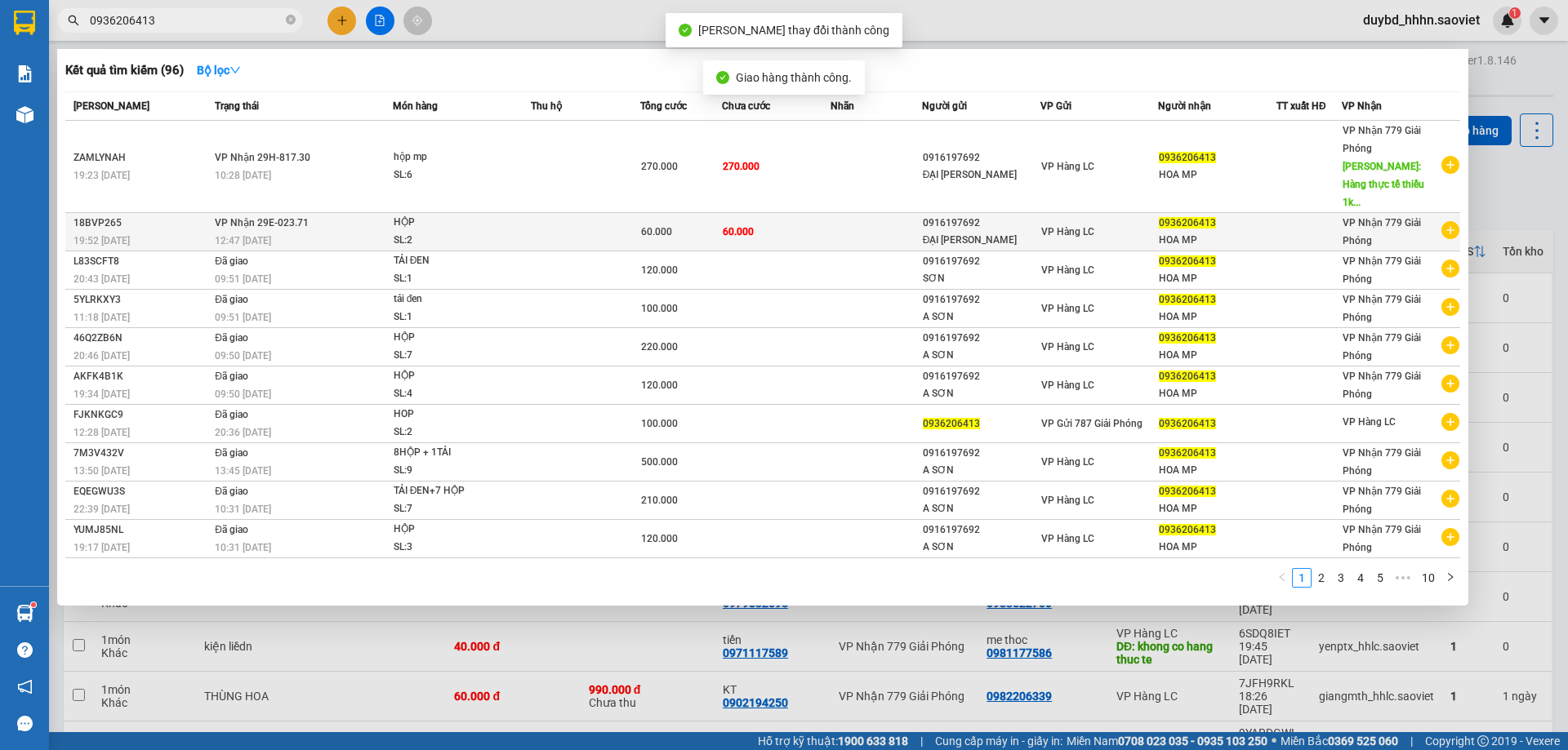
click at [691, 223] on div "60.000" at bounding box center [681, 231] width 80 height 18
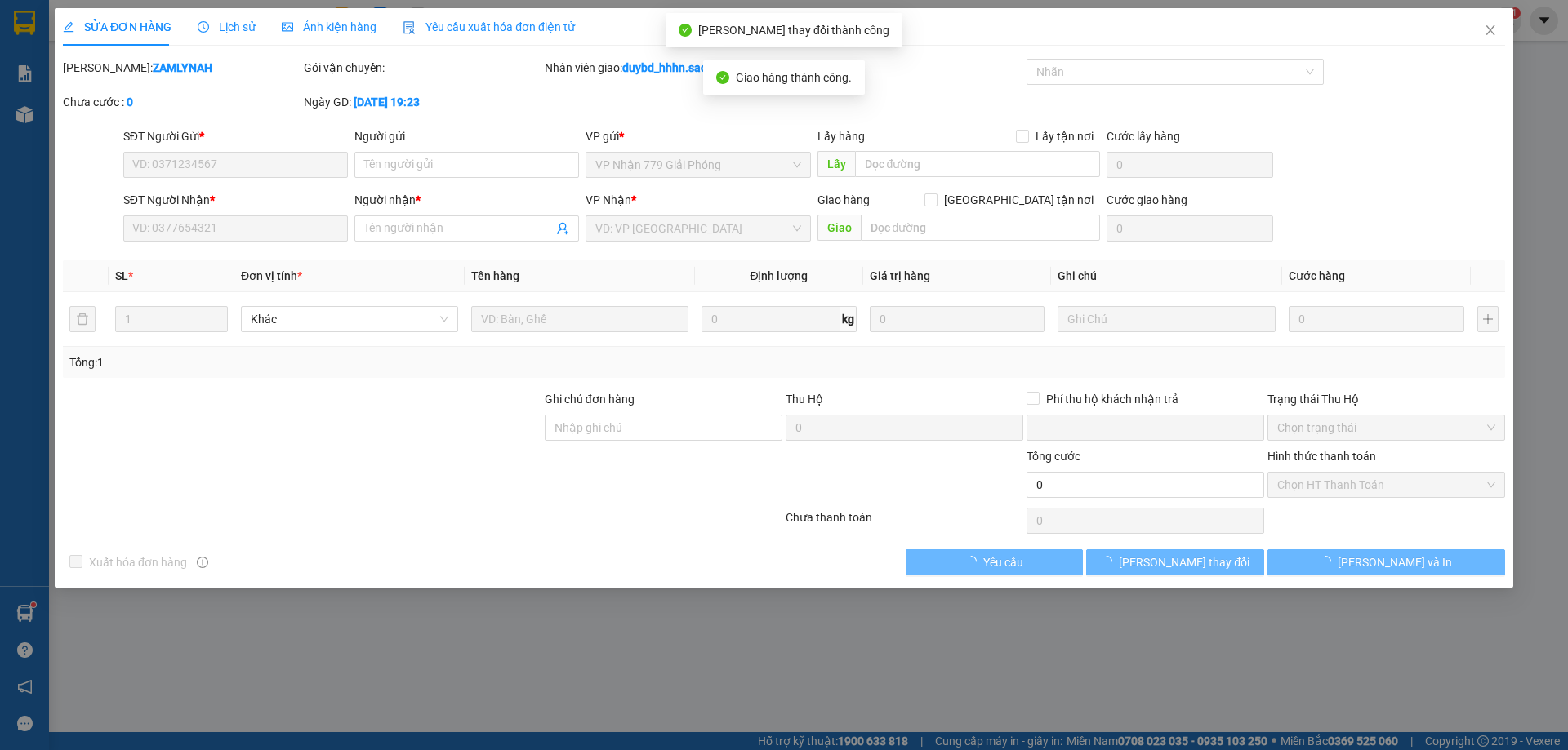
type input "0916197692"
type input "ĐẠI [PERSON_NAME]"
type input "0936206413"
type input "HOA MP"
type input "0"
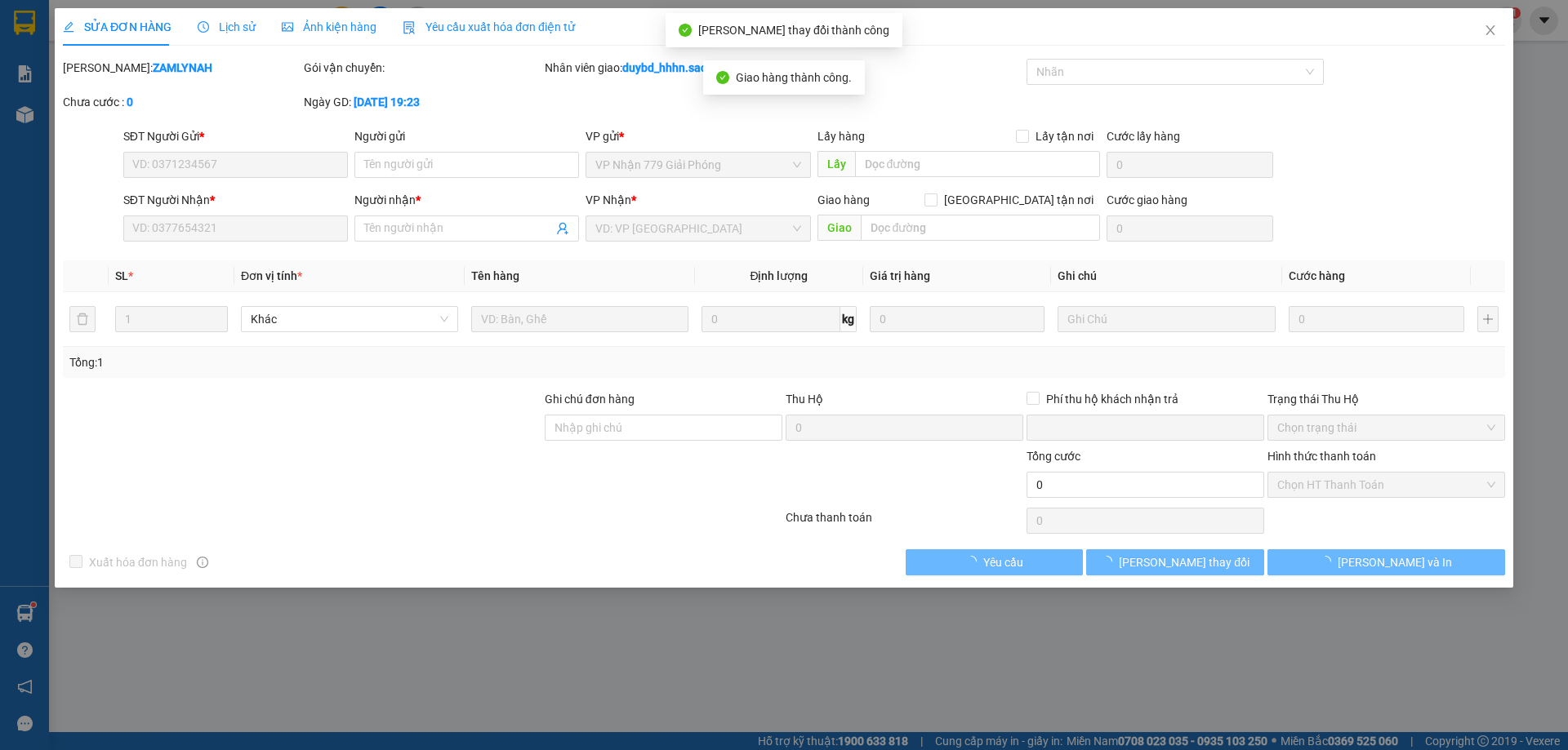
type input "60.000"
click at [1318, 501] on div "Hình thức thanh toán Chọn HT Thanh Toán" at bounding box center [1386, 476] width 238 height 57
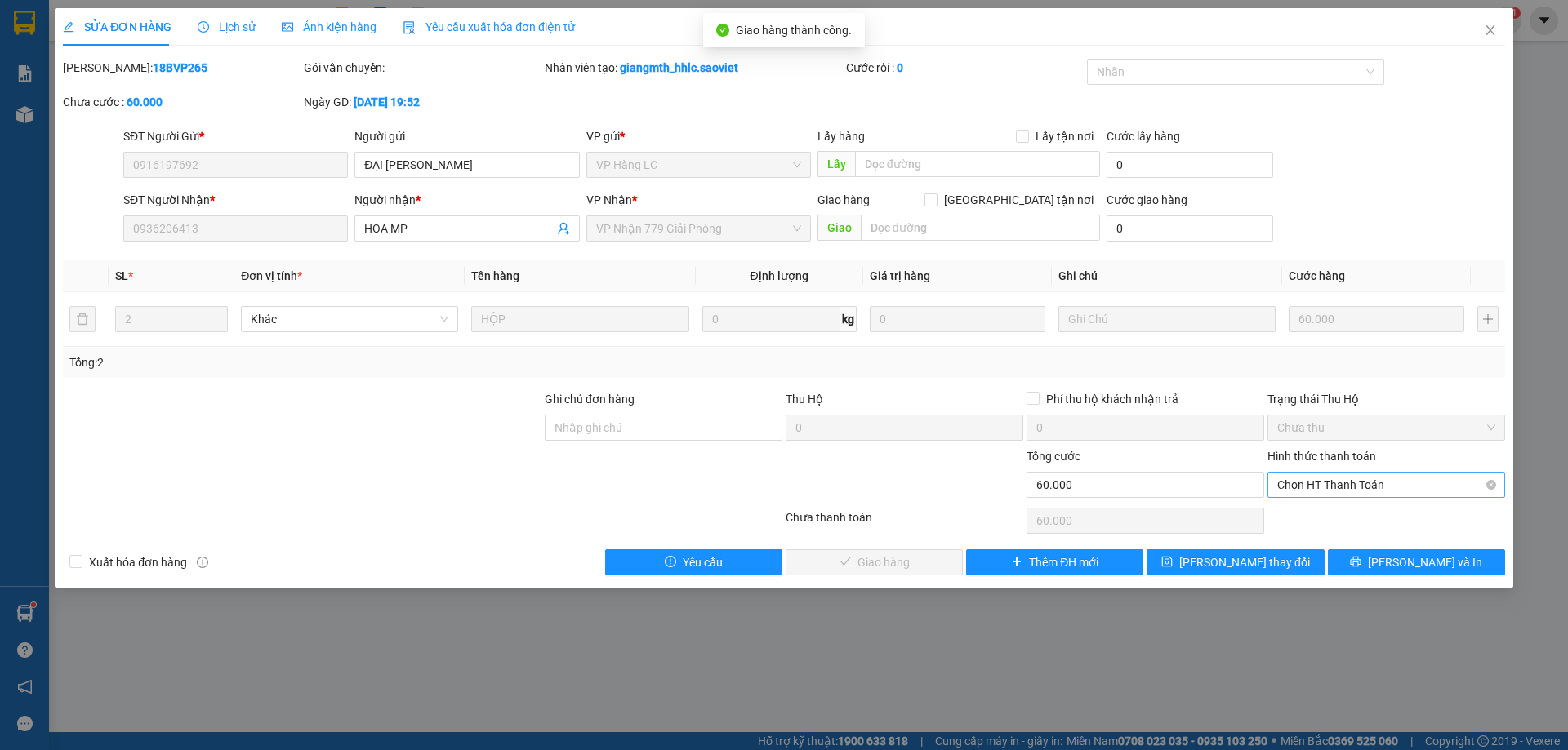
click at [1307, 487] on span "Chọn HT Thanh Toán" at bounding box center [1386, 485] width 218 height 25
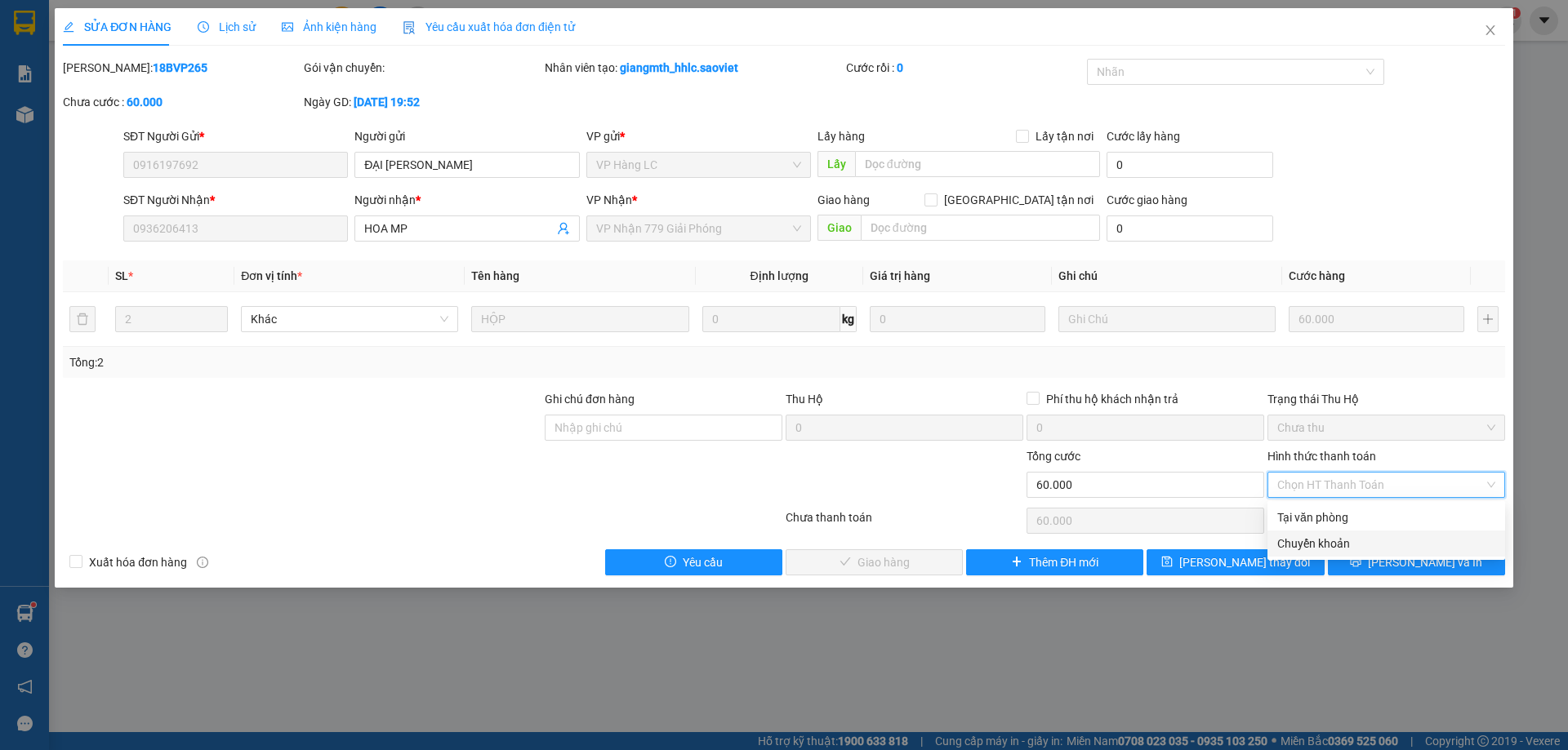
click at [1296, 535] on div "Chuyển khoản" at bounding box center [1386, 543] width 218 height 18
type input "0"
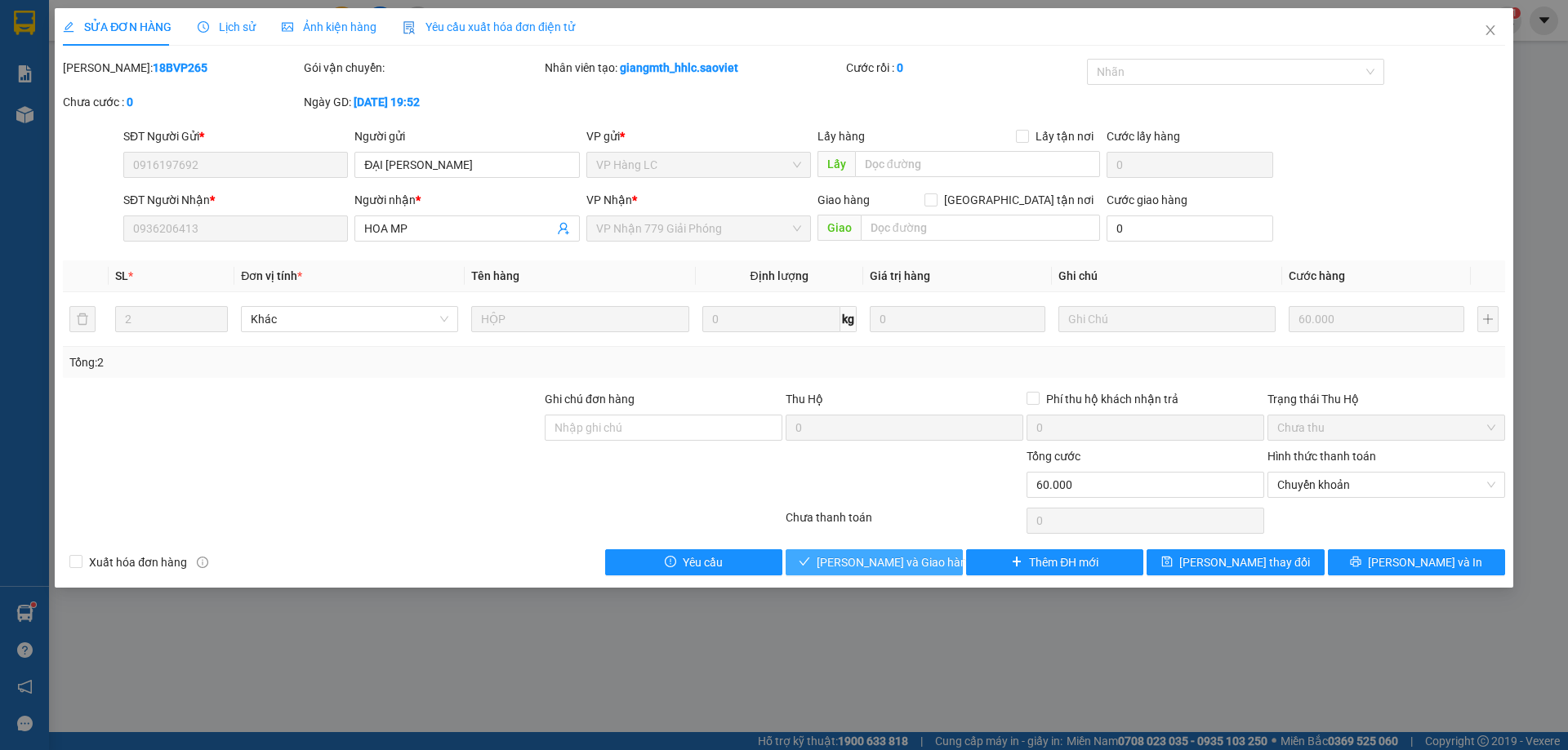
click at [898, 556] on span "[PERSON_NAME] và Giao hàng" at bounding box center [895, 562] width 157 height 18
click at [894, 524] on div "Chưa thanh toán" at bounding box center [904, 523] width 241 height 29
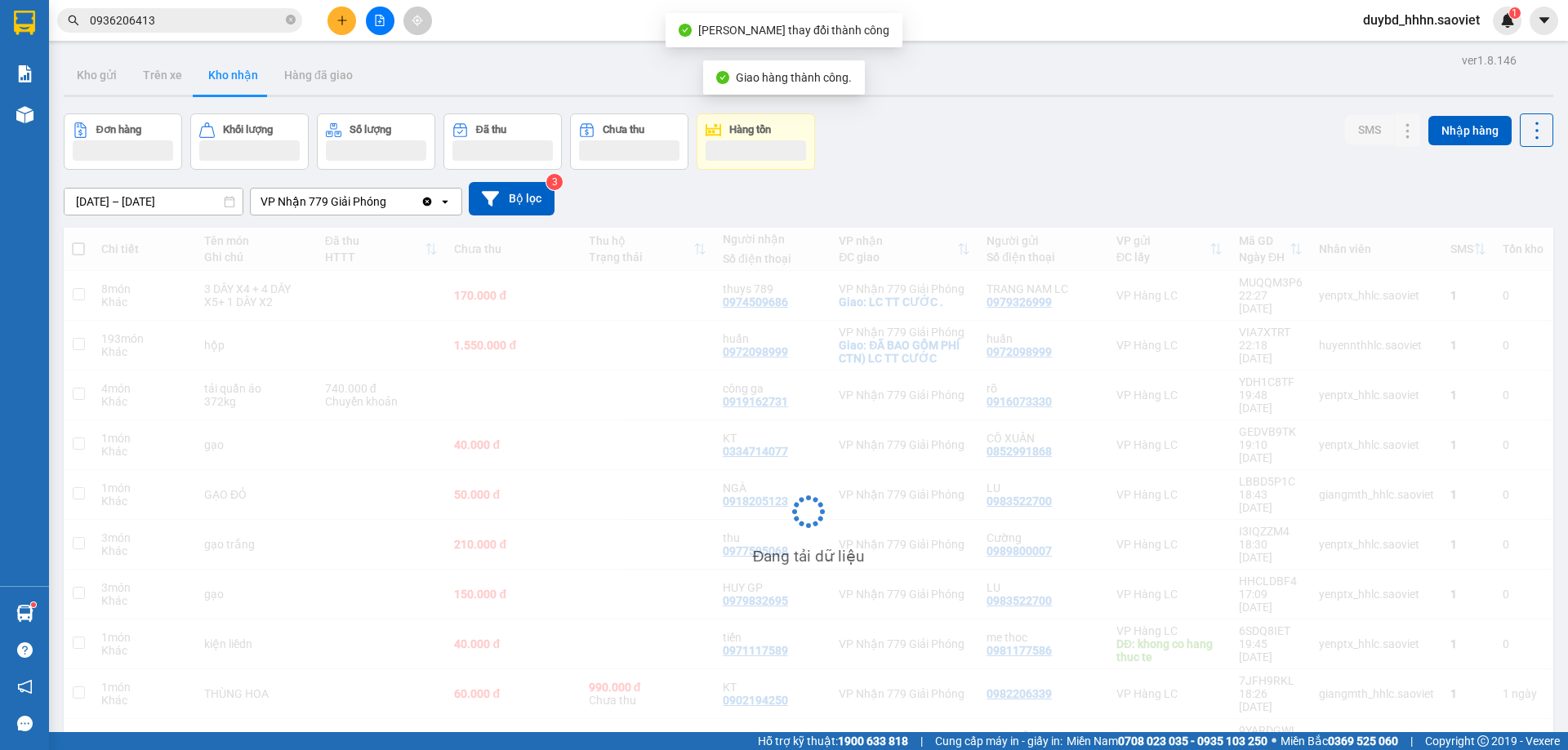
click at [169, 30] on span "0936206413" at bounding box center [179, 21] width 245 height 25
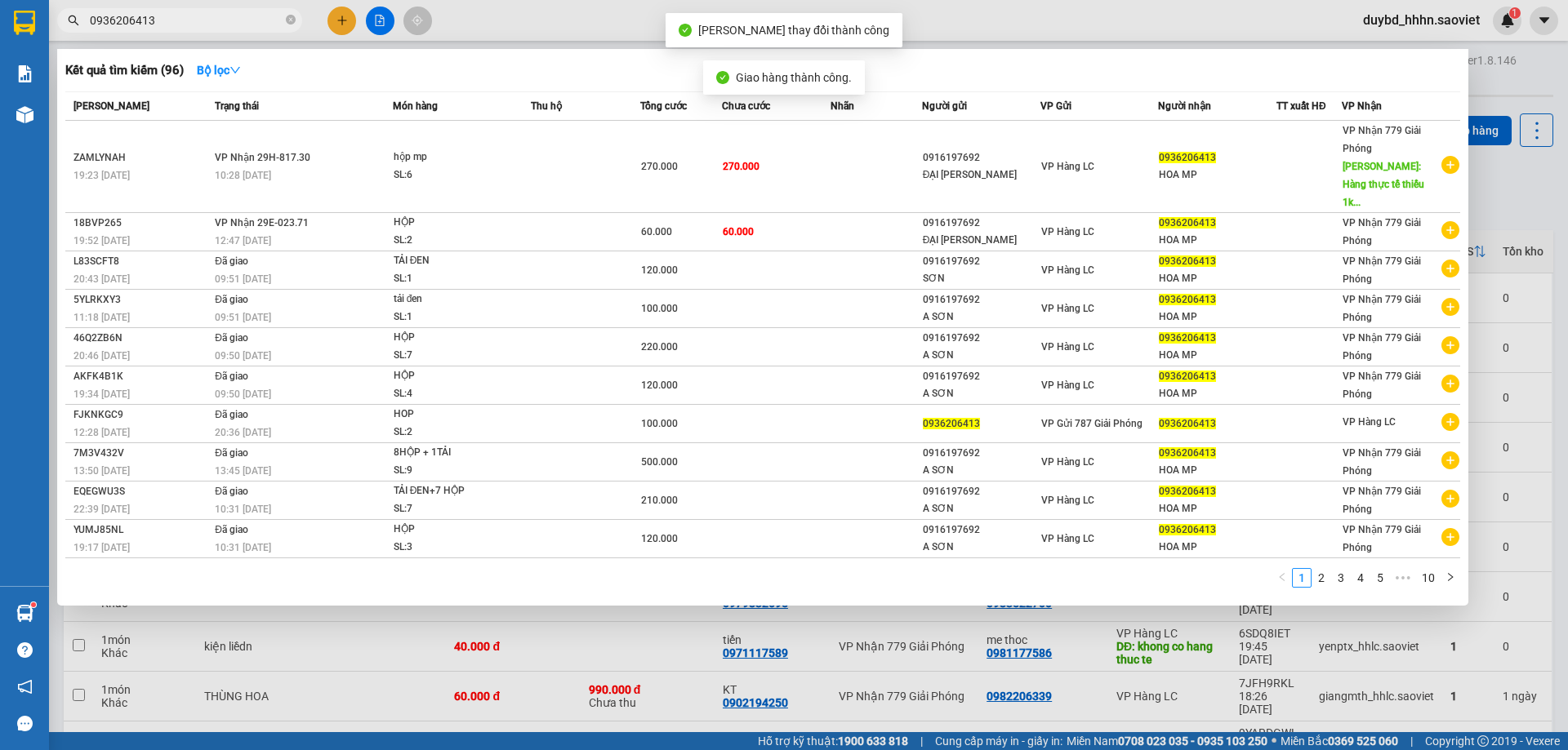
click at [169, 30] on span "0936206413" at bounding box center [179, 21] width 245 height 25
click at [169, 26] on input "0936206413" at bounding box center [186, 20] width 192 height 18
paste input "388217406"
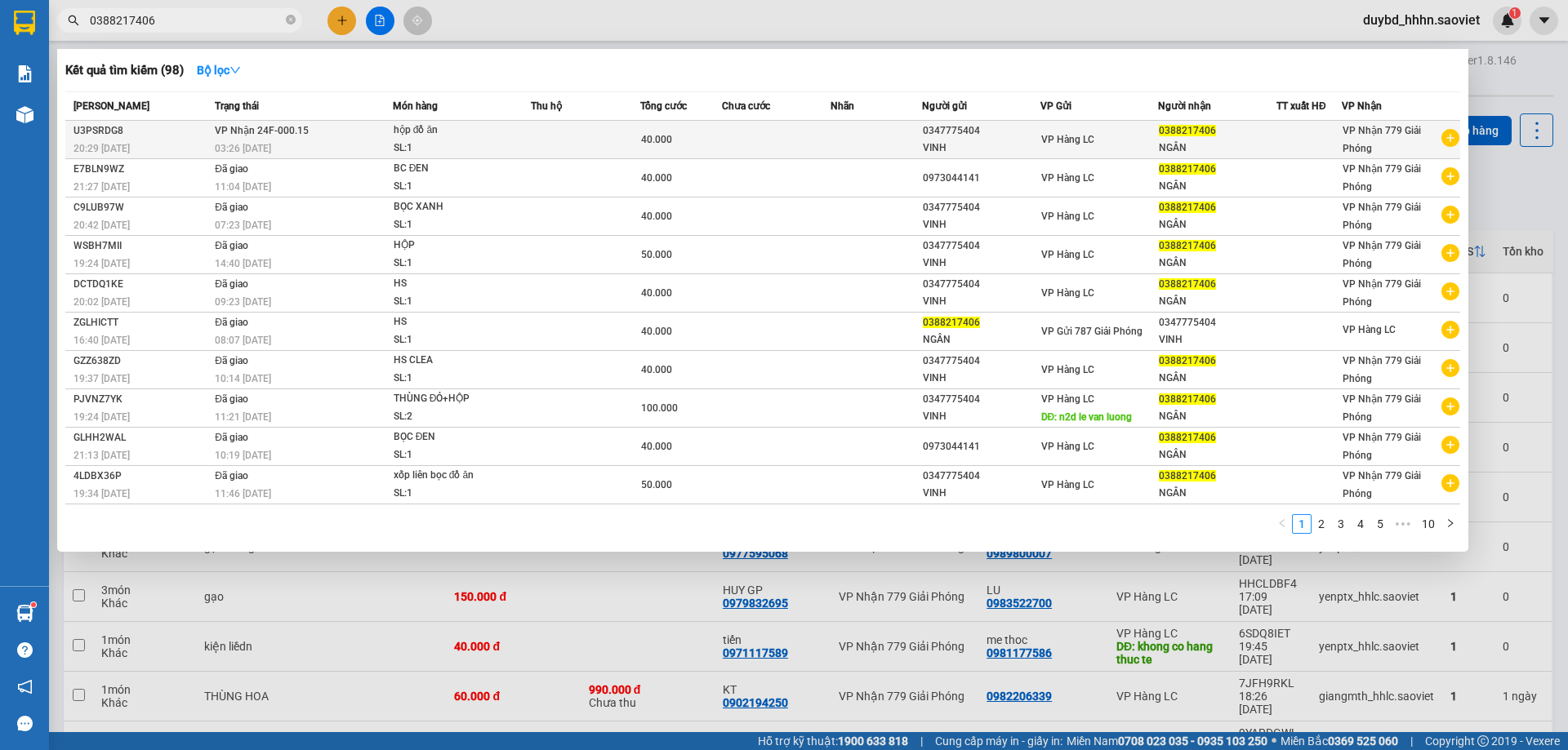
type input "0388217406"
click at [780, 143] on td at bounding box center [776, 140] width 109 height 38
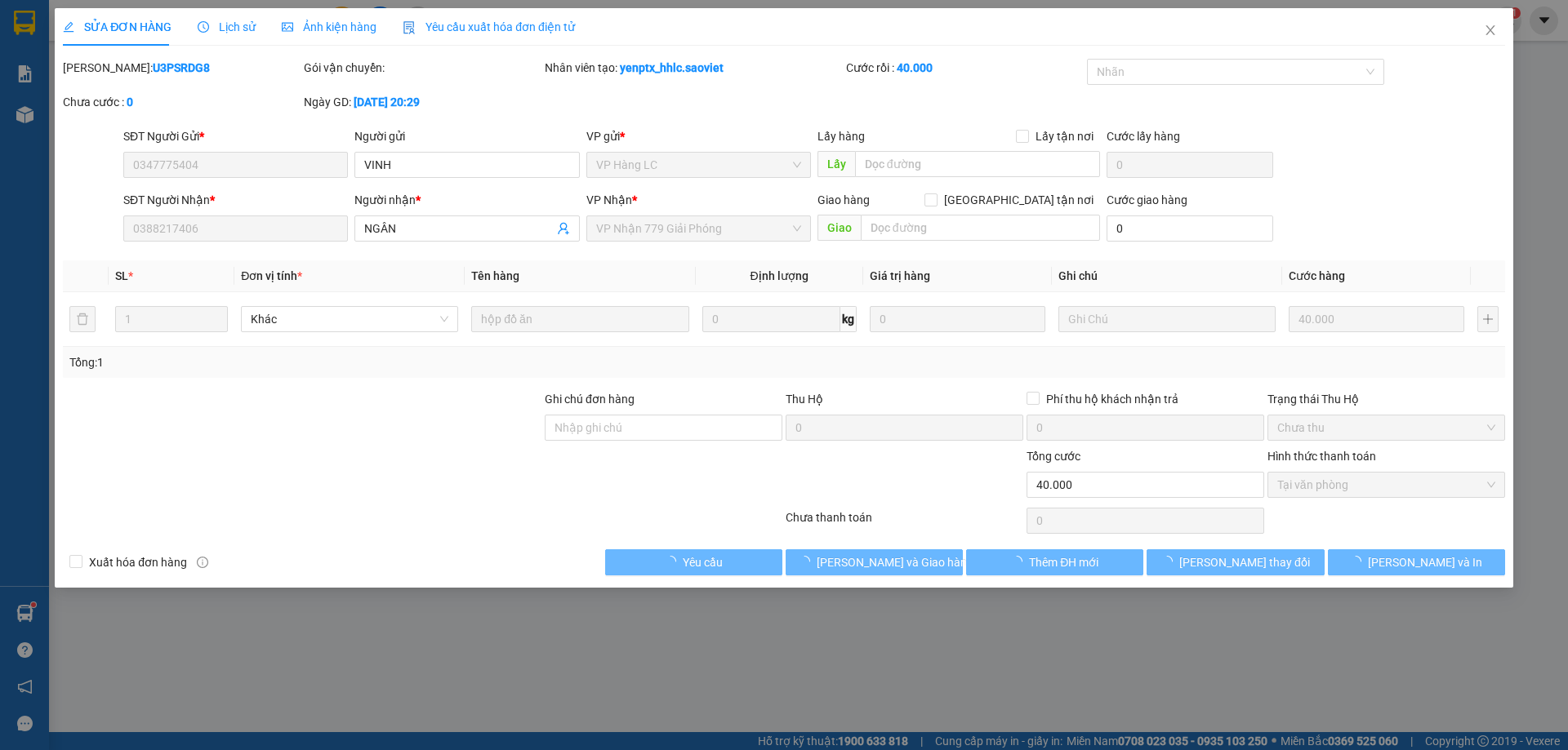
type input "0347775404"
type input "VINH"
type input "0388217406"
type input "NGÂN"
type input "0"
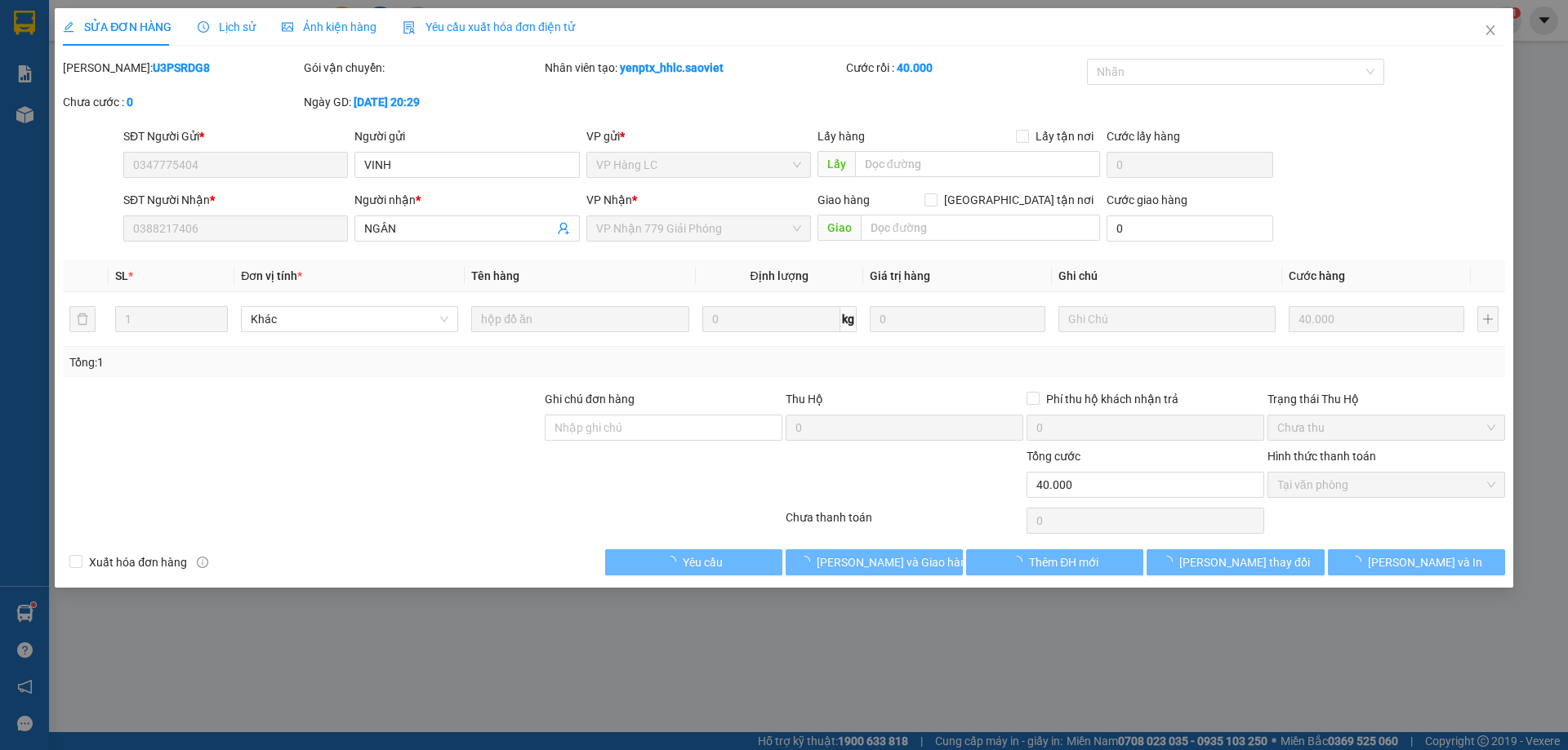
type input "40.000"
click at [902, 248] on div "Total Paid Fee 40.000 Total UnPaid Fee 0 Cash Collection Total Fee Mã ĐH: U3PSR…" at bounding box center [784, 317] width 1442 height 517
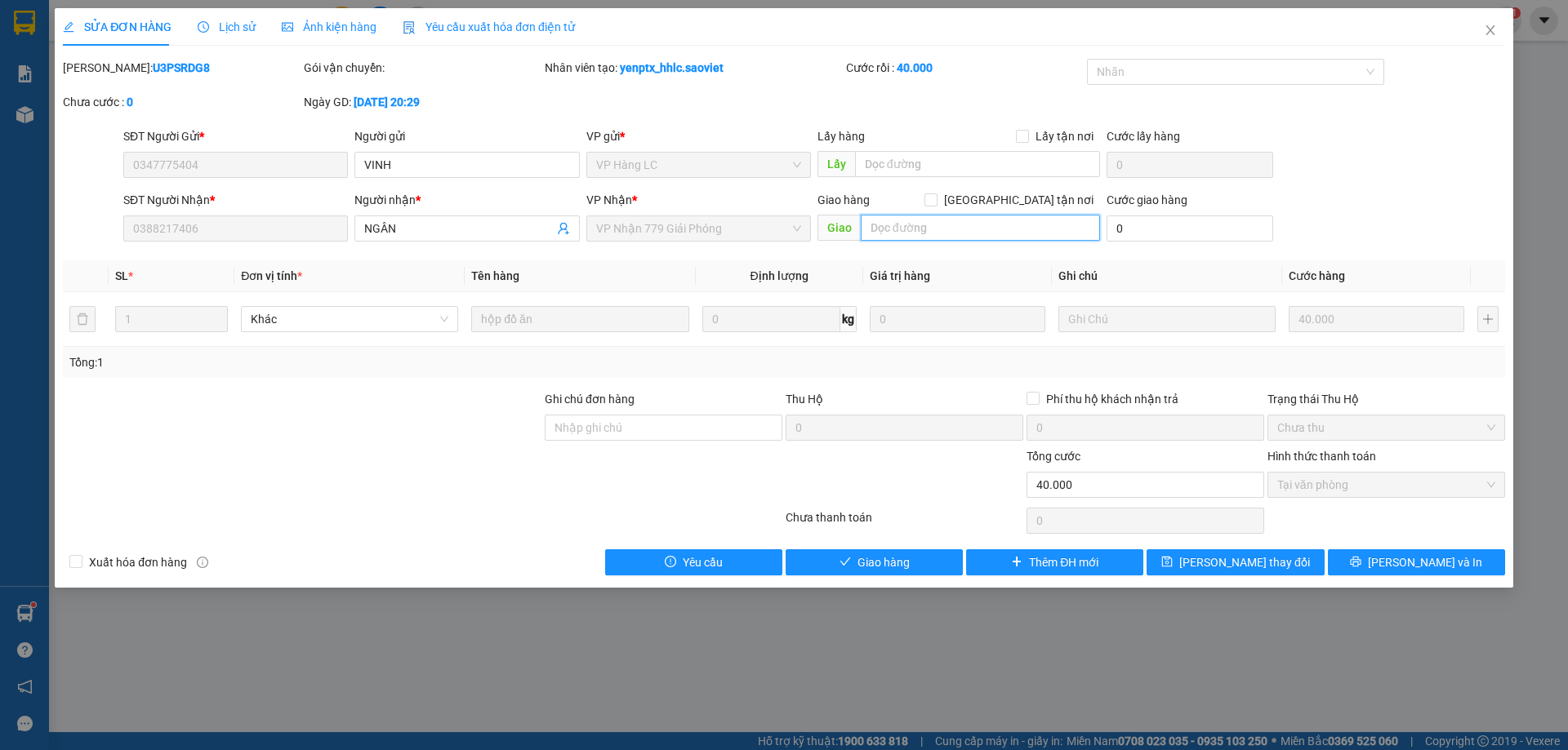
click at [910, 239] on input "text" at bounding box center [980, 227] width 239 height 26
type input "da goi 2 dau`"
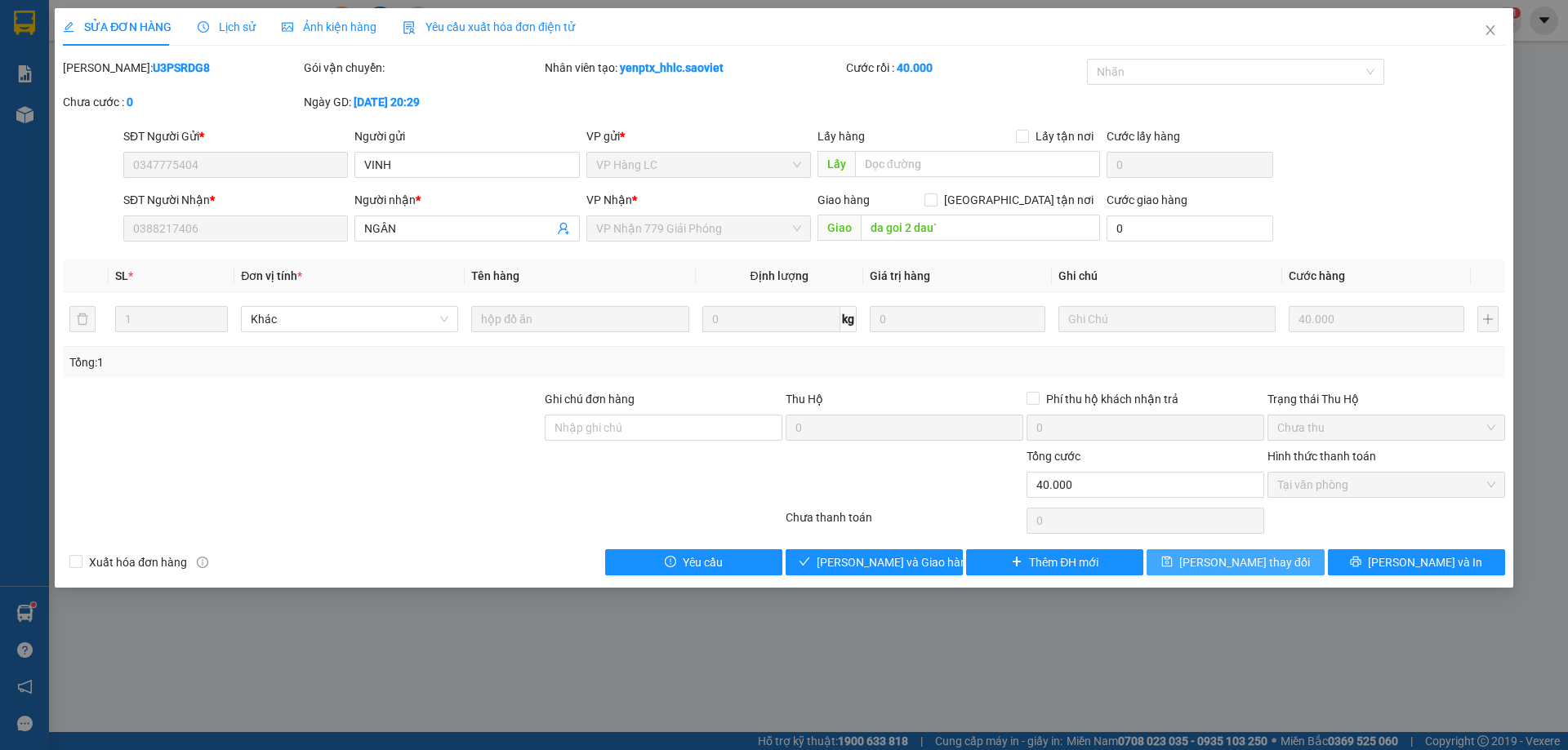
click at [1181, 562] on button "[PERSON_NAME] thay đổi" at bounding box center [1235, 562] width 177 height 26
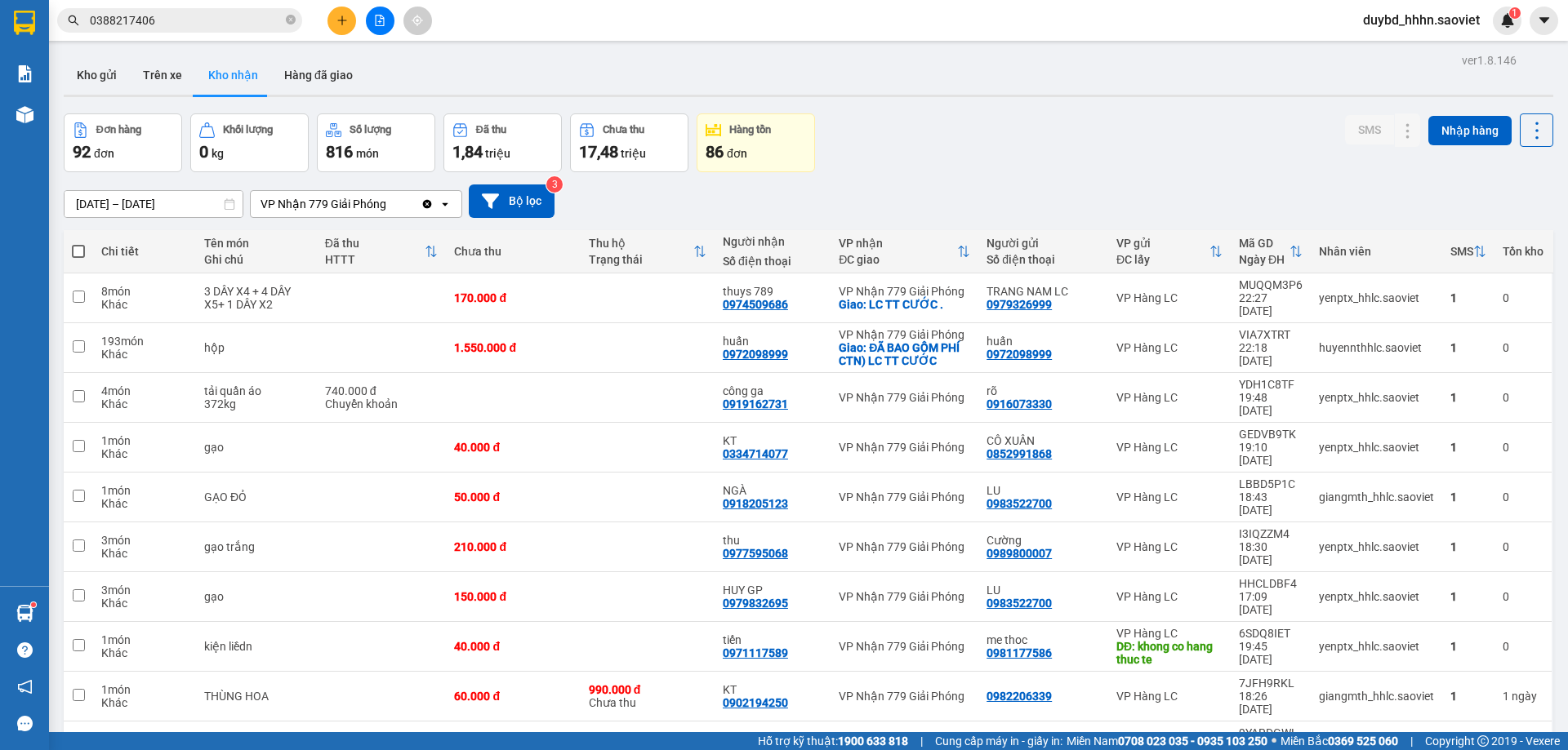
click at [196, 11] on input "0388217406" at bounding box center [186, 20] width 192 height 18
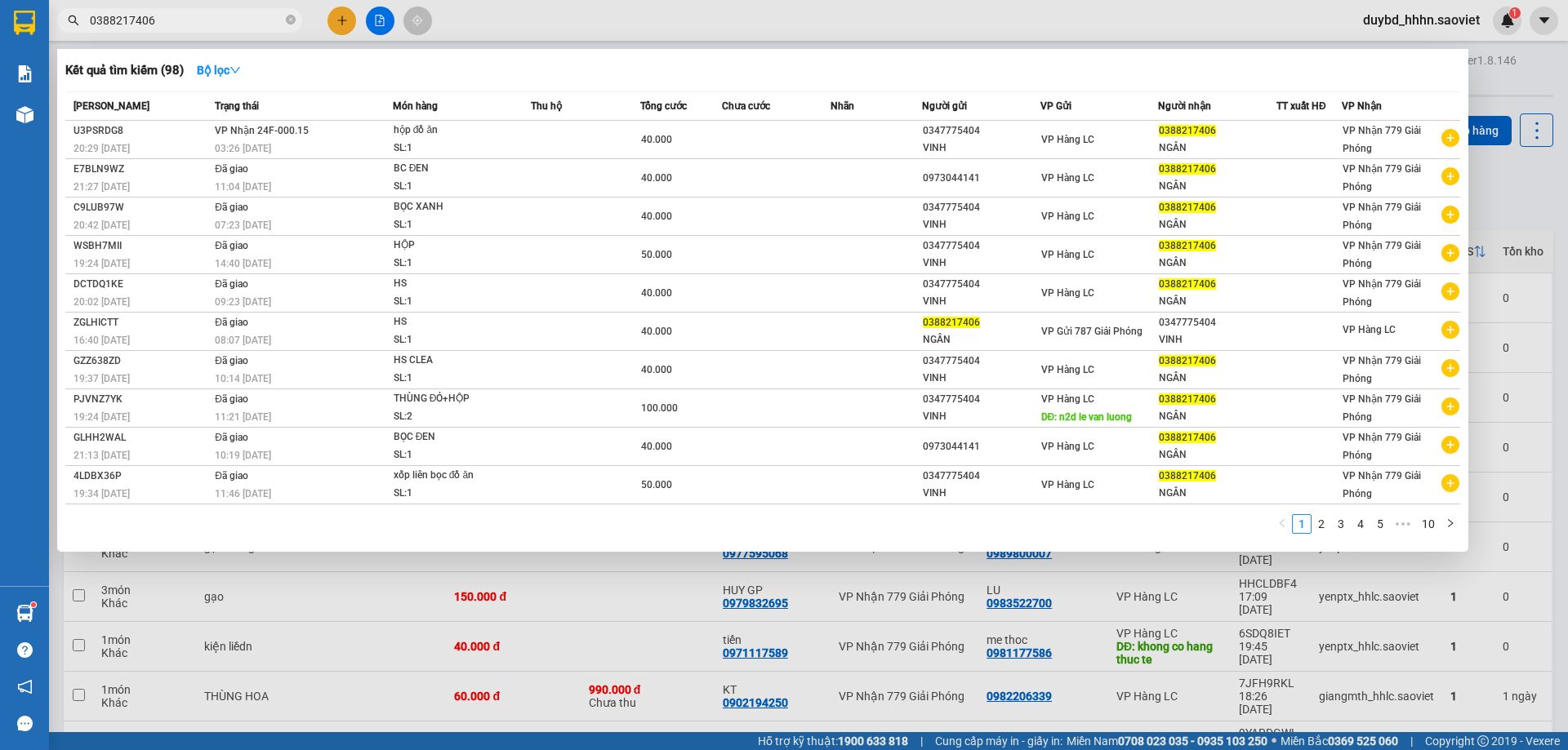
click at [196, 11] on input "0388217406" at bounding box center [186, 20] width 192 height 18
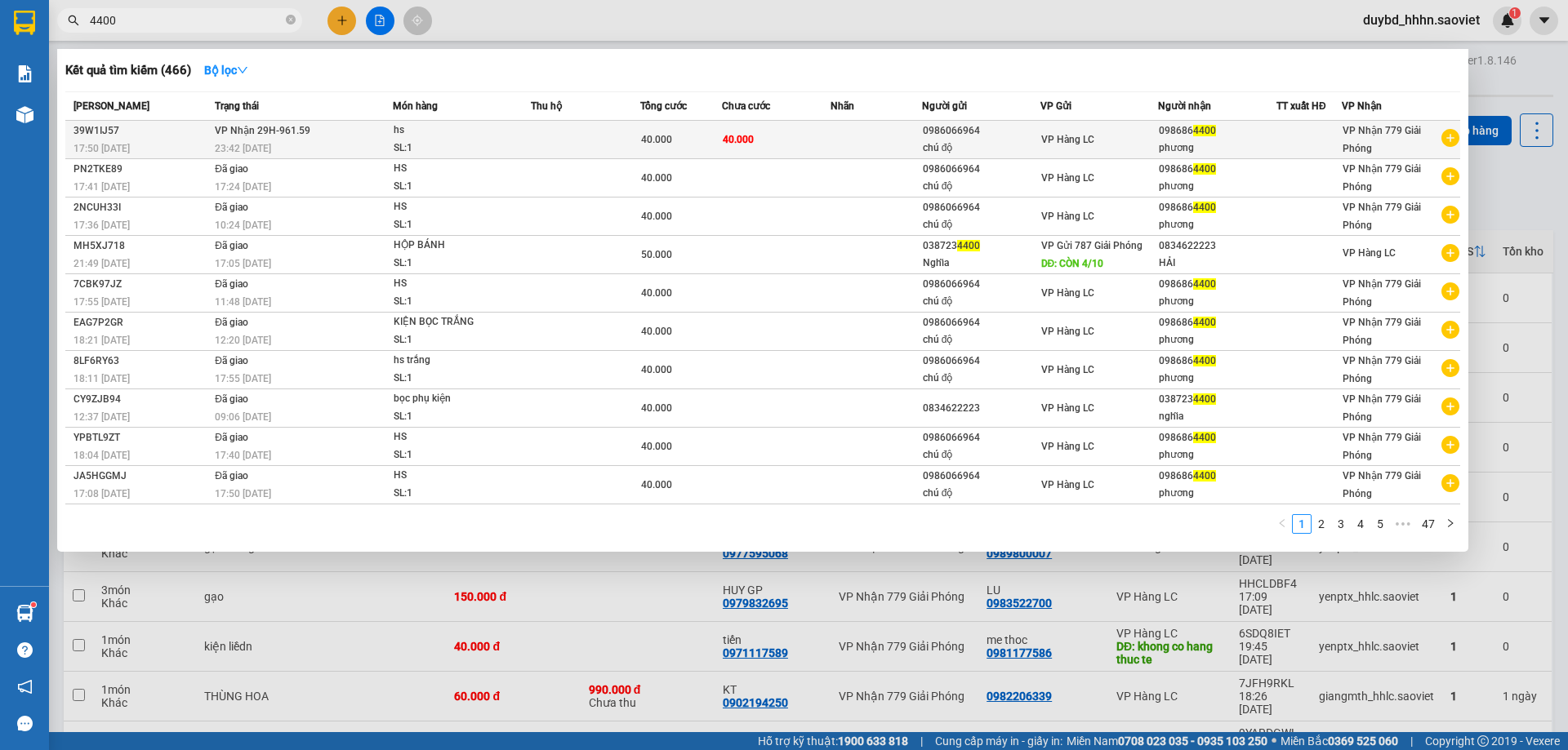
type input "4400"
click at [744, 124] on td "40.000" at bounding box center [776, 140] width 109 height 38
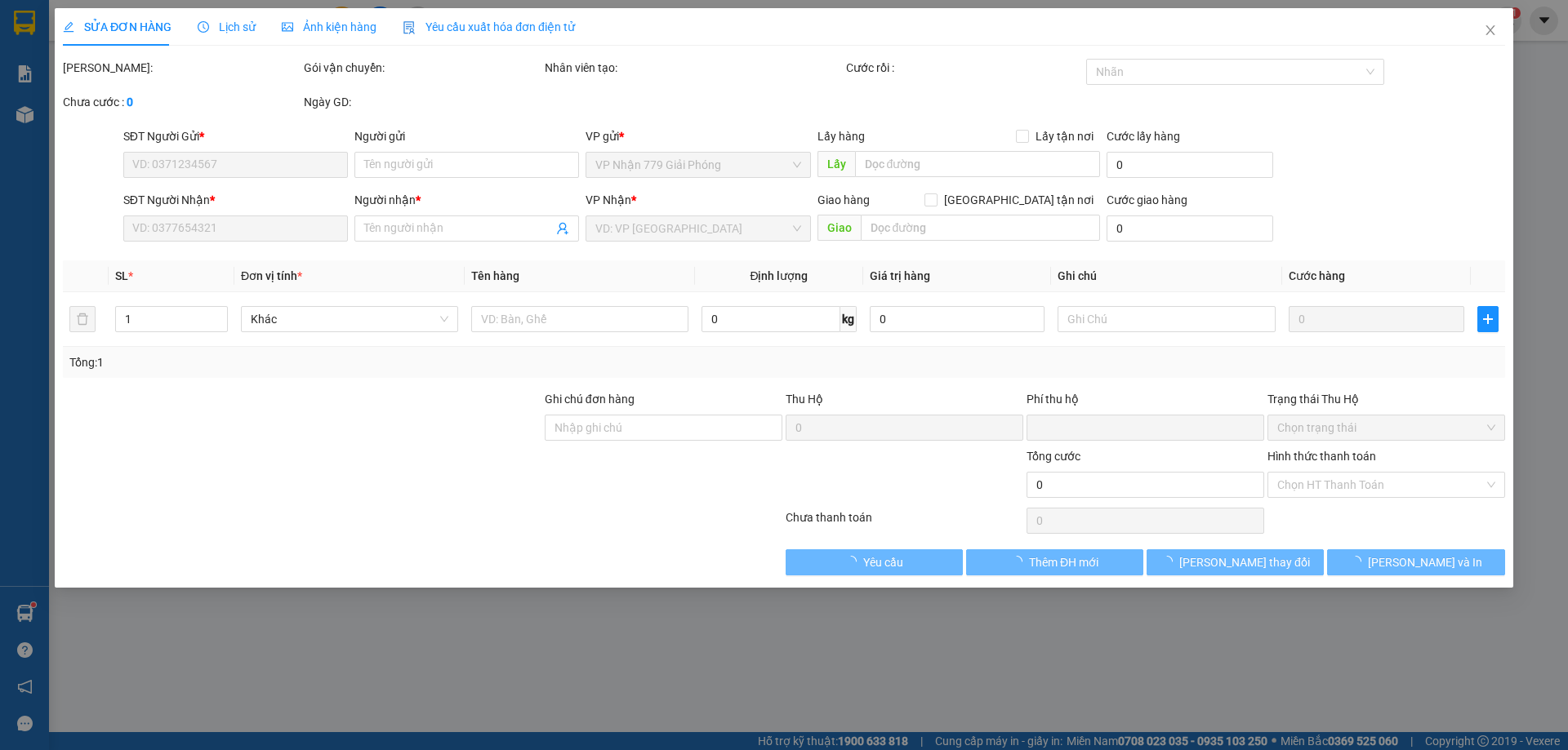
type input "0986066964"
type input "chú độ"
type input "0986864400"
type input "phương"
type input "0"
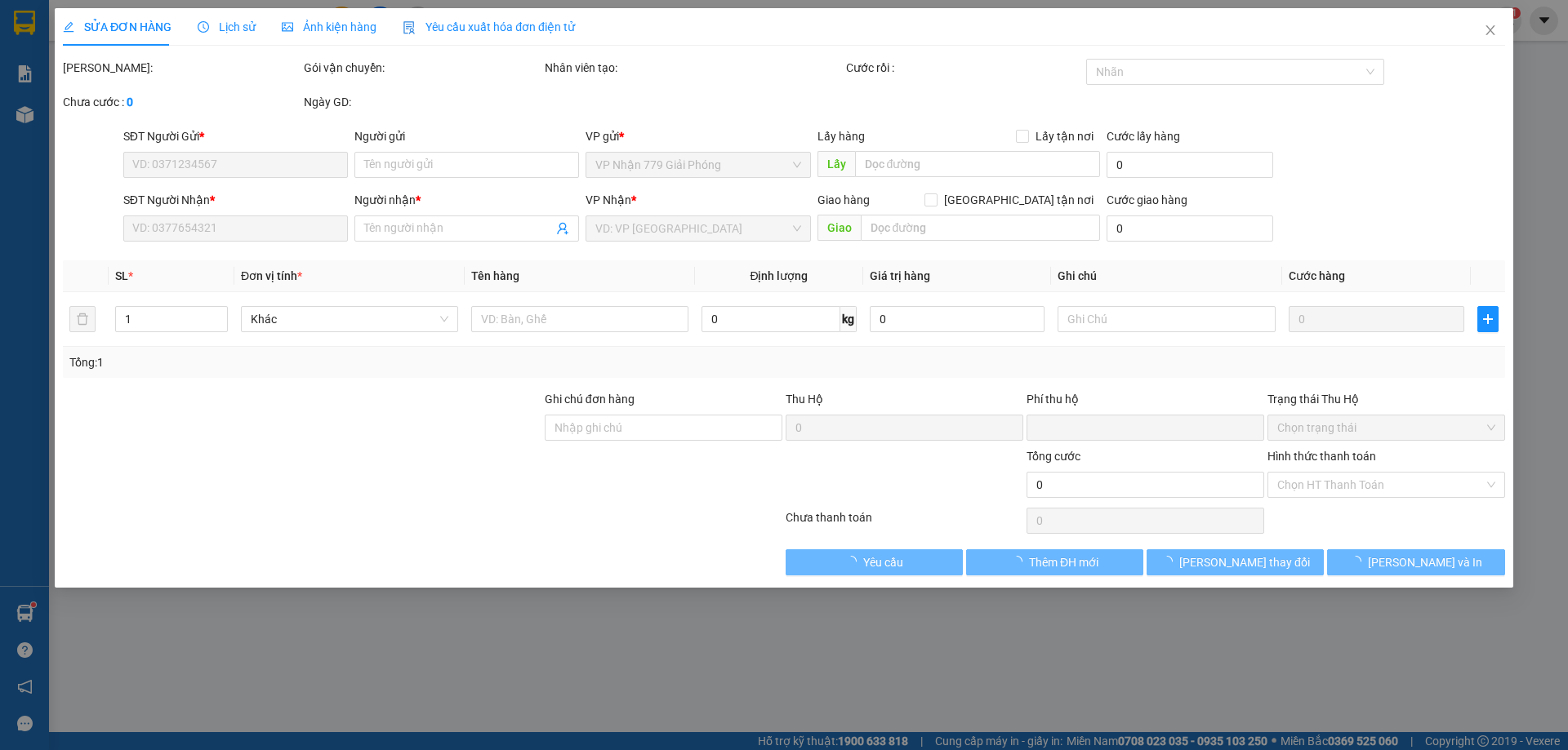
type input "40.000"
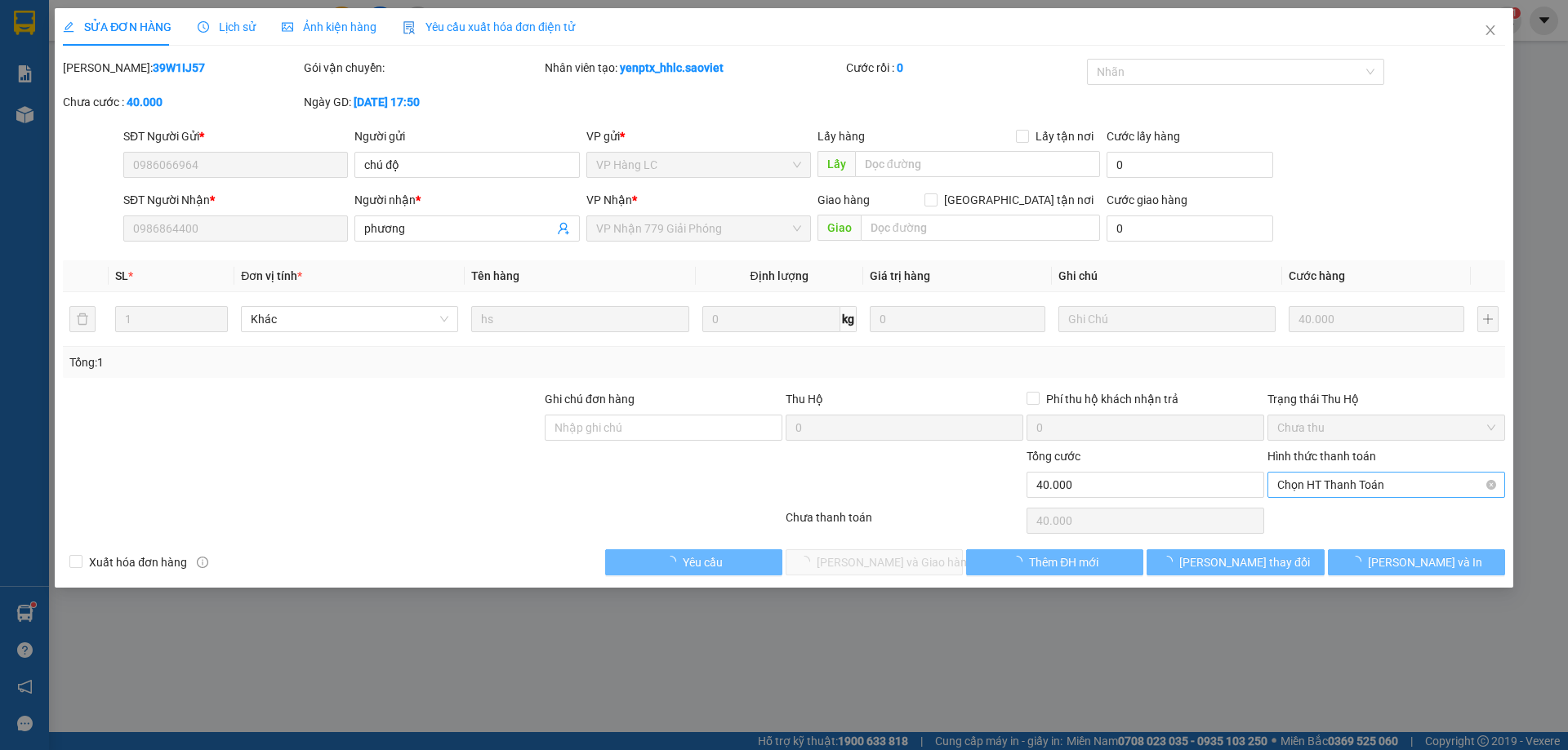
drag, startPoint x: 1298, startPoint y: 461, endPoint x: 1307, endPoint y: 484, distance: 24.7
click at [1300, 461] on label "Hình thức thanh toán" at bounding box center [1321, 457] width 109 height 13
click at [1300, 473] on input "Hình thức thanh toán" at bounding box center [1380, 485] width 207 height 25
click at [1333, 518] on div "Tại văn phòng" at bounding box center [1386, 517] width 218 height 18
type input "0"
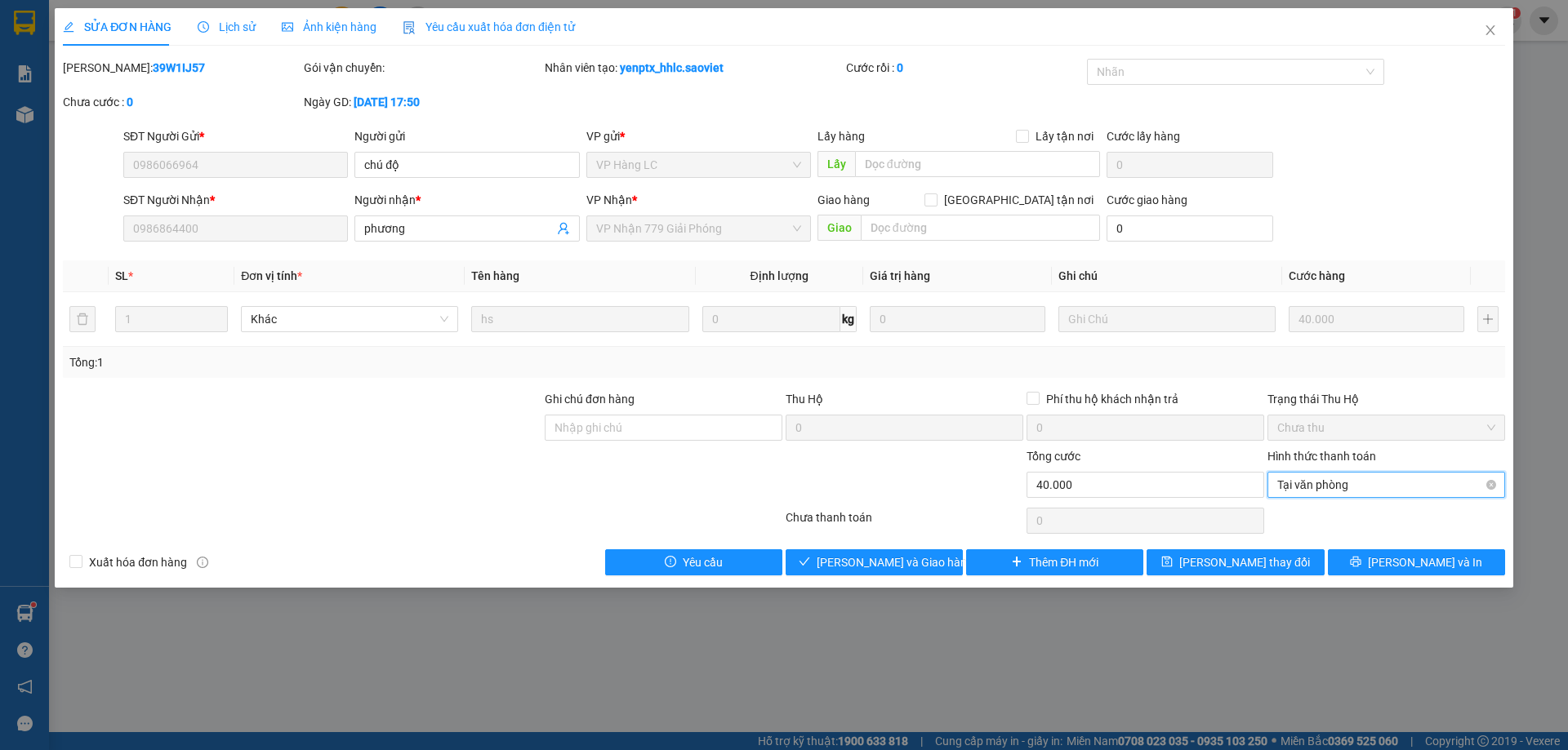
click at [1325, 486] on span "Tại văn phòng" at bounding box center [1386, 485] width 218 height 25
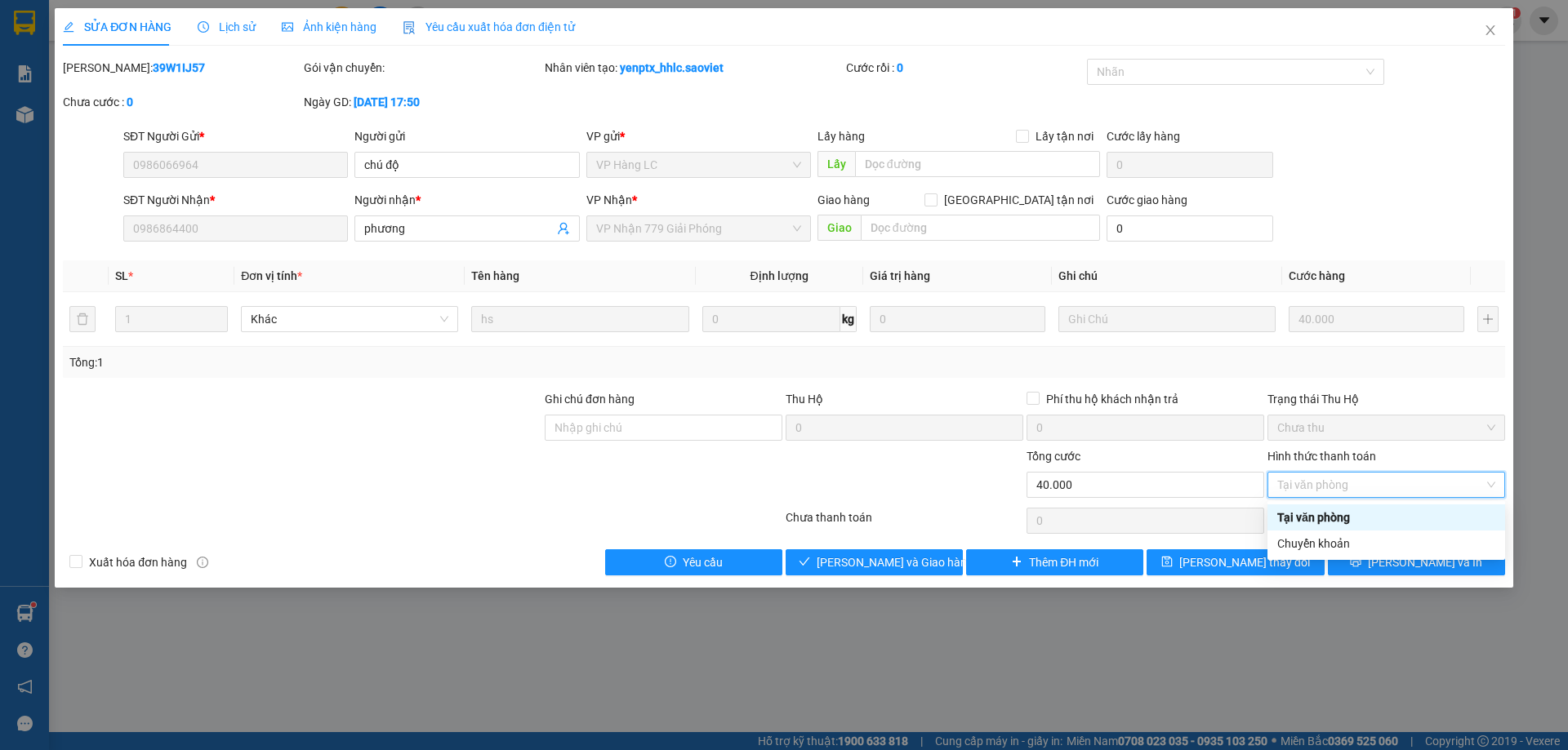
click at [1324, 513] on div "Tại văn phòng" at bounding box center [1386, 517] width 218 height 18
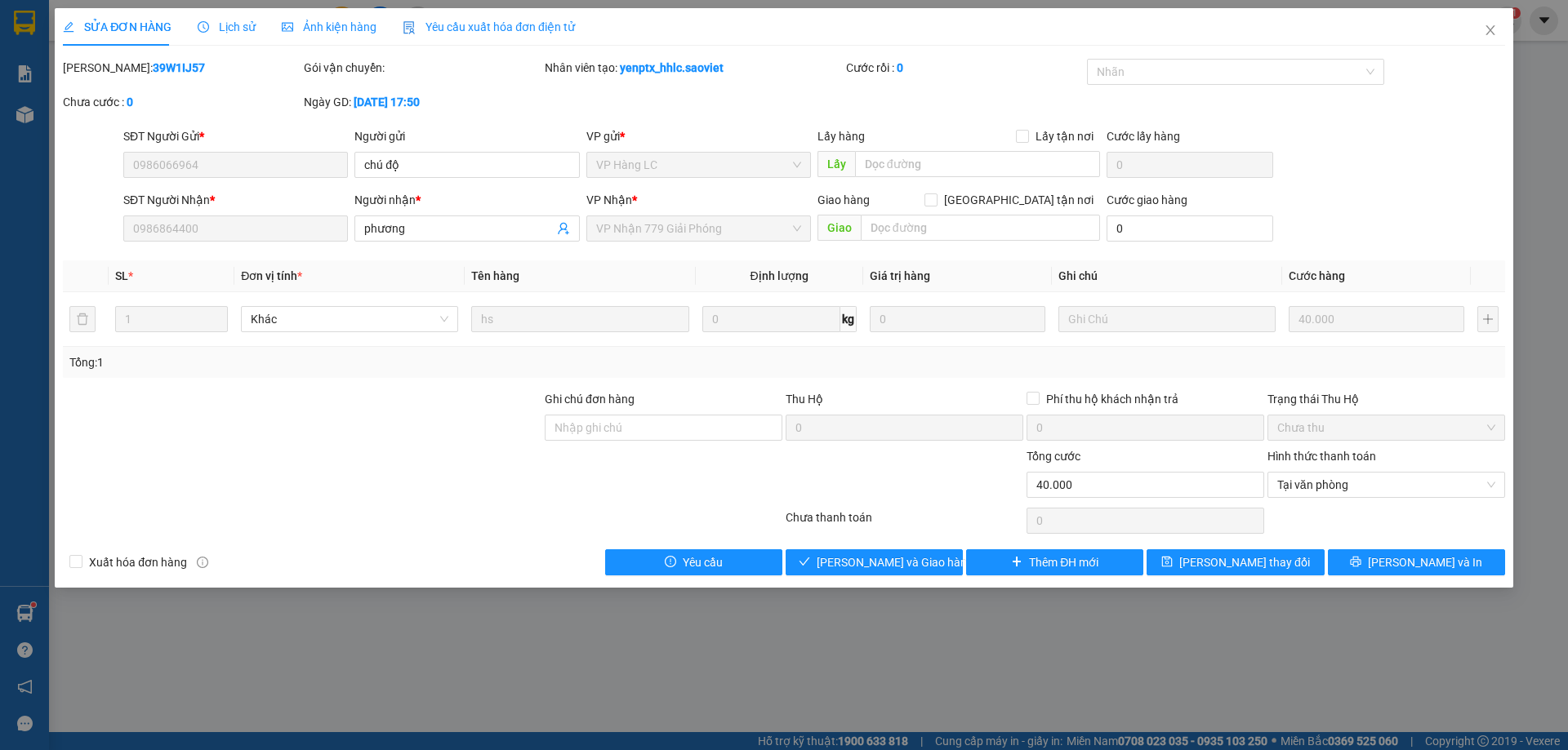
click at [886, 541] on div "Total Paid Fee 0 Total UnPaid Fee 40.000 Cash Collection Total Fee Mã ĐH: 39W1I…" at bounding box center [784, 317] width 1442 height 517
click at [883, 563] on span "[PERSON_NAME] và Giao hàng" at bounding box center [895, 562] width 157 height 18
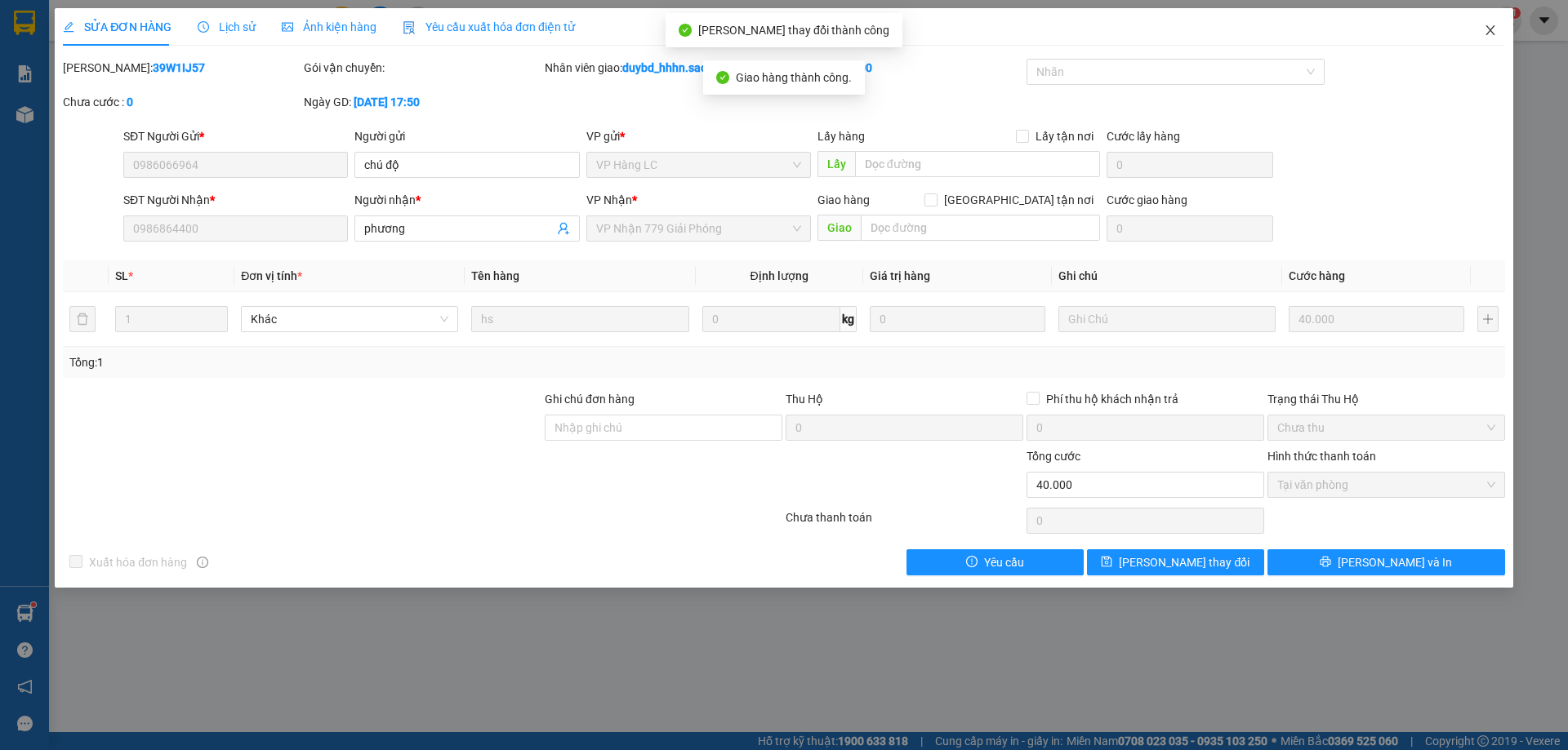
click at [1484, 26] on span "Close" at bounding box center [1491, 31] width 46 height 46
